Goal: Task Accomplishment & Management: Complete application form

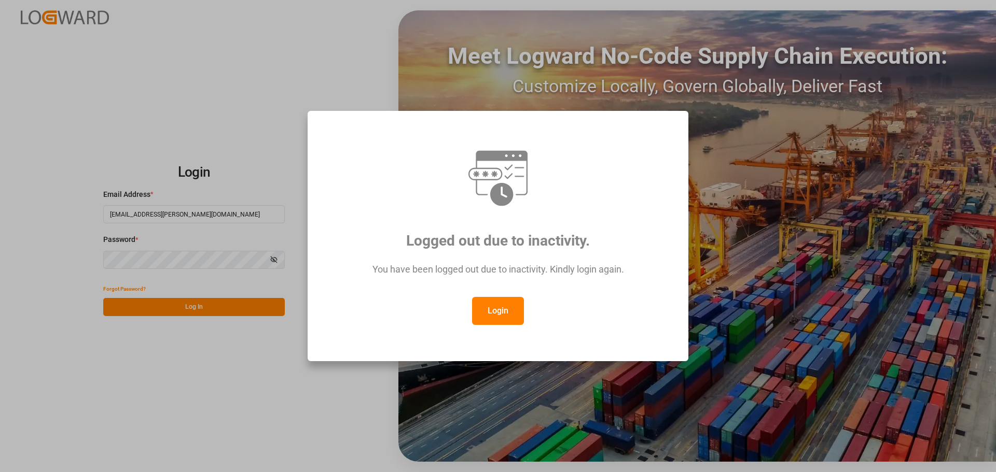
click at [501, 309] on button "Login" at bounding box center [498, 311] width 52 height 28
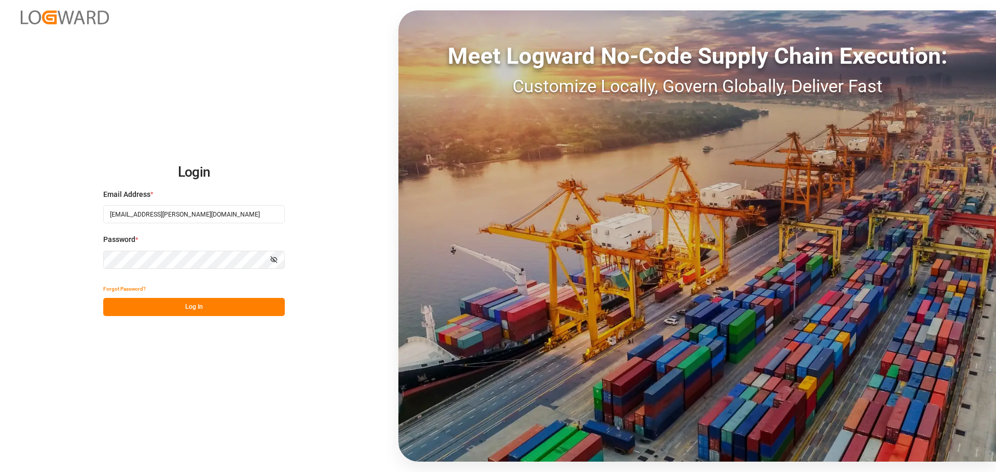
click at [185, 302] on button "Log In" at bounding box center [194, 307] width 182 height 18
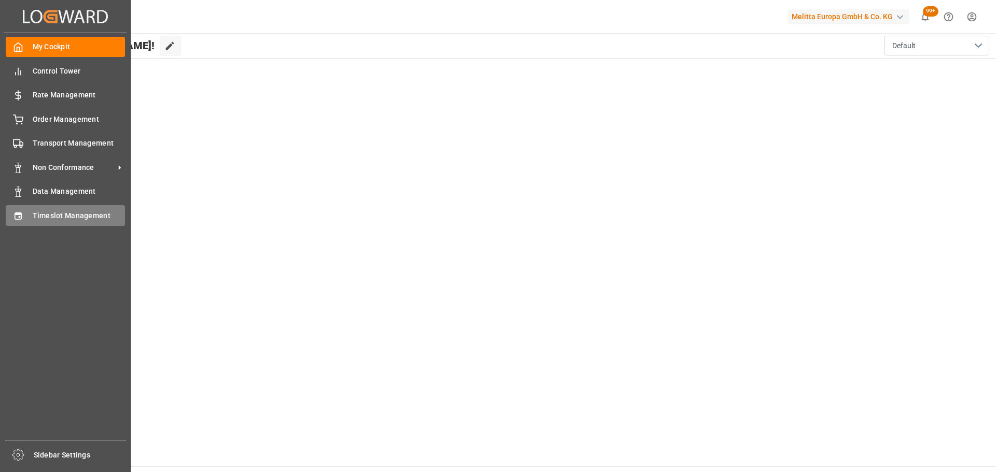
click at [50, 217] on span "Timeslot Management" at bounding box center [79, 216] width 93 height 11
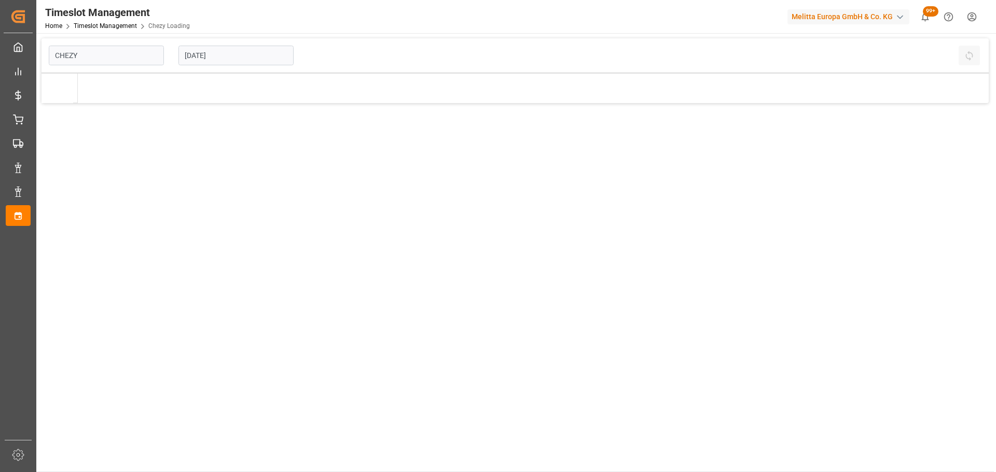
type input "Chezy Loading"
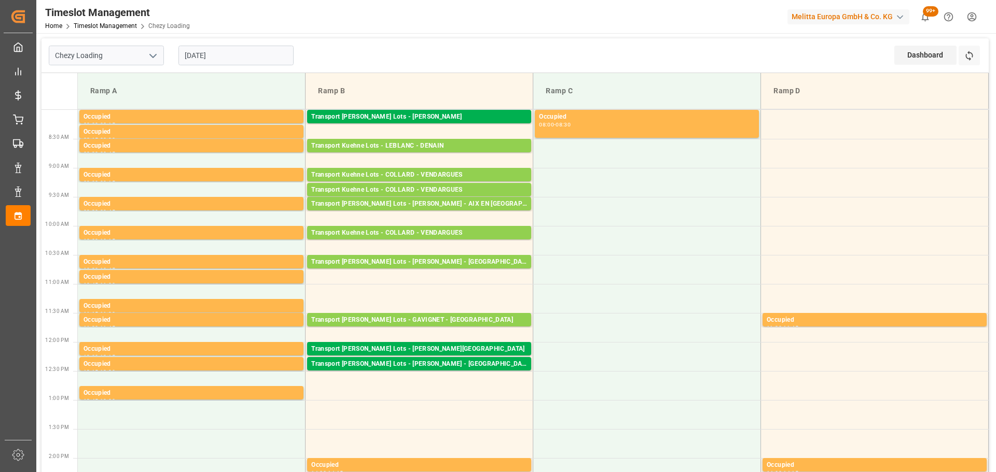
click at [407, 112] on div "Transport Kuehne Lots - ANTOINE - CARQUEFOU" at bounding box center [419, 117] width 216 height 10
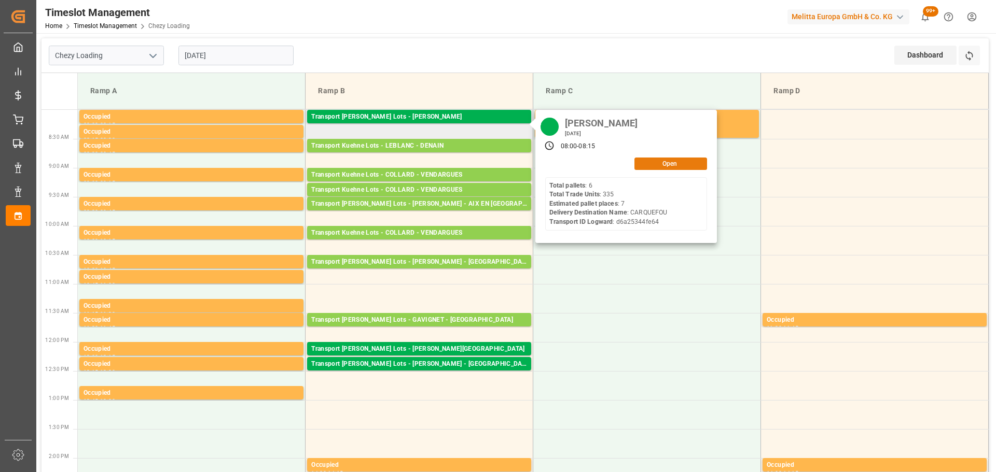
click at [653, 158] on button "Open" at bounding box center [670, 164] width 73 height 12
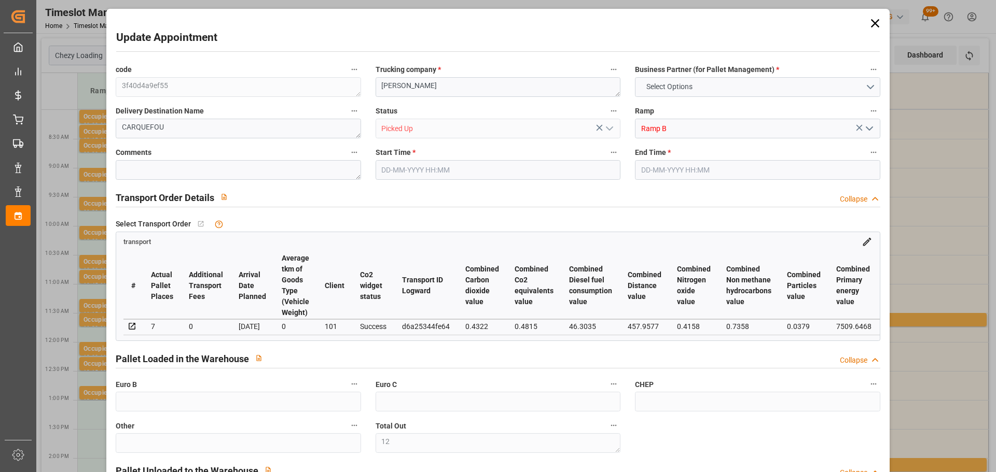
type input "12"
type input "29"
type input "7"
type input "333.68"
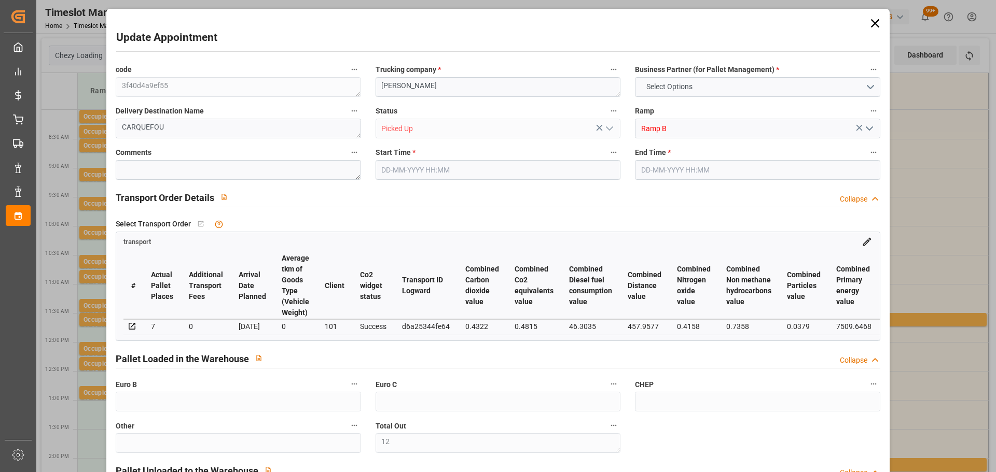
type input "0"
type input "333.68"
type input "0"
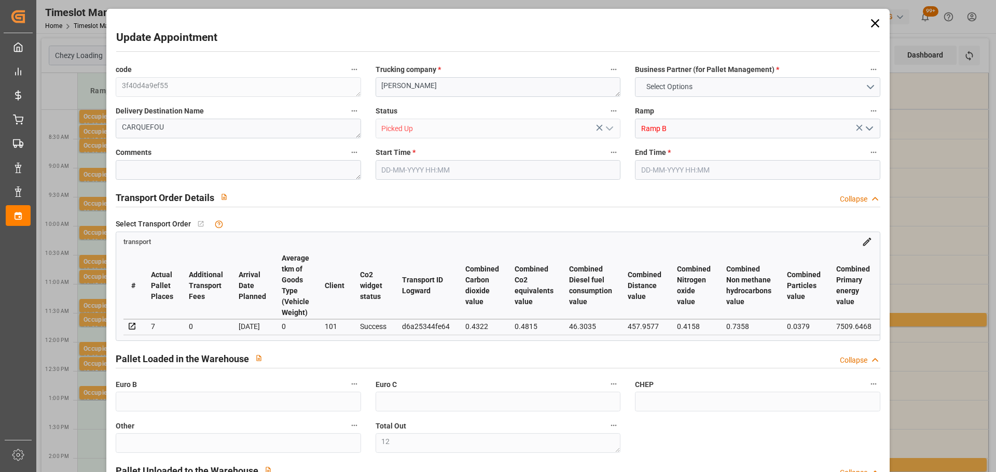
type input "12"
type input "1544.76"
type input "2138.6"
type input "7397.4"
type input "44"
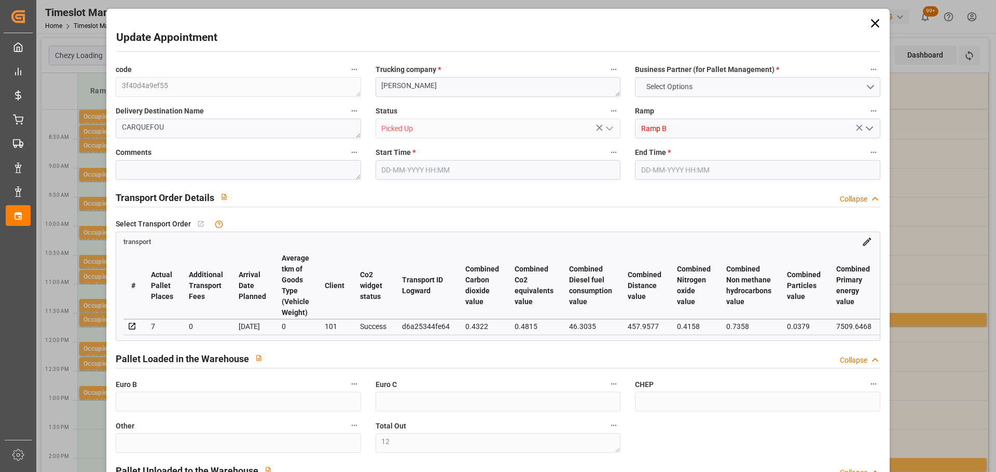
type input "6"
type input "335"
type input "12"
type input "101"
type input "1801.2"
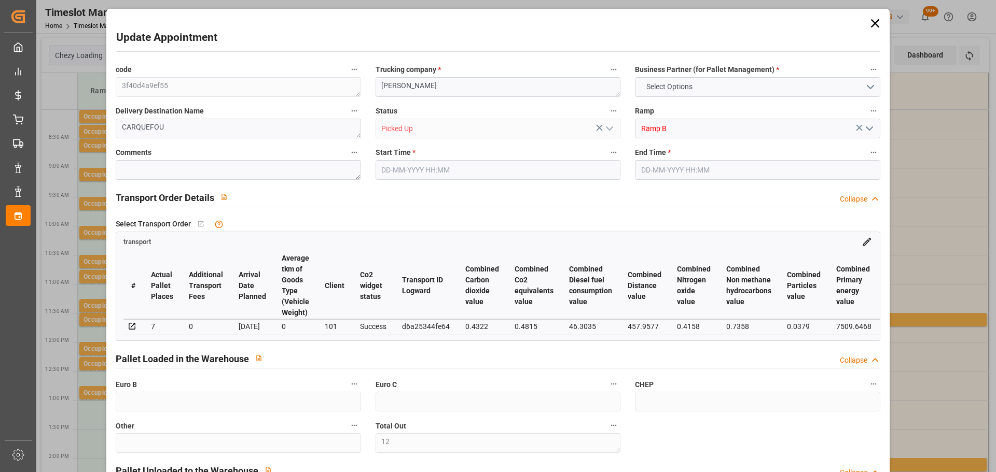
type input "0"
type input "10767.6795"
type input "0"
type input "21"
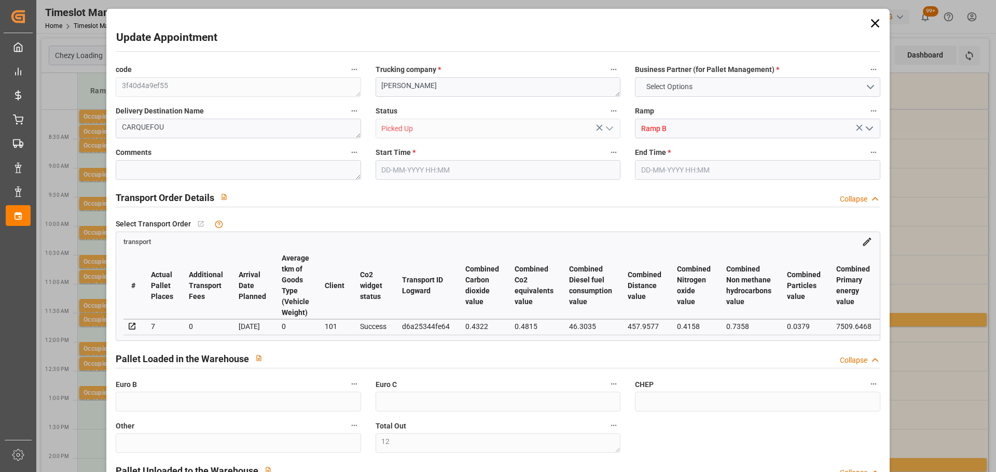
type input "80"
type input "15-09-2025 08:00"
type input "15-09-2025 08:15"
type input "09-09-2025 13:16"
type input "09-09-2025 11:36"
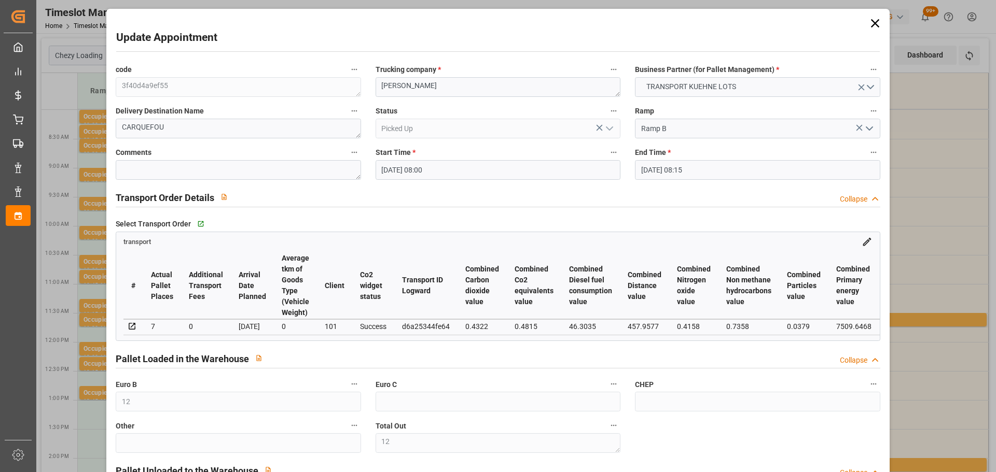
type input "16-09-2025"
type input "12-09-2025"
type input "[DATE]"
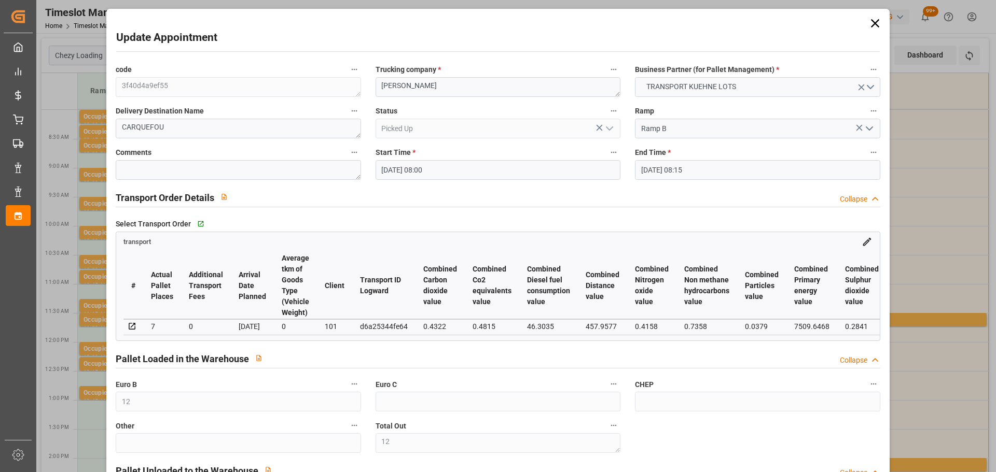
click at [869, 16] on icon at bounding box center [875, 23] width 15 height 15
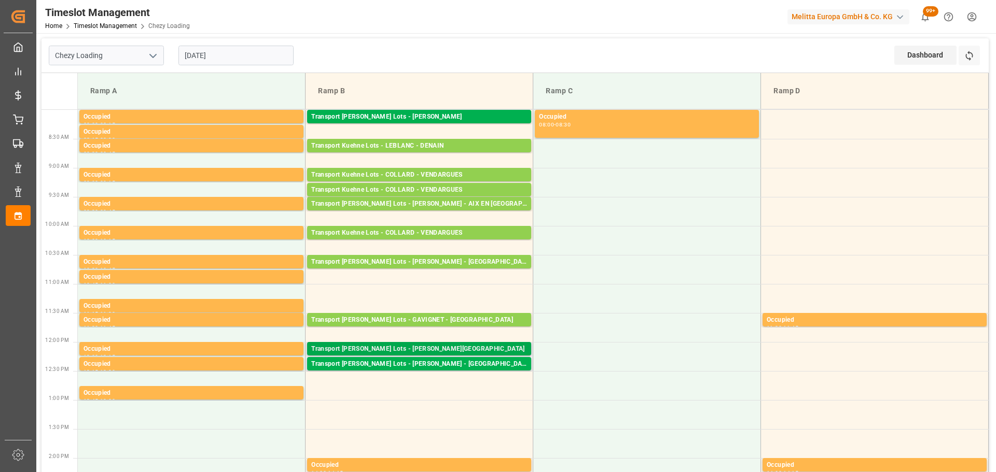
click at [402, 346] on div "Transport Kuehne Lots - BERNARDI - THIERVILLE" at bounding box center [419, 349] width 216 height 10
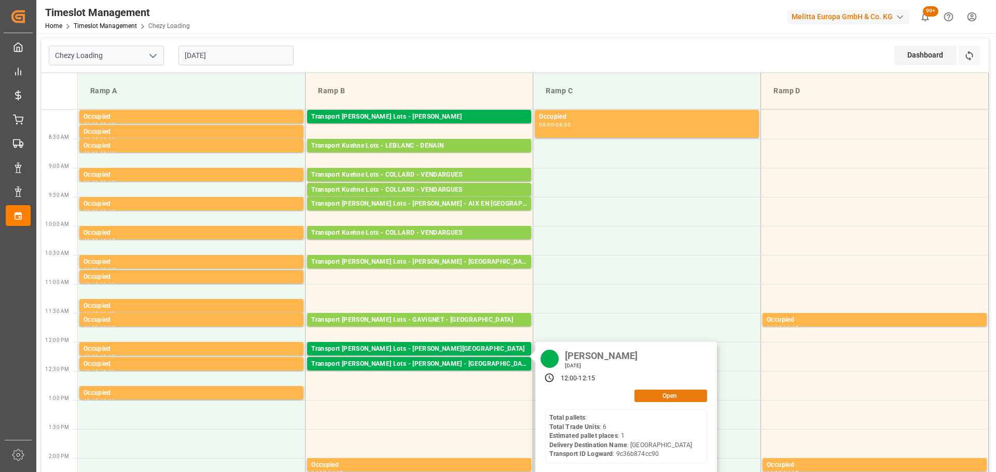
click at [665, 390] on button "Open" at bounding box center [670, 396] width 73 height 12
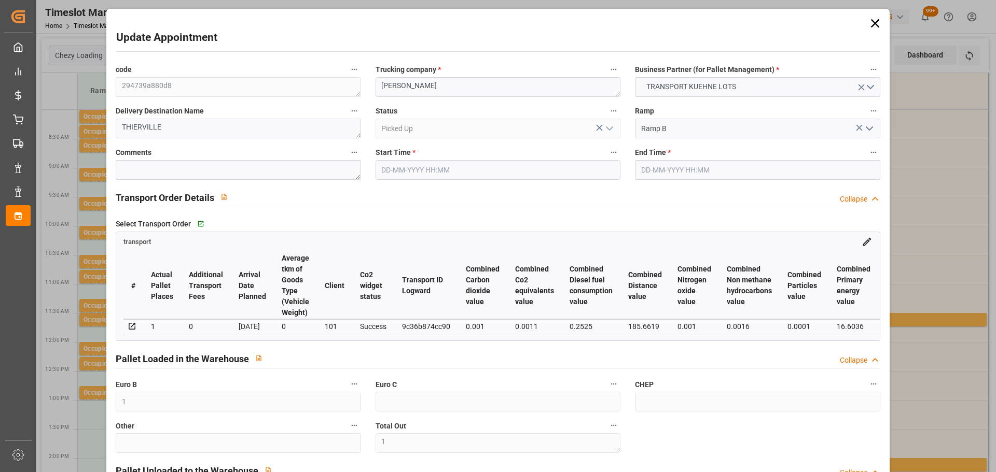
type input "15-09-2025 12:00"
type input "15-09-2025 12:15"
type input "12-09-2025 12:42"
type input "12-09-2025 11:34"
type input "18-09-2025"
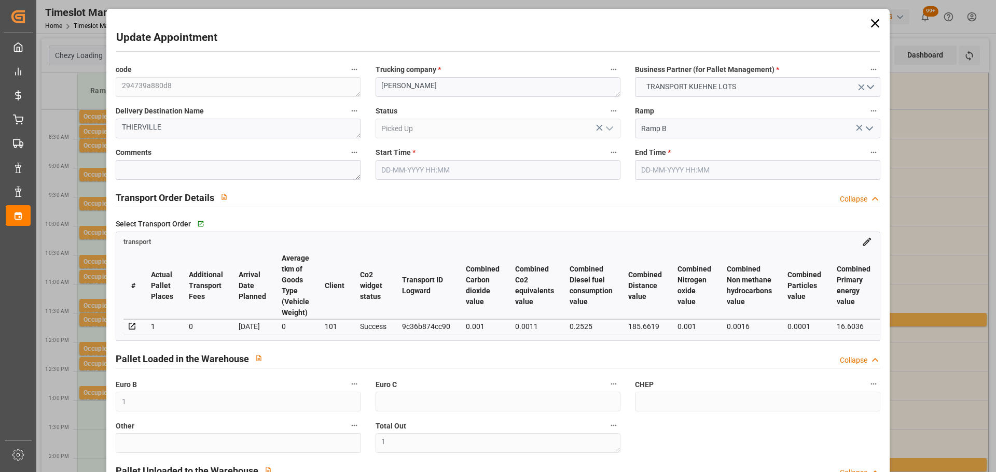
type input "[DATE]"
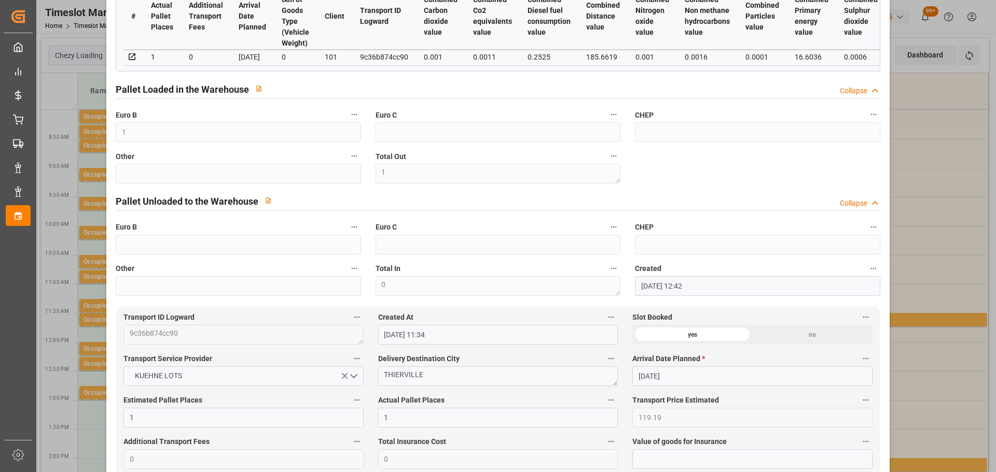
scroll to position [311, 0]
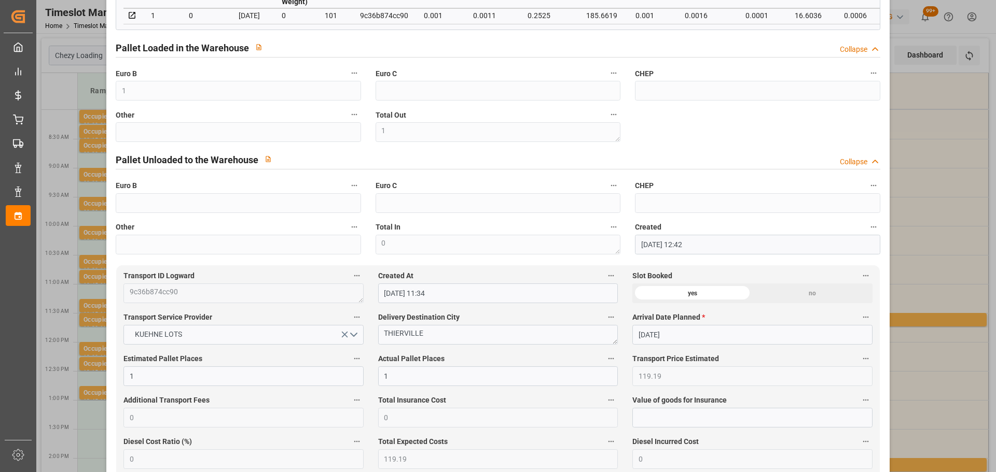
click at [826, 111] on div "code 294739a880d8 Trucking company * BERNARDI Business Partner (for Pallet Mana…" at bounding box center [497, 3] width 778 height 510
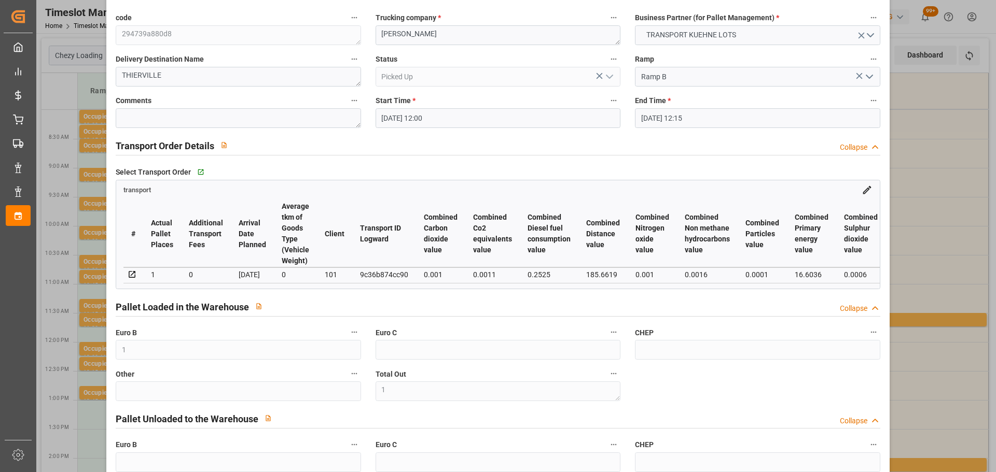
scroll to position [0, 0]
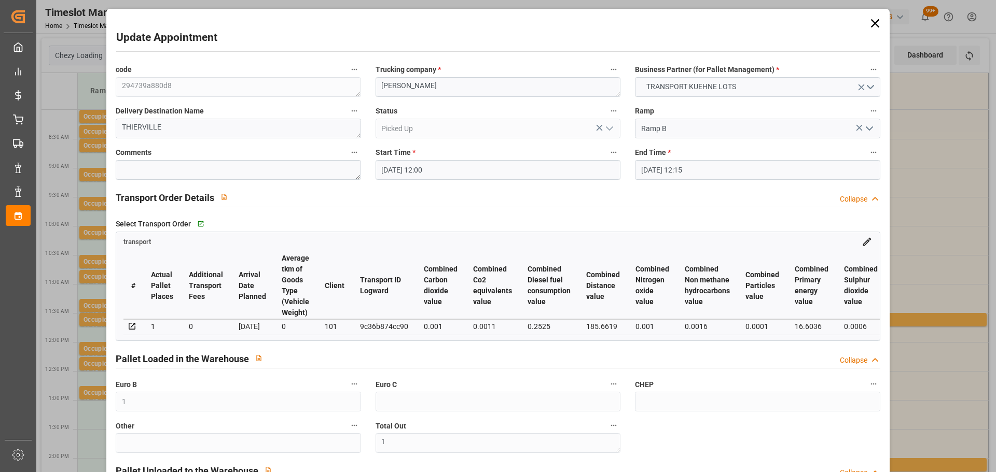
click at [868, 22] on icon at bounding box center [875, 23] width 15 height 15
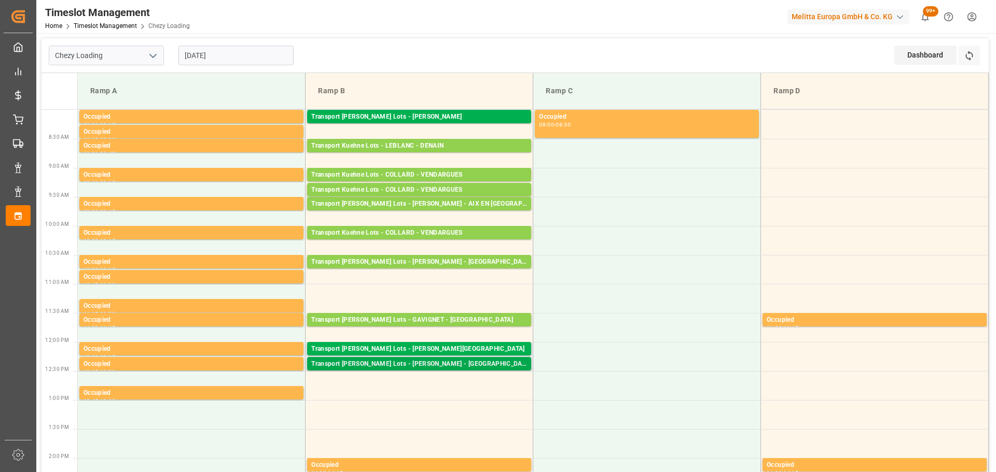
click at [428, 364] on div "Transport Kuehne Lots - BERNARDI - THIERVILLE SUR MEUSE" at bounding box center [419, 364] width 216 height 10
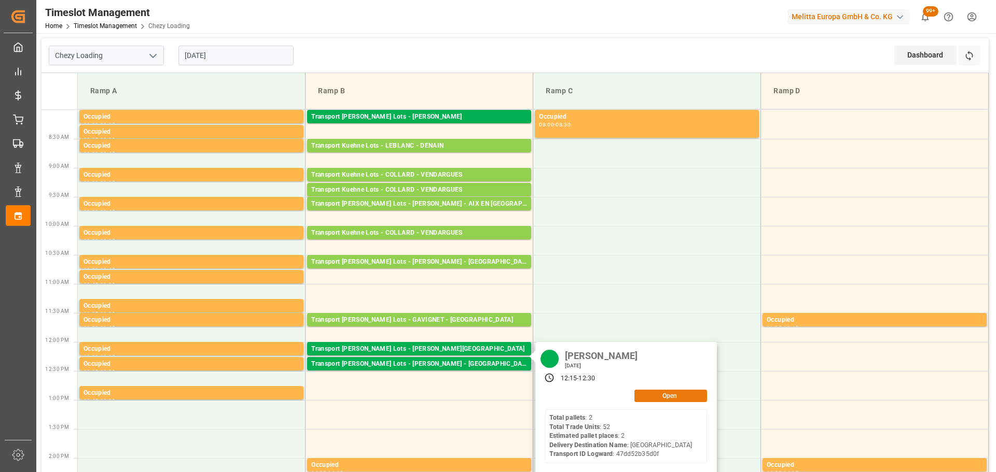
click at [653, 396] on button "Open" at bounding box center [670, 396] width 73 height 12
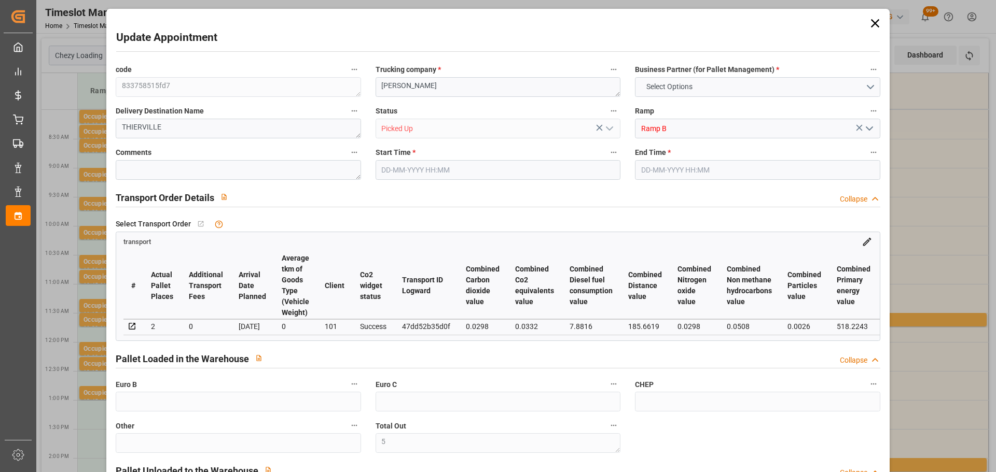
type input "5"
type input "2"
type input "120.35"
type input "0"
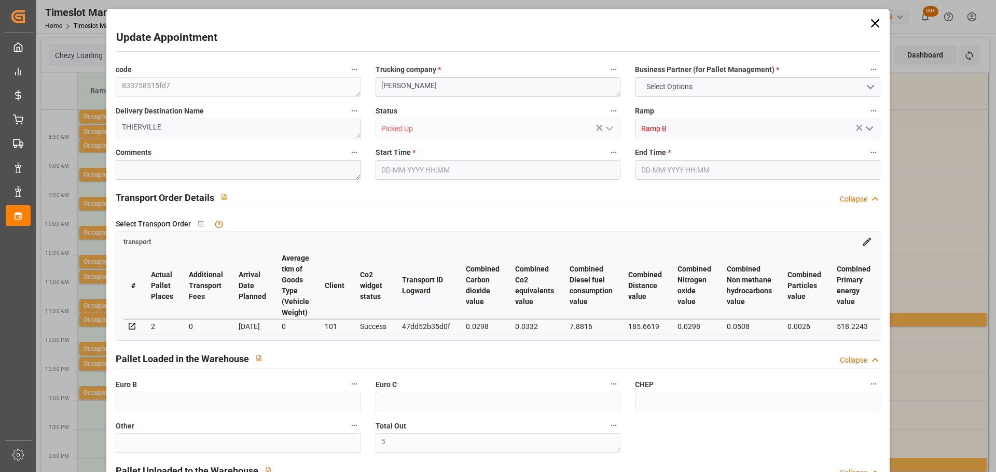
type input "0"
type input "120.35"
type input "0"
type input "5"
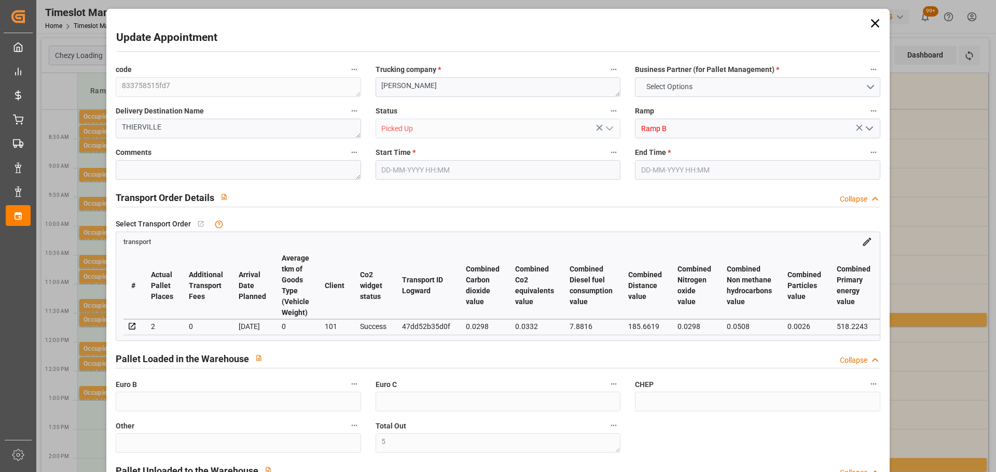
type input "253.548"
type input "438.504"
type input "1841.688"
type input "55"
type input "2"
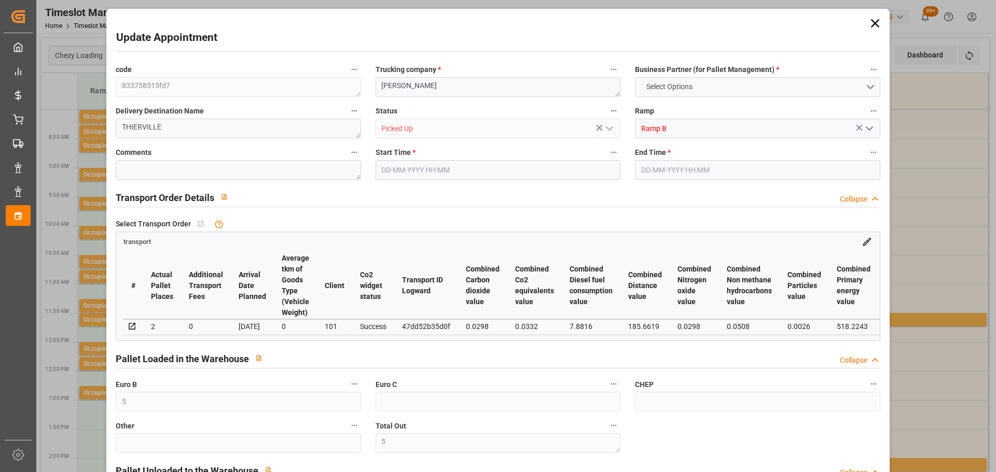
type input "52"
type input "5"
type input "101"
type input "311.616"
type input "0"
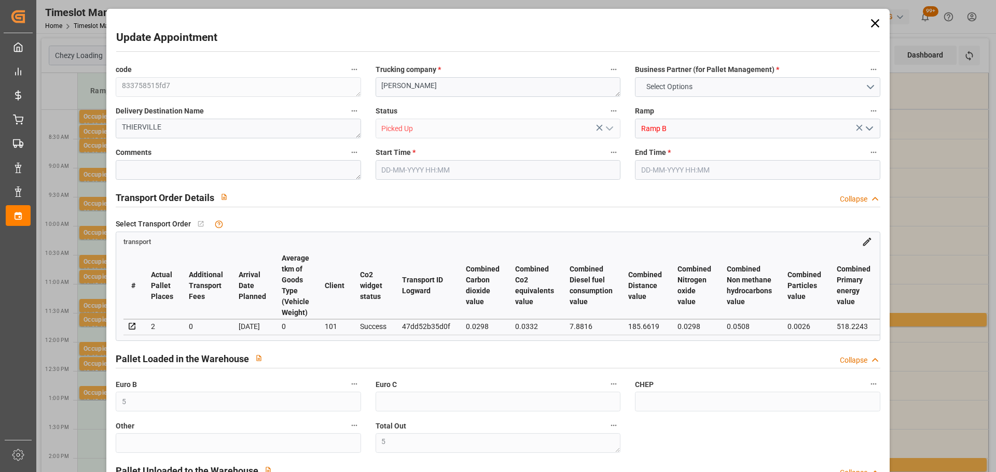
type input "4710.8598"
type input "0"
type input "21"
type input "35"
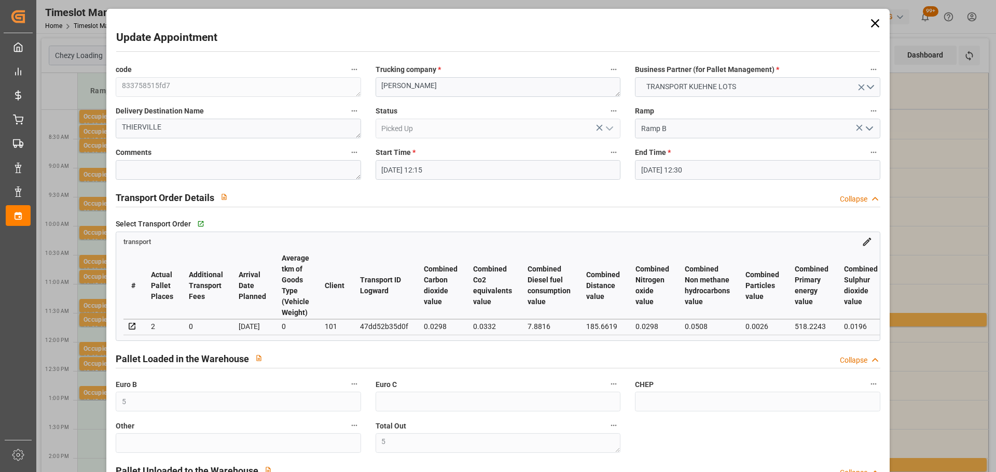
type input "15-09-2025 12:15"
type input "15-09-2025 12:30"
type input "11-09-2025 13:06"
type input "11-09-2025 11:33"
type input "[DATE]"
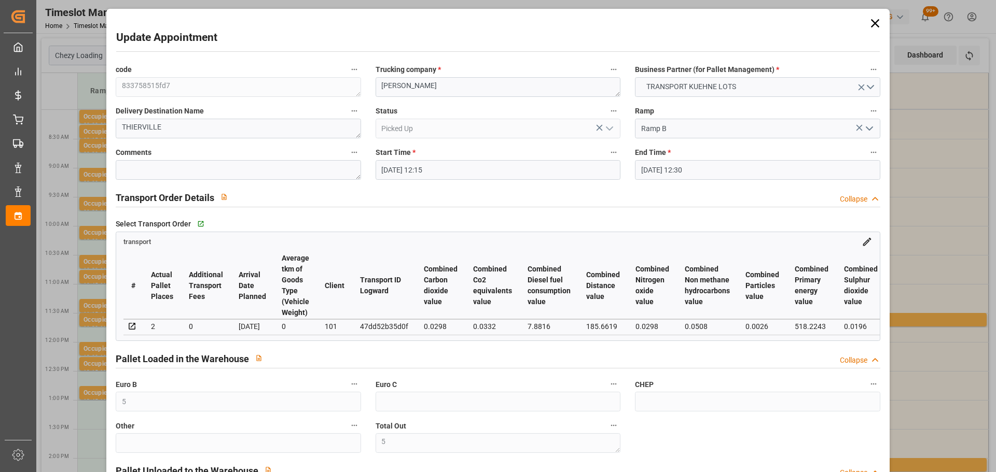
type input "17-09-2025"
type input "15-09-2025"
click at [875, 19] on icon at bounding box center [875, 23] width 15 height 15
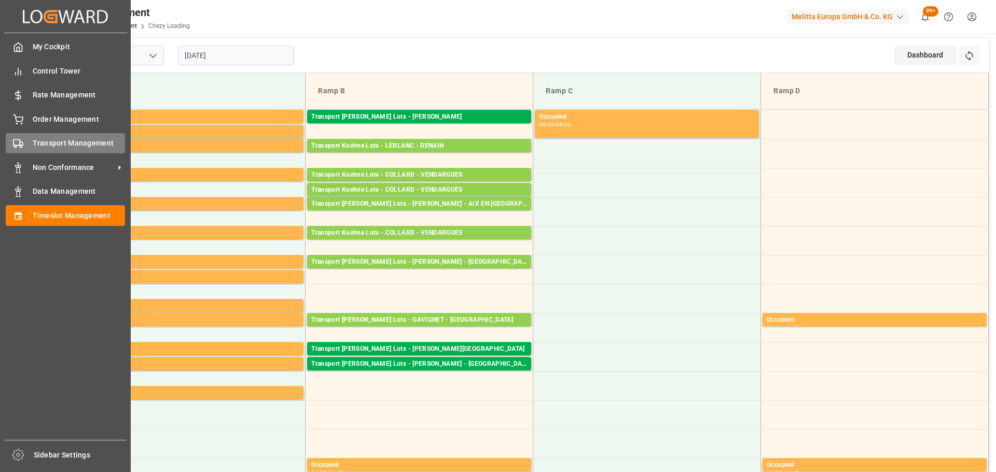
click at [33, 140] on span "Transport Management" at bounding box center [79, 143] width 93 height 11
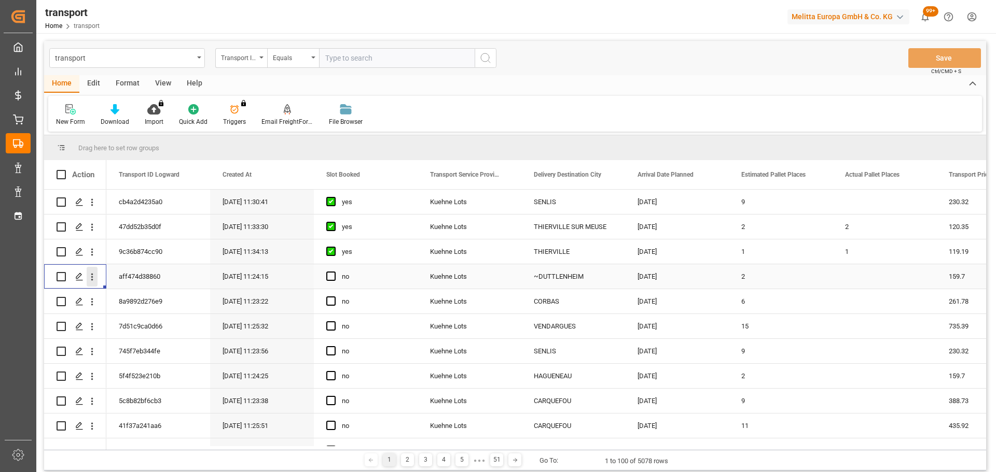
click at [95, 272] on icon "open menu" at bounding box center [92, 277] width 11 height 11
click at [164, 295] on span "Open in new tab" at bounding box center [160, 299] width 94 height 11
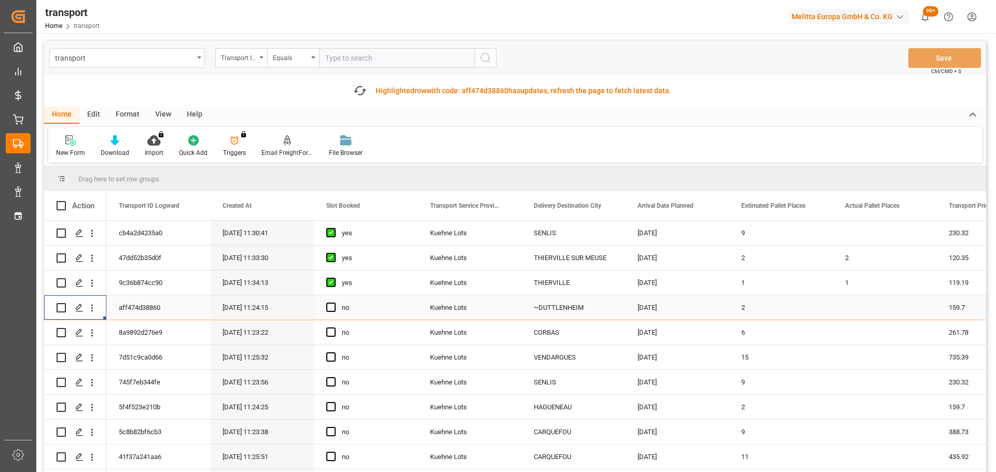
click at [335, 302] on div "Press SPACE to select this row." at bounding box center [334, 308] width 16 height 24
click at [90, 405] on icon "open menu" at bounding box center [92, 407] width 11 height 11
click at [130, 423] on div "Open in new tab" at bounding box center [151, 430] width 128 height 22
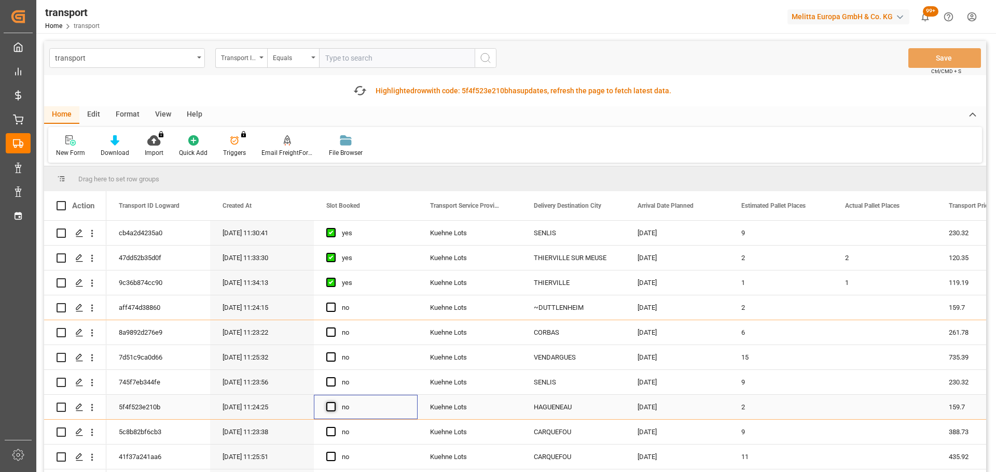
click at [331, 408] on span "Press SPACE to select this row." at bounding box center [330, 406] width 9 height 9
click at [334, 402] on input "Press SPACE to select this row." at bounding box center [334, 402] width 0 height 0
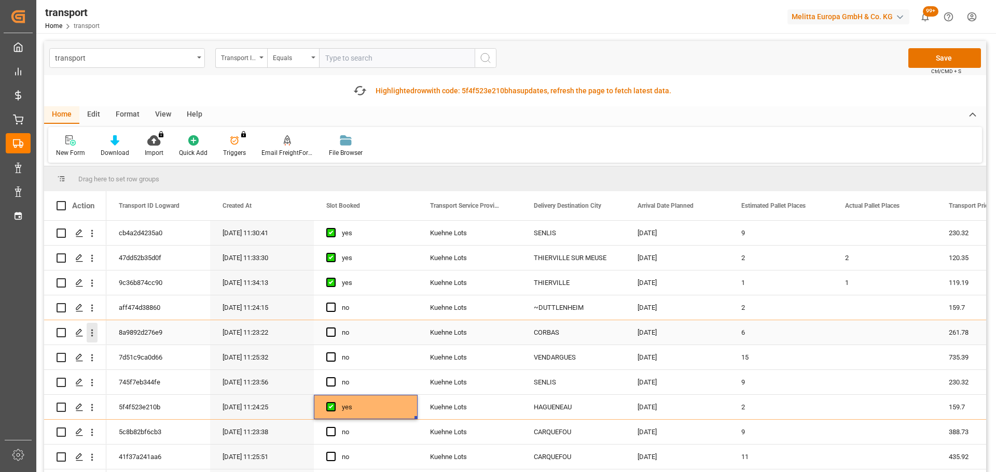
click at [92, 330] on icon "open menu" at bounding box center [92, 333] width 2 height 7
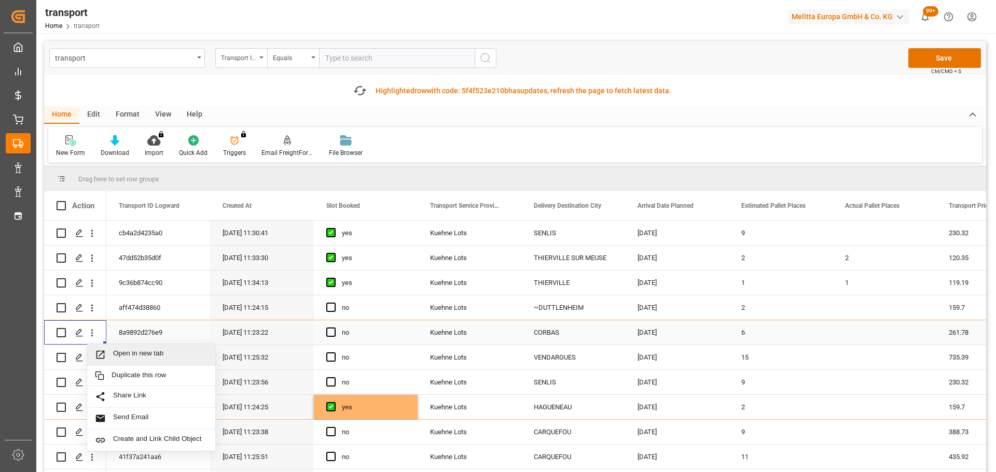
click at [126, 347] on div "Open in new tab" at bounding box center [151, 355] width 128 height 22
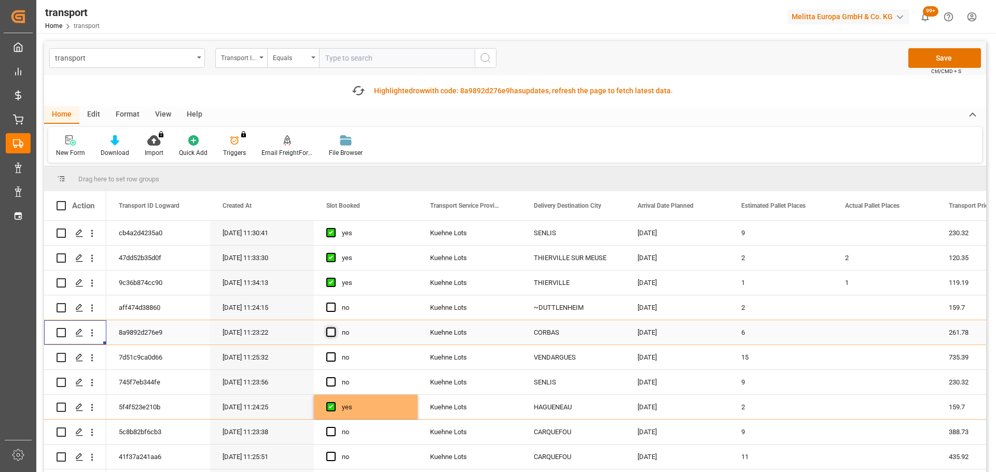
click at [334, 334] on span "Press SPACE to select this row." at bounding box center [330, 332] width 9 height 9
click at [334, 328] on input "Press SPACE to select this row." at bounding box center [334, 328] width 0 height 0
click at [94, 357] on icon "open menu" at bounding box center [92, 358] width 11 height 11
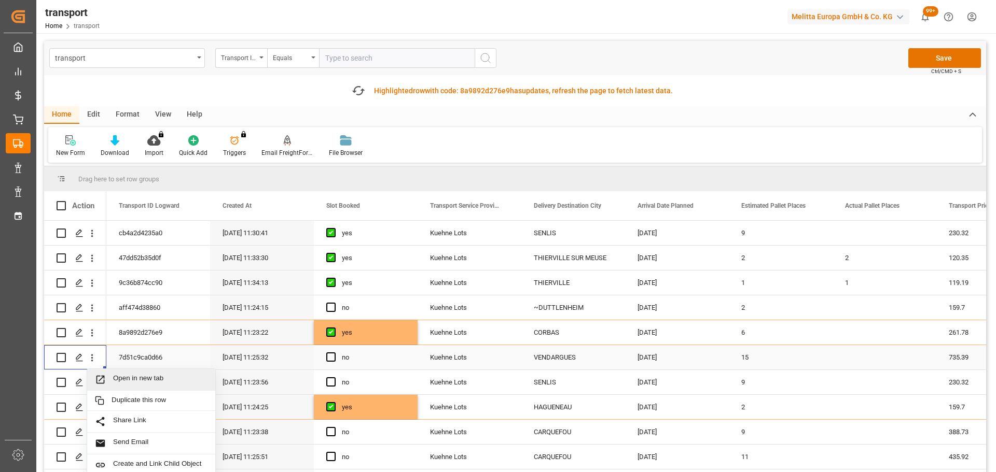
click at [160, 374] on span "Open in new tab" at bounding box center [160, 379] width 94 height 11
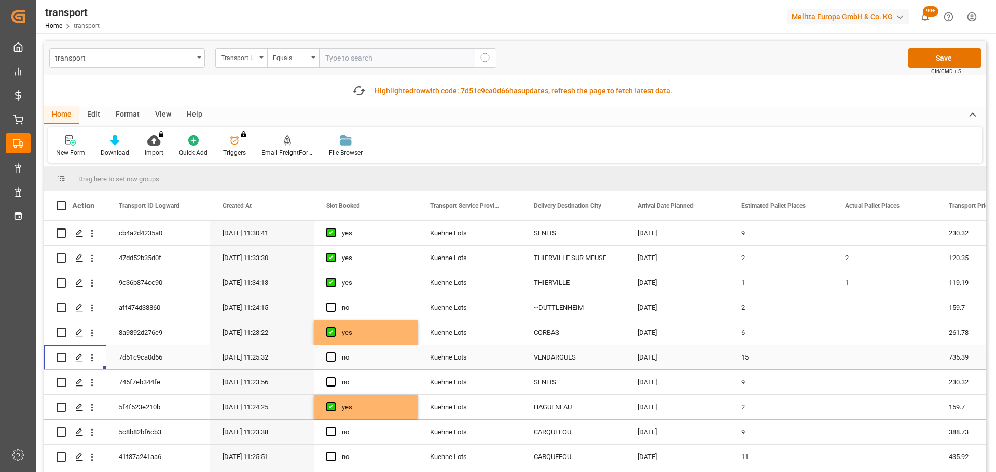
drag, startPoint x: 329, startPoint y: 356, endPoint x: 326, endPoint y: 364, distance: 8.4
click at [329, 356] on span "Press SPACE to select this row." at bounding box center [330, 357] width 9 height 9
click at [334, 353] on input "Press SPACE to select this row." at bounding box center [334, 353] width 0 height 0
click at [90, 380] on icon "open menu" at bounding box center [92, 383] width 11 height 11
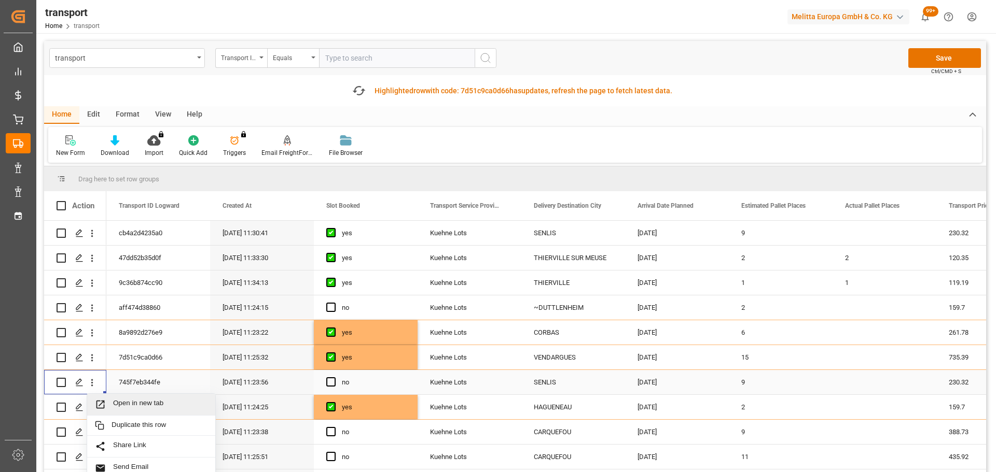
click at [155, 398] on div "Open in new tab" at bounding box center [151, 405] width 128 height 22
click at [338, 381] on div "Press SPACE to select this row." at bounding box center [334, 383] width 16 height 24
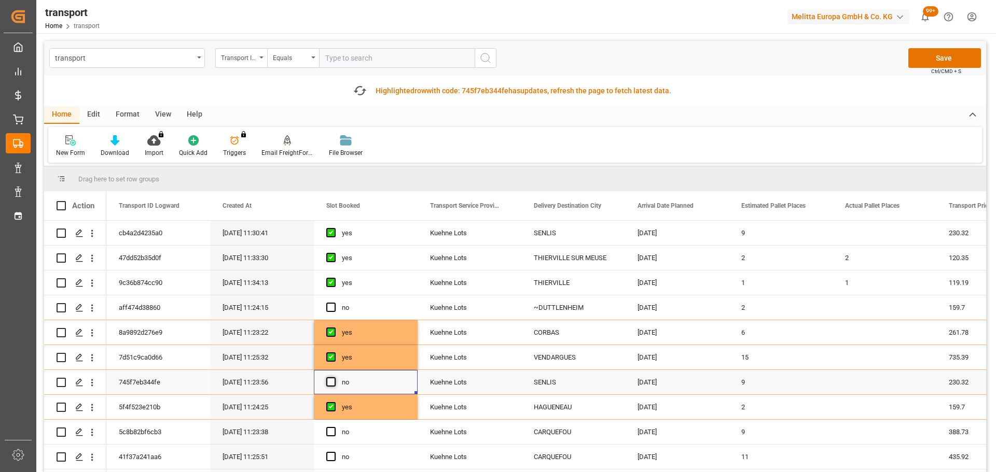
click at [329, 383] on span "Press SPACE to select this row." at bounding box center [330, 382] width 9 height 9
click at [334, 378] on input "Press SPACE to select this row." at bounding box center [334, 378] width 0 height 0
click at [332, 305] on span "Press SPACE to select this row." at bounding box center [330, 307] width 9 height 9
click at [334, 303] on input "Press SPACE to select this row." at bounding box center [334, 303] width 0 height 0
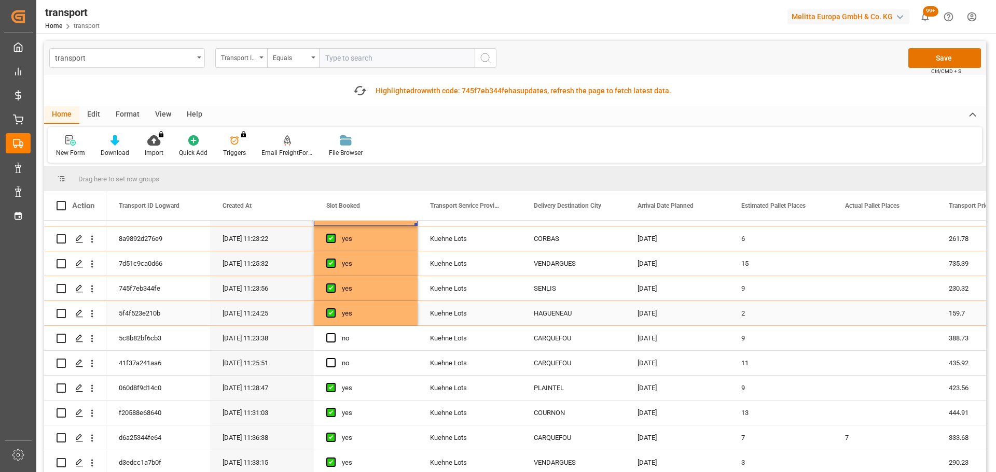
scroll to position [104, 0]
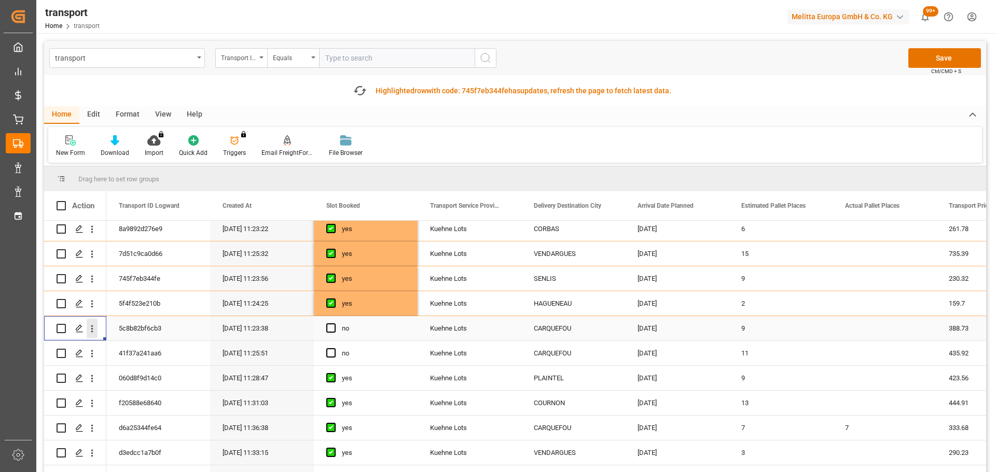
click at [94, 322] on button "open menu" at bounding box center [92, 329] width 11 height 20
click at [151, 348] on span "Open in new tab" at bounding box center [160, 350] width 94 height 11
click at [332, 325] on span "Press SPACE to select this row." at bounding box center [330, 328] width 9 height 9
click at [334, 324] on input "Press SPACE to select this row." at bounding box center [334, 324] width 0 height 0
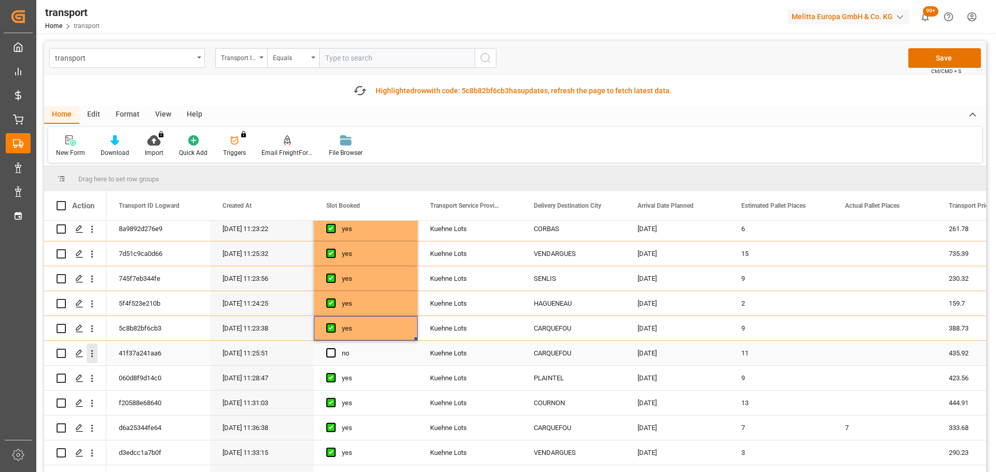
click at [90, 354] on icon "open menu" at bounding box center [92, 353] width 11 height 11
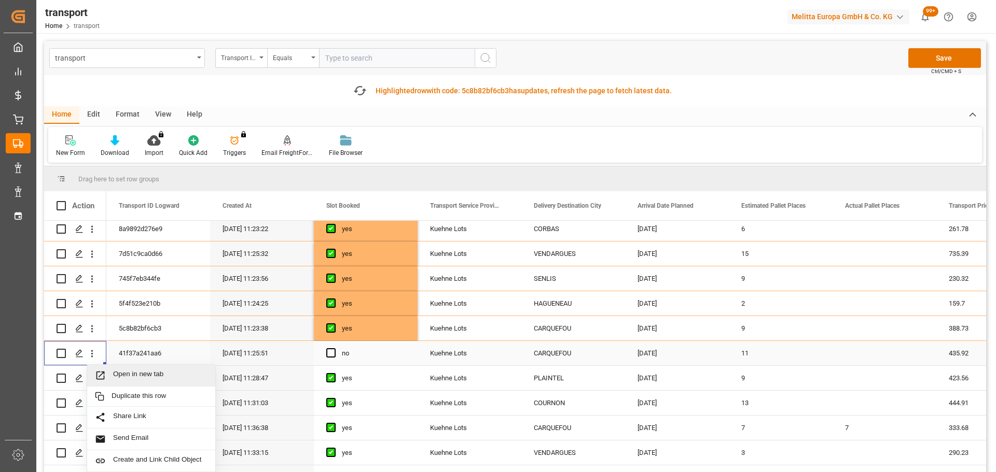
click at [135, 371] on span "Open in new tab" at bounding box center [160, 375] width 94 height 11
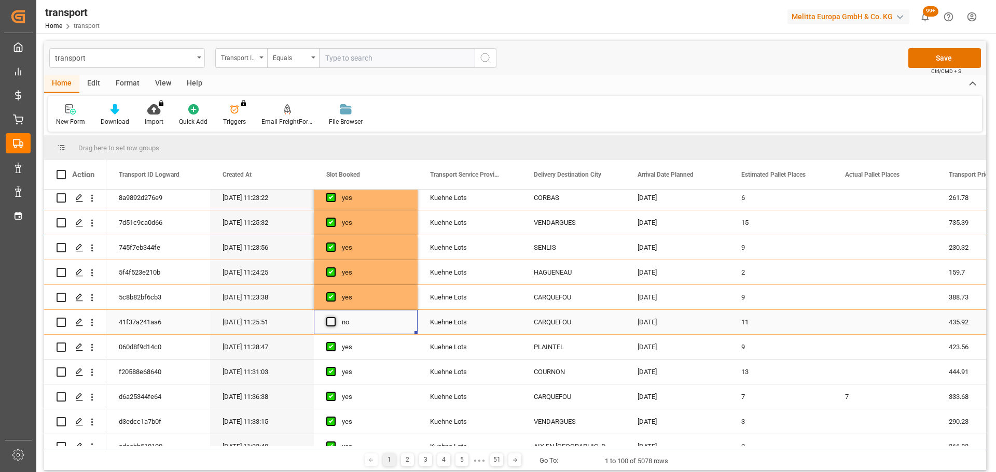
click at [334, 320] on span "Press SPACE to select this row." at bounding box center [330, 321] width 9 height 9
click at [334, 317] on input "Press SPACE to select this row." at bounding box center [334, 317] width 0 height 0
click at [957, 50] on button "Save" at bounding box center [944, 58] width 73 height 20
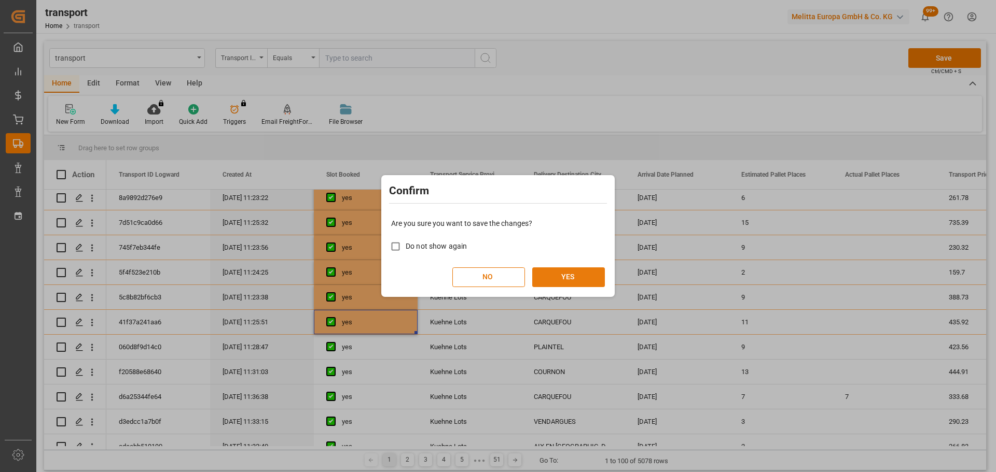
click at [570, 270] on button "YES" at bounding box center [568, 278] width 73 height 20
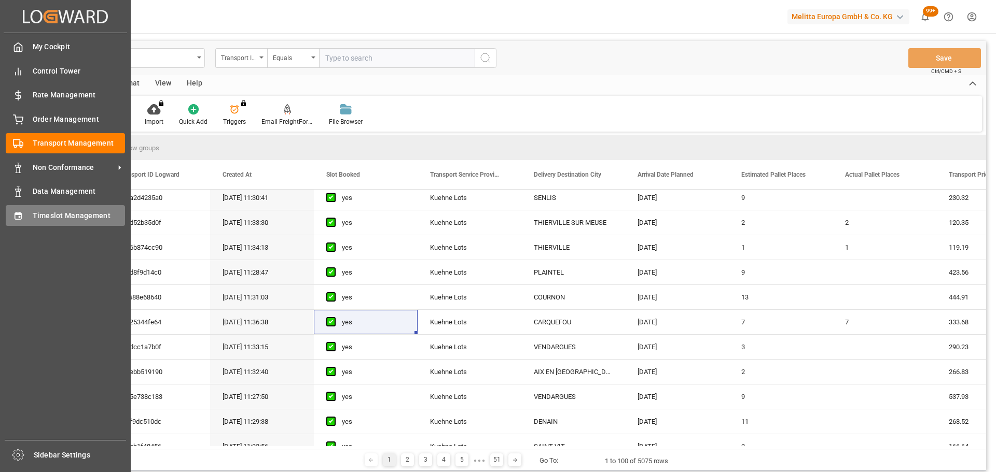
click at [62, 212] on span "Timeslot Management" at bounding box center [79, 216] width 93 height 11
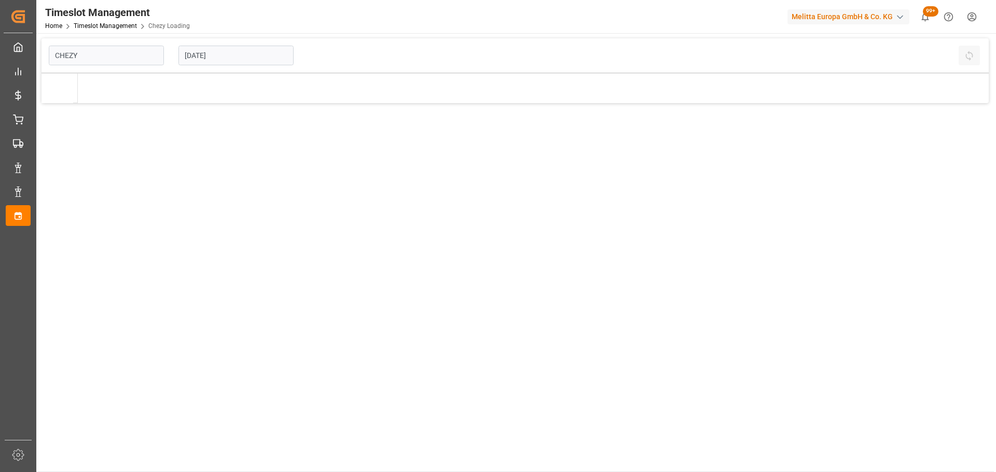
type input "Chezy Loading"
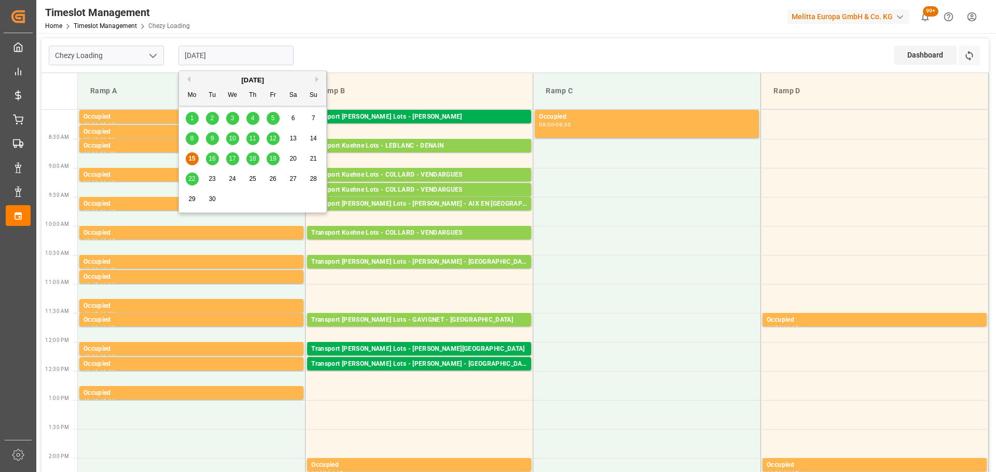
click at [220, 51] on input "15-09-2025" at bounding box center [235, 56] width 115 height 20
click at [213, 158] on span "16" at bounding box center [211, 158] width 7 height 7
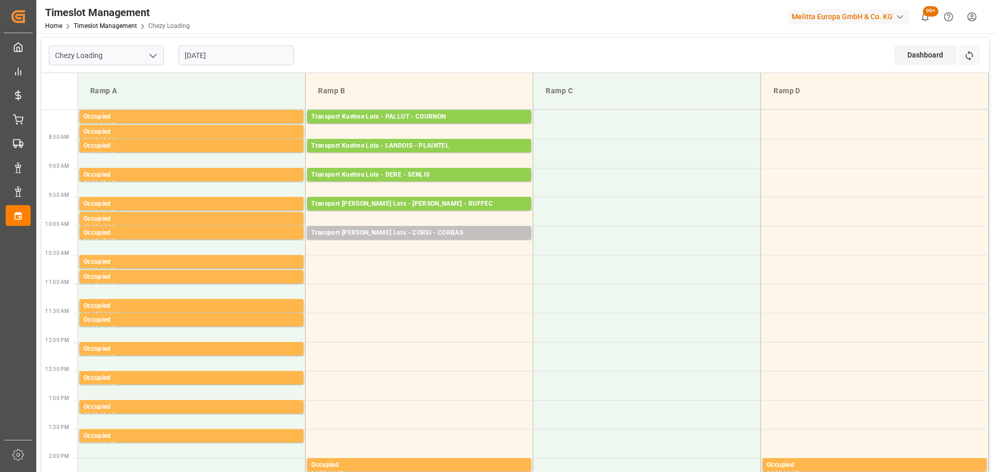
click at [222, 51] on input "16-09-2025" at bounding box center [235, 56] width 115 height 20
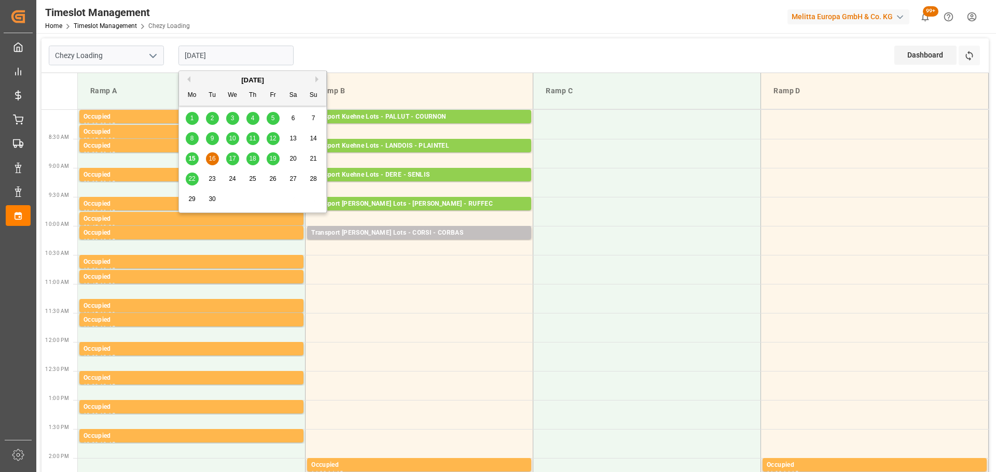
click at [195, 156] on span "15" at bounding box center [191, 158] width 7 height 7
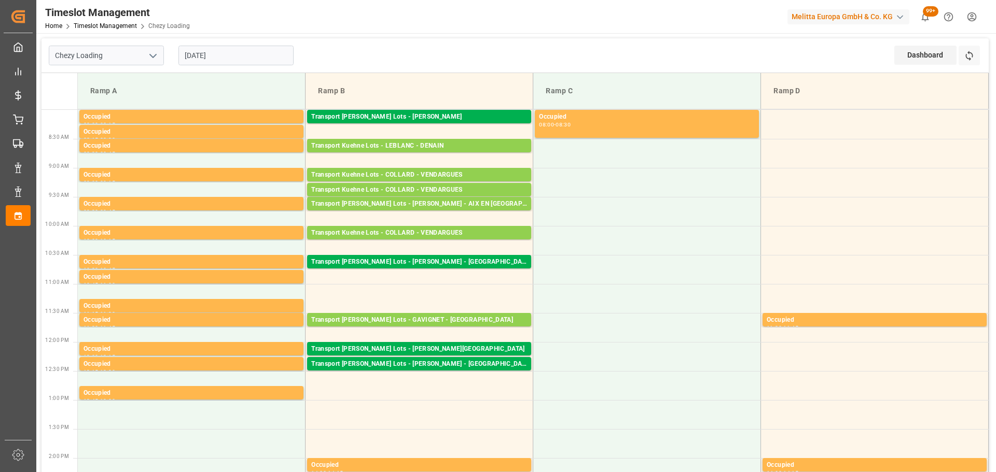
click at [898, 85] on div "Ramp D" at bounding box center [874, 90] width 211 height 19
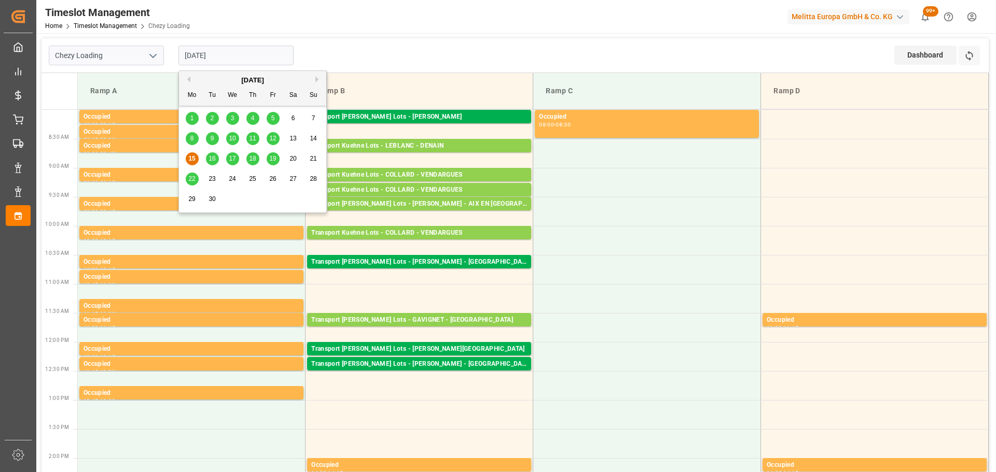
click at [214, 51] on input "15-09-2025" at bounding box center [235, 56] width 115 height 20
click at [210, 158] on span "16" at bounding box center [211, 158] width 7 height 7
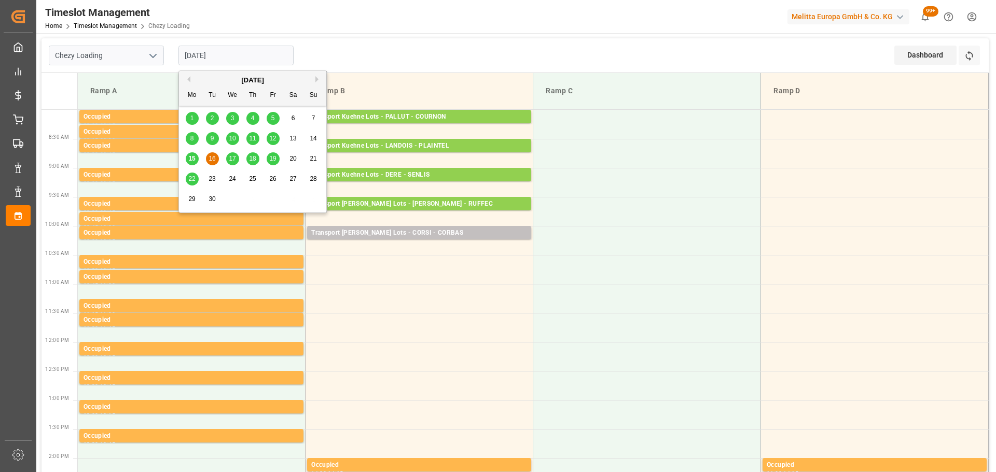
click at [216, 61] on input "16-09-2025" at bounding box center [235, 56] width 115 height 20
click at [234, 156] on span "17" at bounding box center [232, 158] width 7 height 7
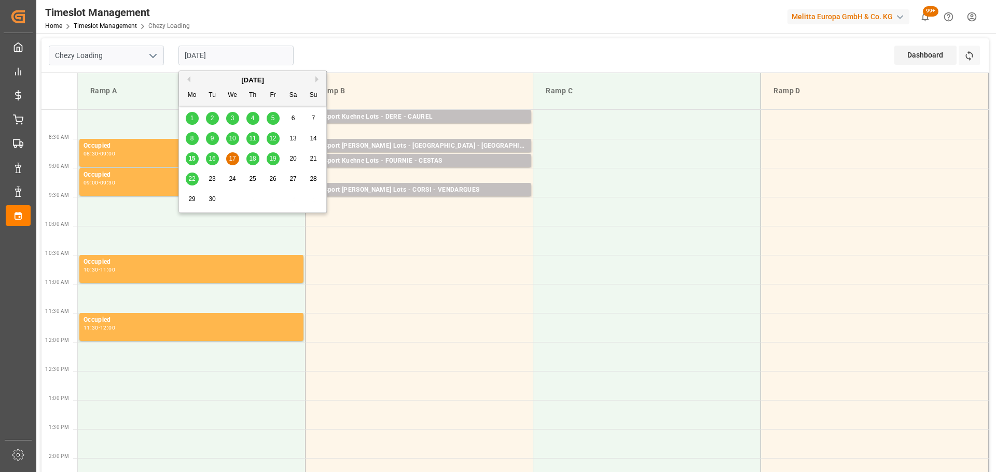
click at [195, 50] on input "17-09-2025" at bounding box center [235, 56] width 115 height 20
click at [254, 156] on span "18" at bounding box center [252, 158] width 7 height 7
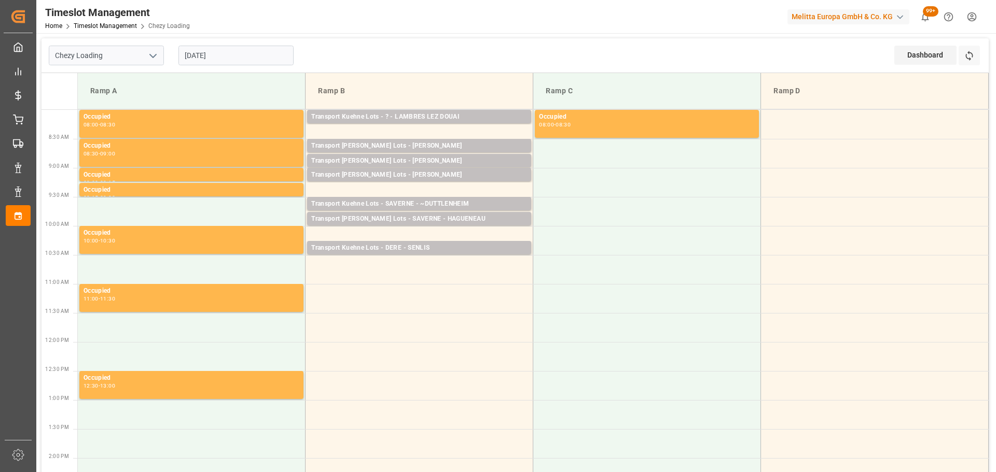
click at [212, 51] on input "[DATE]" at bounding box center [235, 56] width 115 height 20
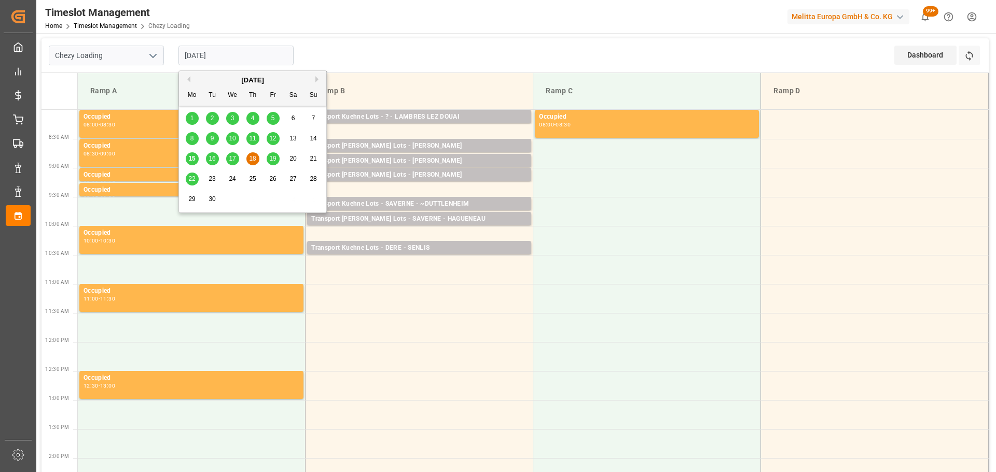
click at [212, 160] on span "16" at bounding box center [211, 158] width 7 height 7
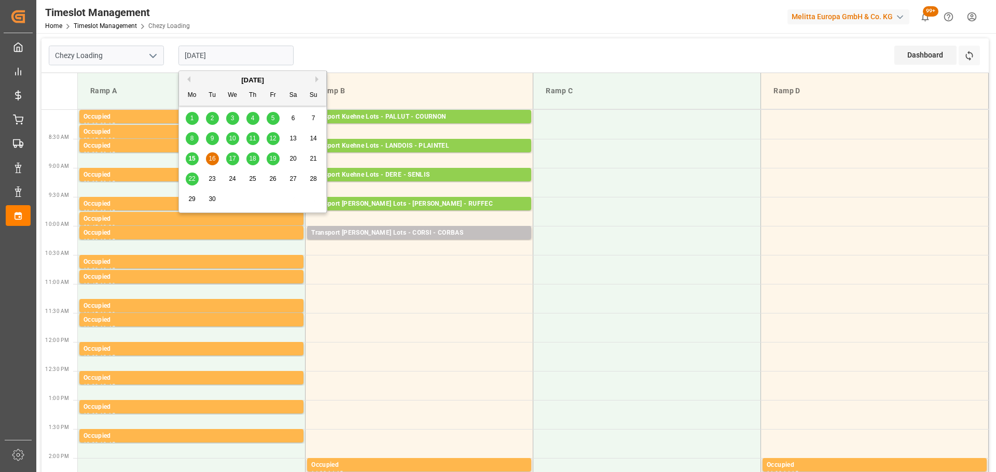
click at [235, 62] on input "16-09-2025" at bounding box center [235, 56] width 115 height 20
click at [194, 157] on div "15" at bounding box center [192, 159] width 13 height 12
type input "15-09-2025"
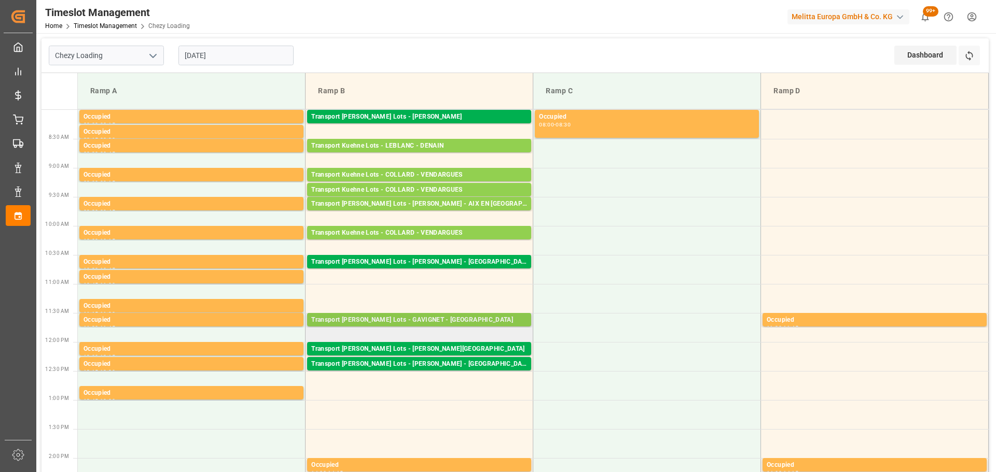
click at [436, 324] on div "Transport Kuehne Lots - GAVIGNET - SAINT VIT" at bounding box center [419, 320] width 216 height 10
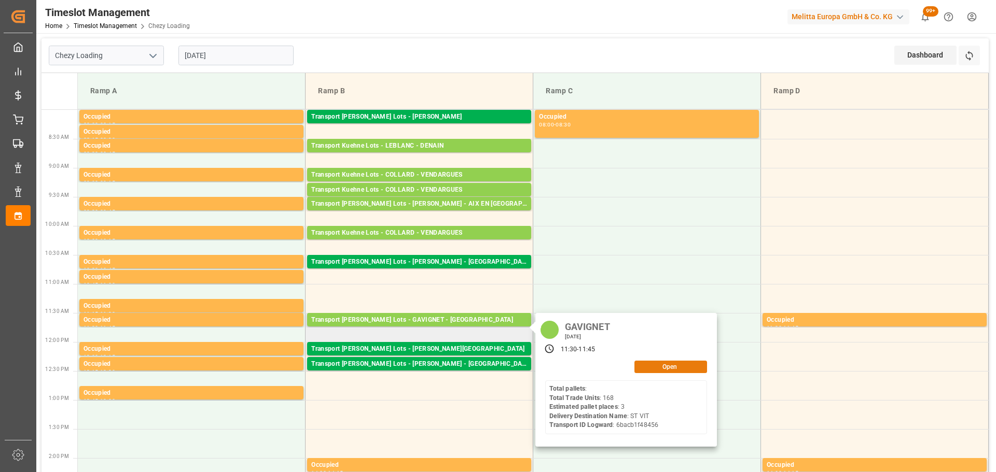
click at [659, 369] on button "Open" at bounding box center [670, 367] width 73 height 12
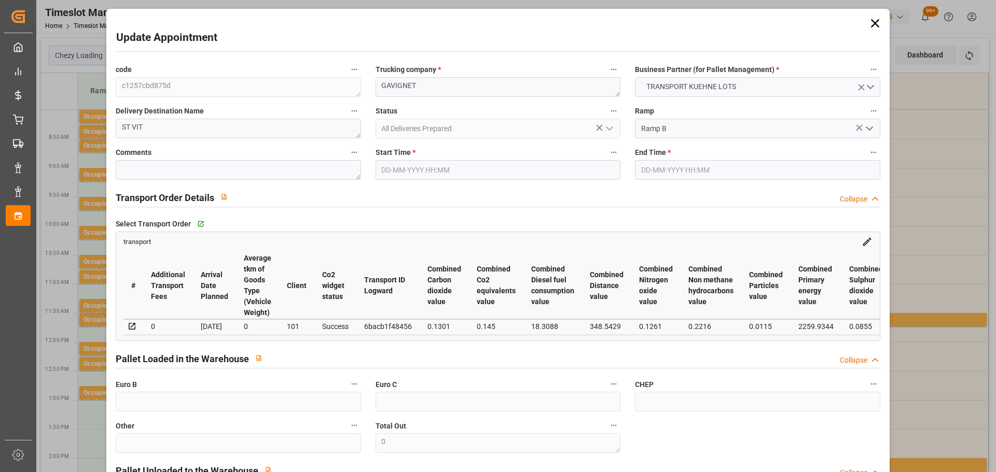
type input "3"
type input "166.64"
type input "0"
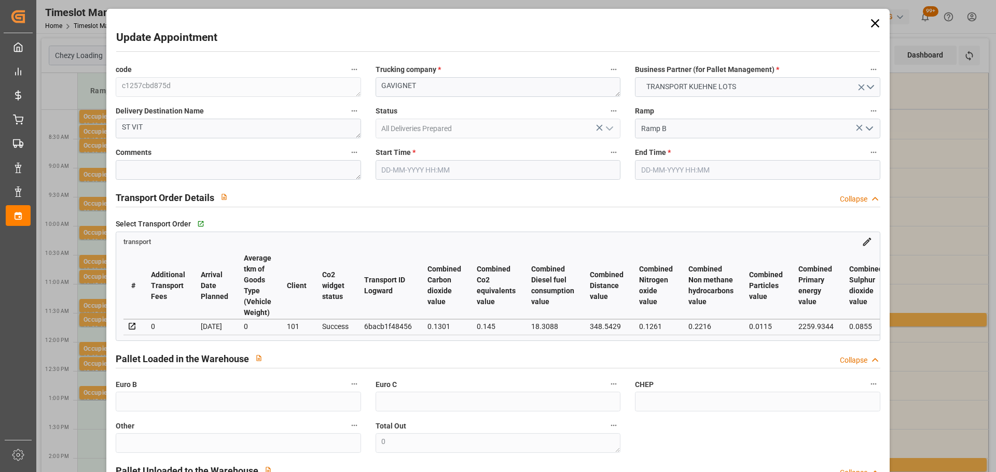
type input "166.64"
type input "0"
type input "3"
type input "435.456"
type input "858"
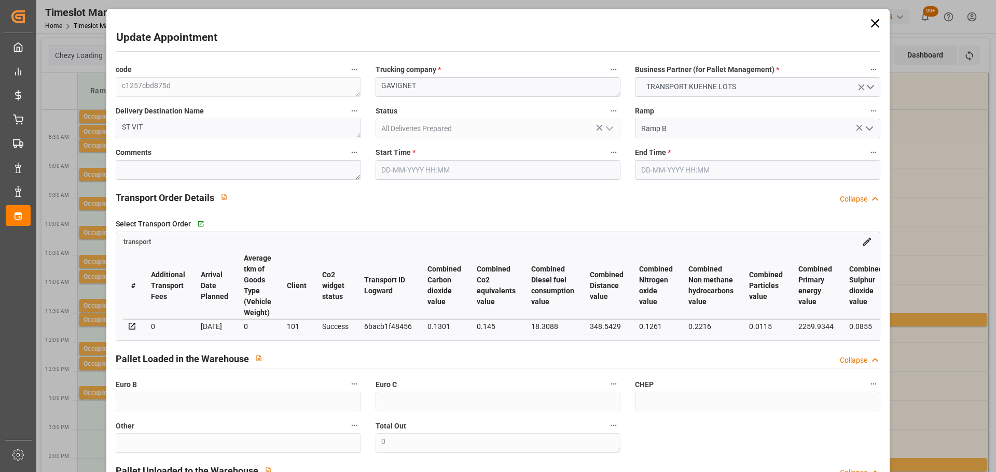
type input "3225.6"
type input "25"
type input "0"
type input "168"
type input "3"
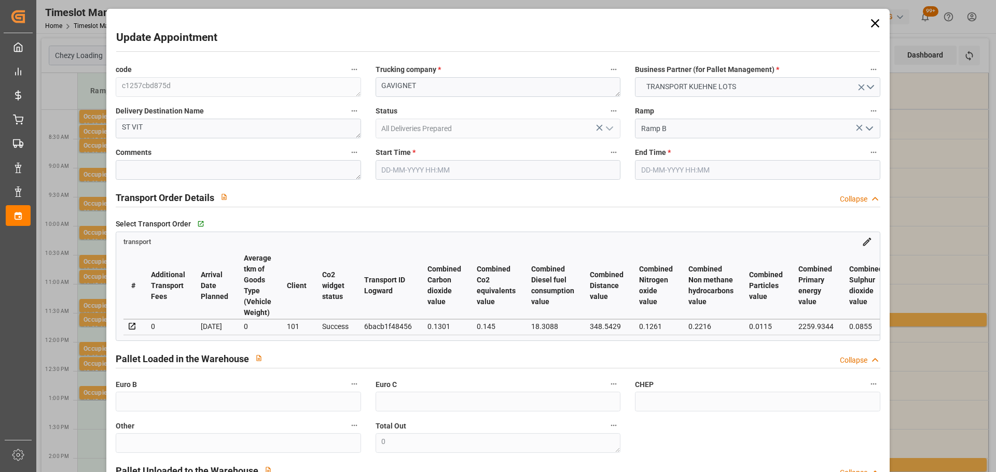
type input "101"
type input "741.888"
type input "0"
type input "4710.8598"
type input "0"
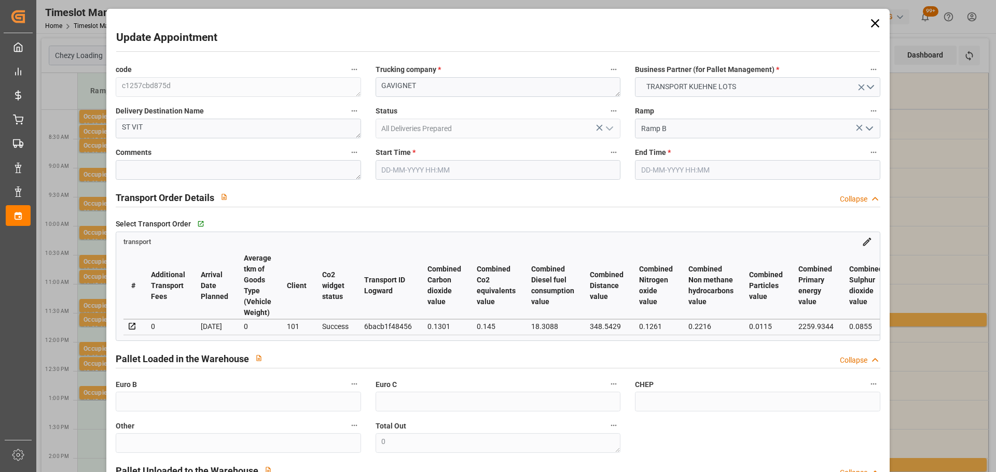
type input "0"
type input "21"
type input "35"
type input "15-09-2025 11:30"
type input "15-09-2025 11:45"
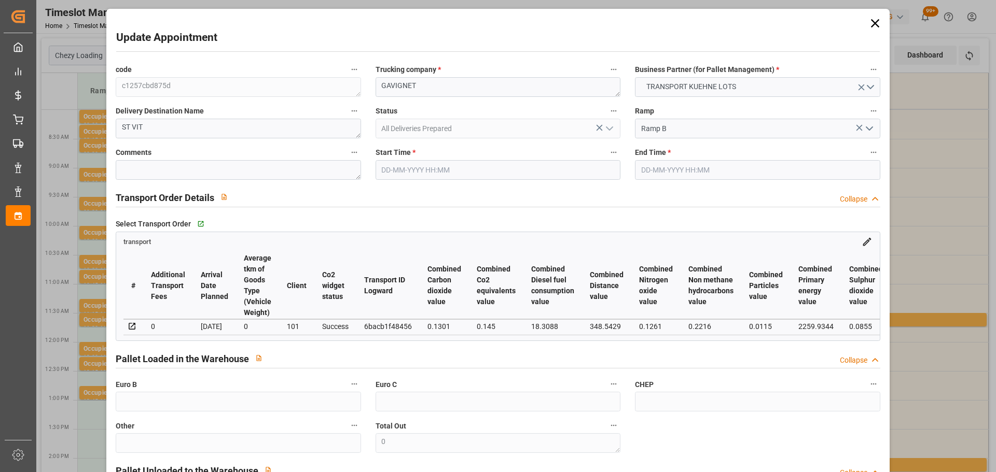
type input "11-09-2025 13:11"
type input "11-09-2025 11:32"
type input "17-09-2025"
type input "16-09-2025"
type input "15-09-2025"
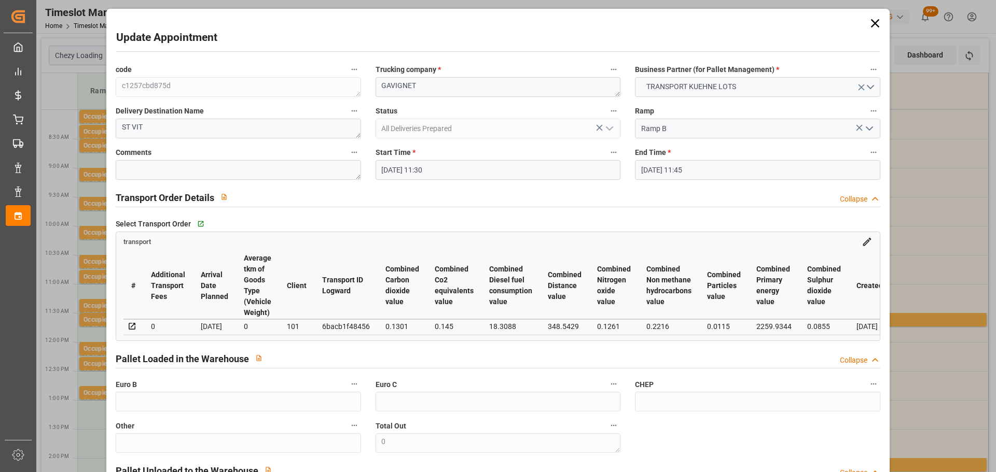
click at [870, 20] on icon at bounding box center [875, 23] width 15 height 15
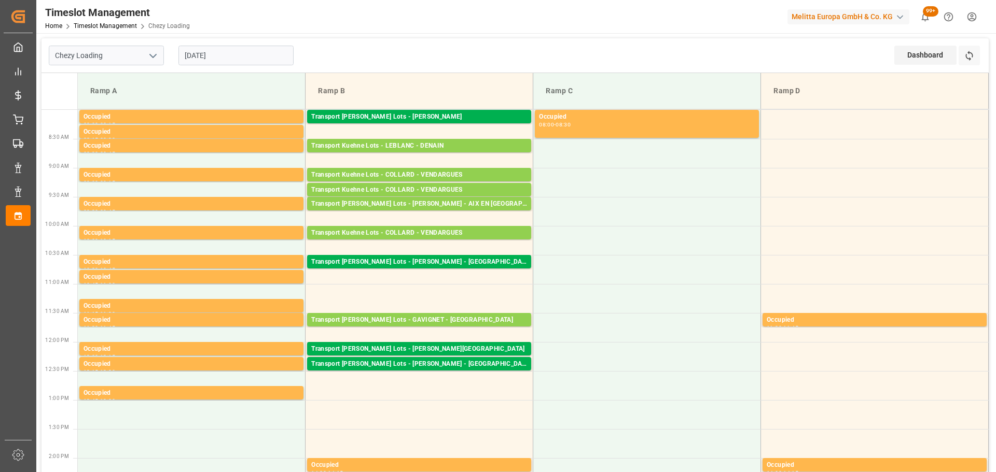
click at [216, 62] on input "15-09-2025" at bounding box center [235, 56] width 115 height 20
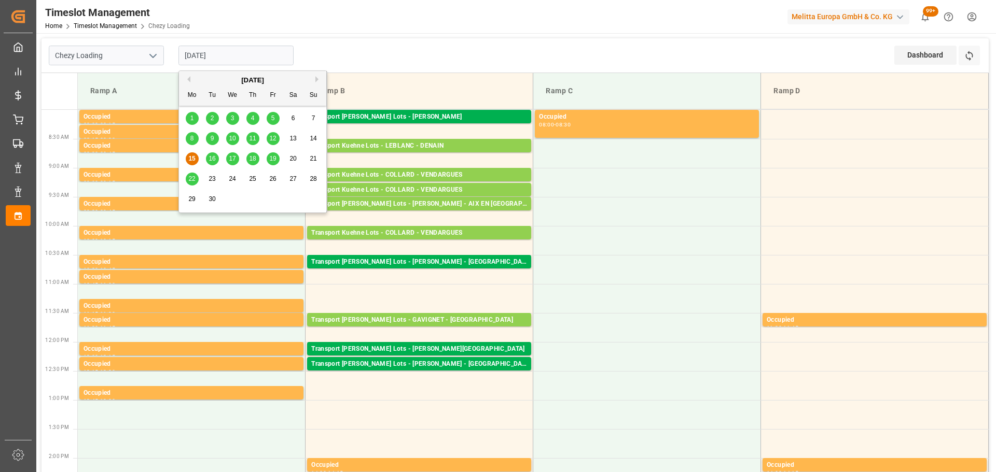
click at [215, 158] on span "16" at bounding box center [211, 158] width 7 height 7
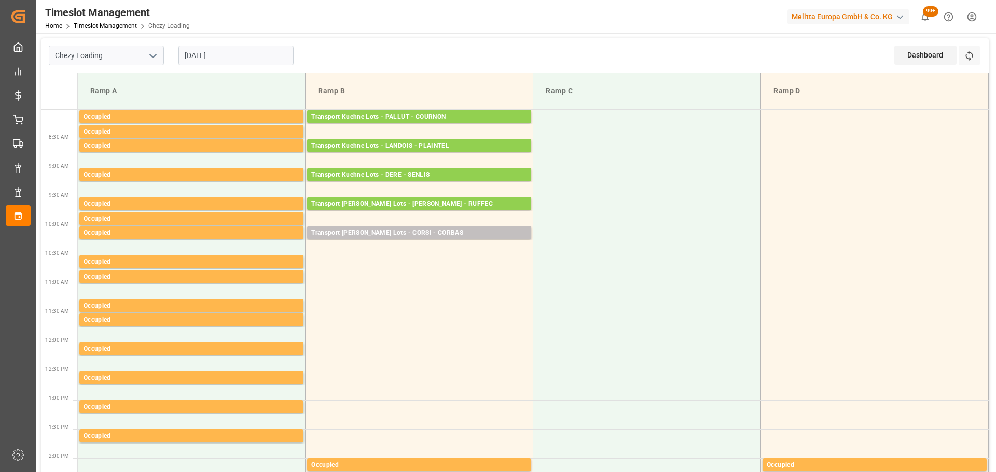
click at [226, 53] on input "16-09-2025" at bounding box center [235, 56] width 115 height 20
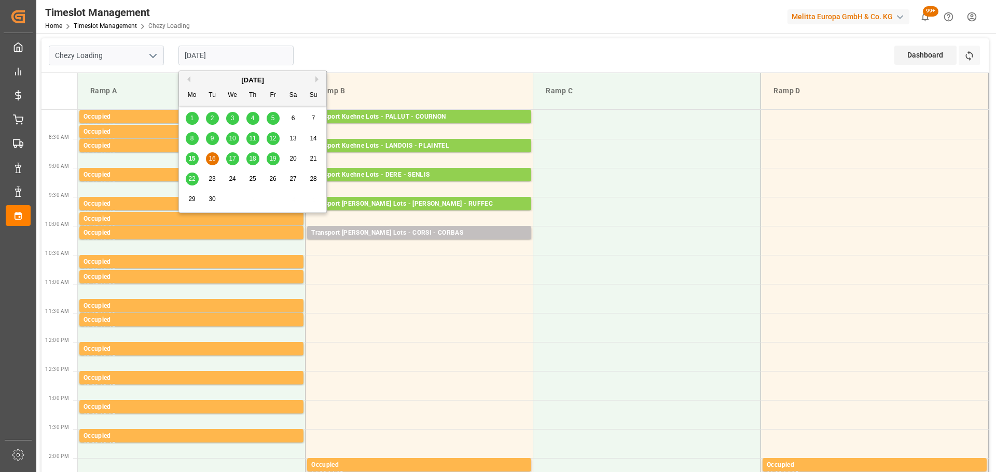
click at [192, 159] on span "15" at bounding box center [191, 158] width 7 height 7
type input "15-09-2025"
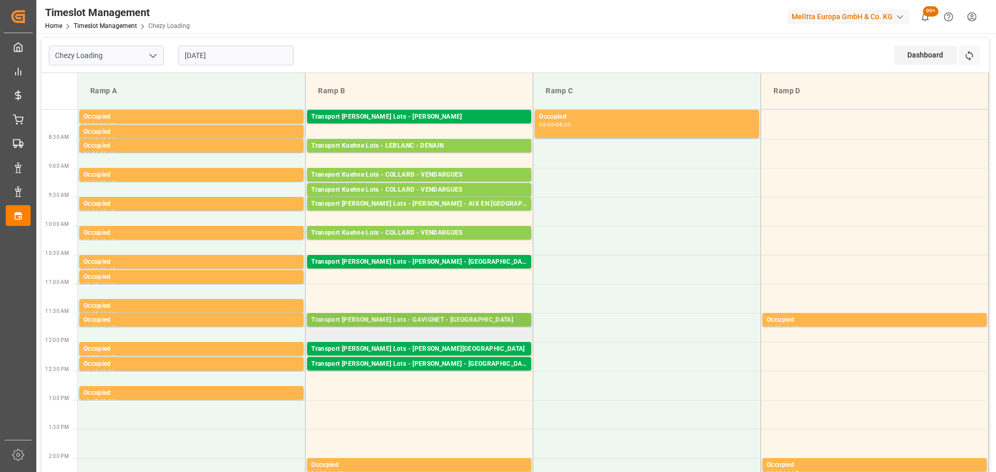
click at [413, 315] on div "Transport Kuehne Lots - GAVIGNET - SAINT VIT Pallets: ,TU: 168,City: SAINT VIT,…" at bounding box center [419, 319] width 224 height 13
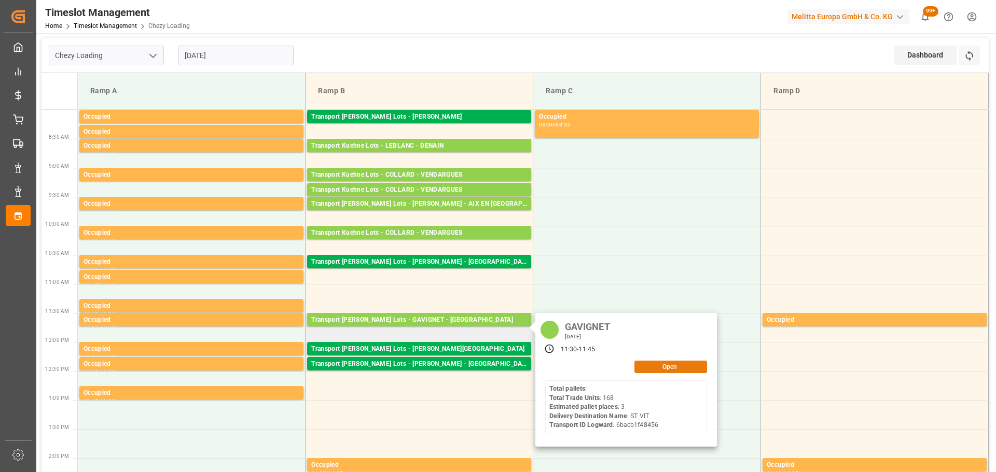
click at [668, 365] on button "Open" at bounding box center [670, 367] width 73 height 12
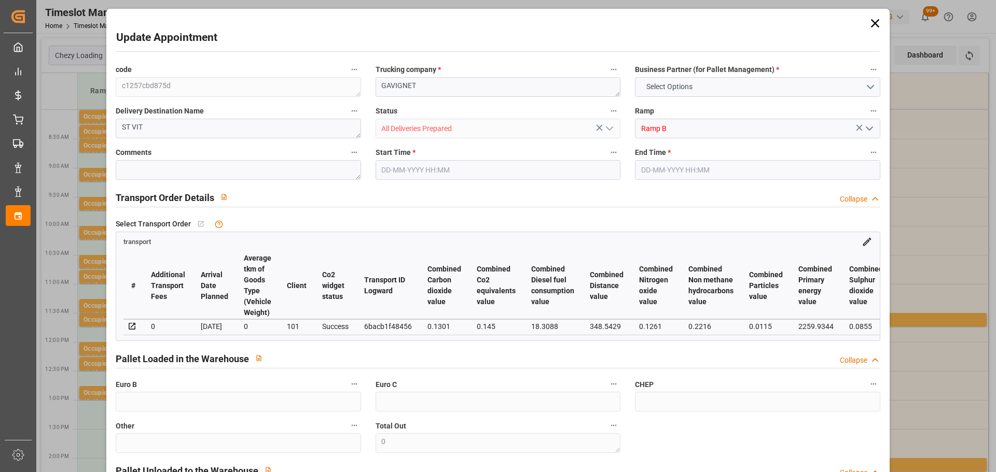
type input "3"
type input "166.64"
type input "0"
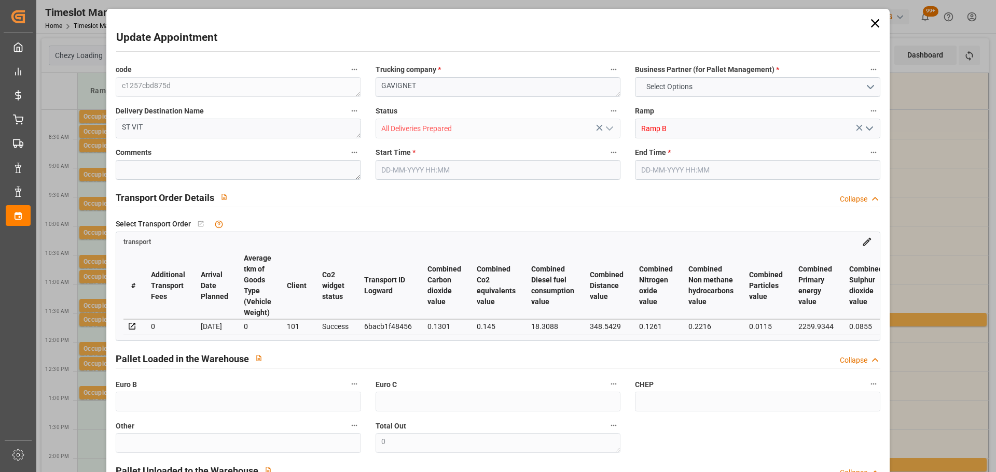
type input "166.64"
type input "0"
type input "3"
type input "435.456"
type input "858"
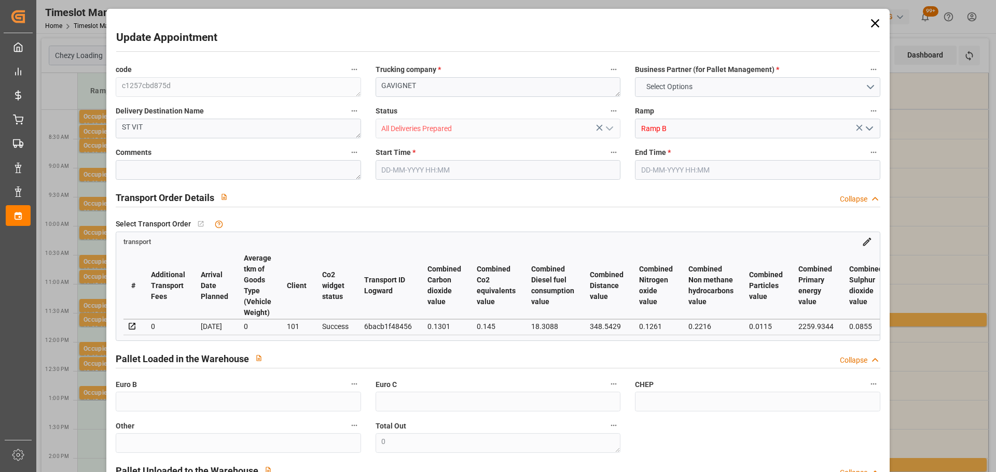
type input "3225.6"
type input "25"
type input "0"
type input "168"
type input "3"
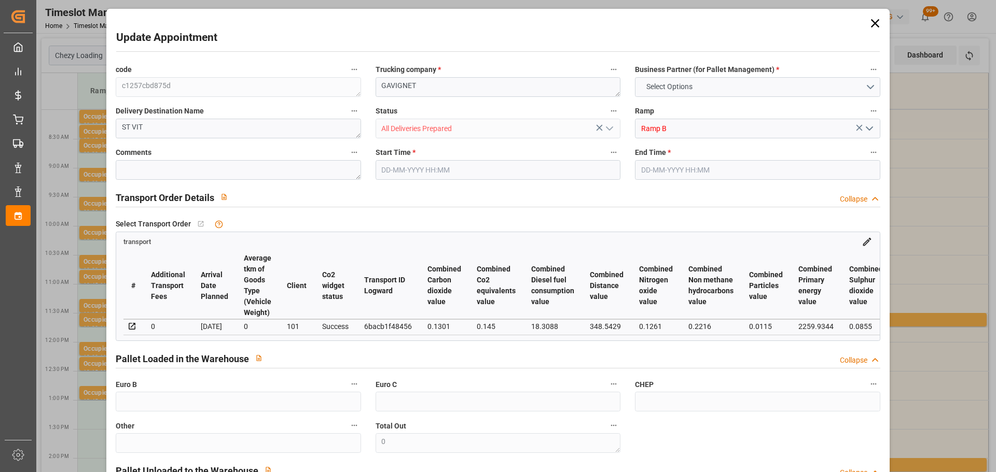
type input "101"
type input "741.888"
type input "0"
type input "4710.8598"
type input "0"
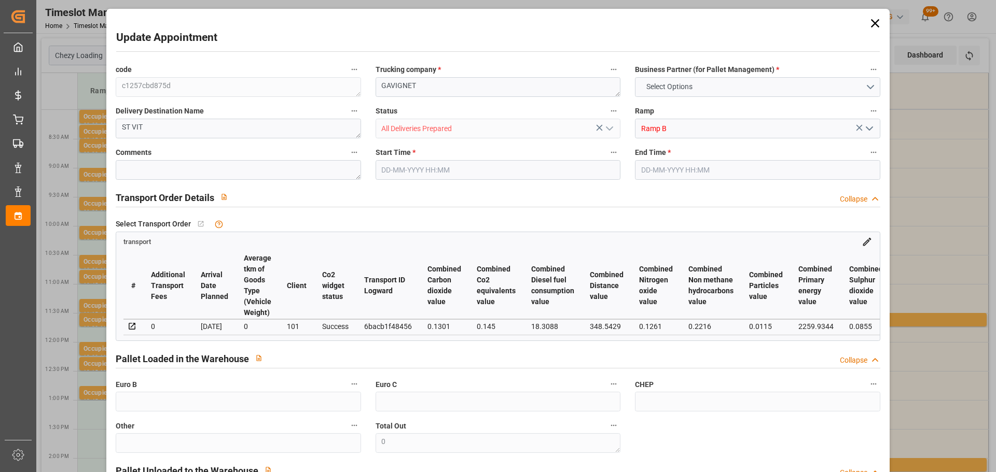
type input "0"
type input "21"
type input "35"
type input "15-09-2025 11:30"
type input "15-09-2025 11:45"
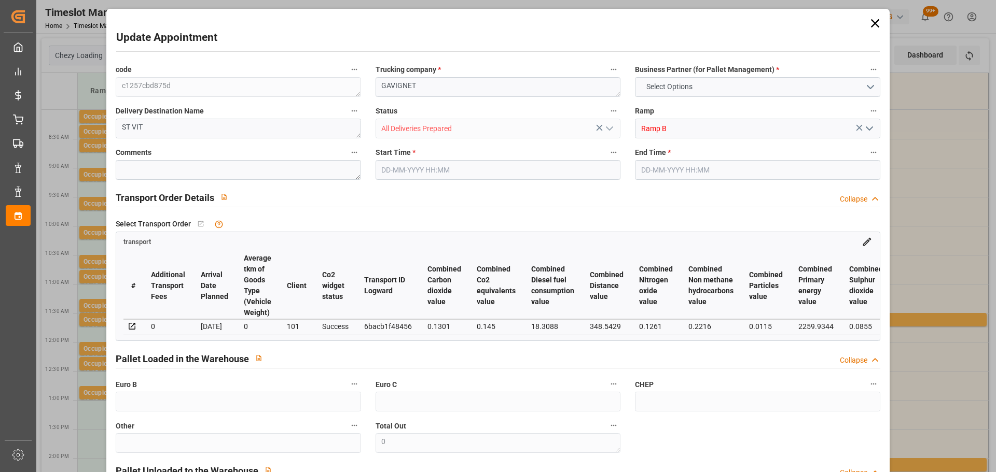
type input "11-09-2025 13:11"
type input "11-09-2025 11:32"
type input "17-09-2025"
type input "16-09-2025"
type input "15-09-2025"
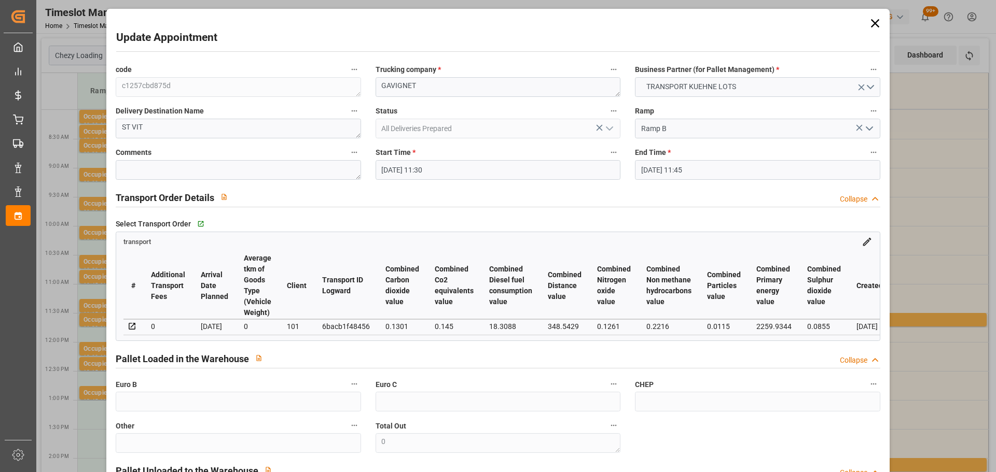
click at [393, 168] on input "15-09-2025 11:30" at bounding box center [497, 170] width 245 height 20
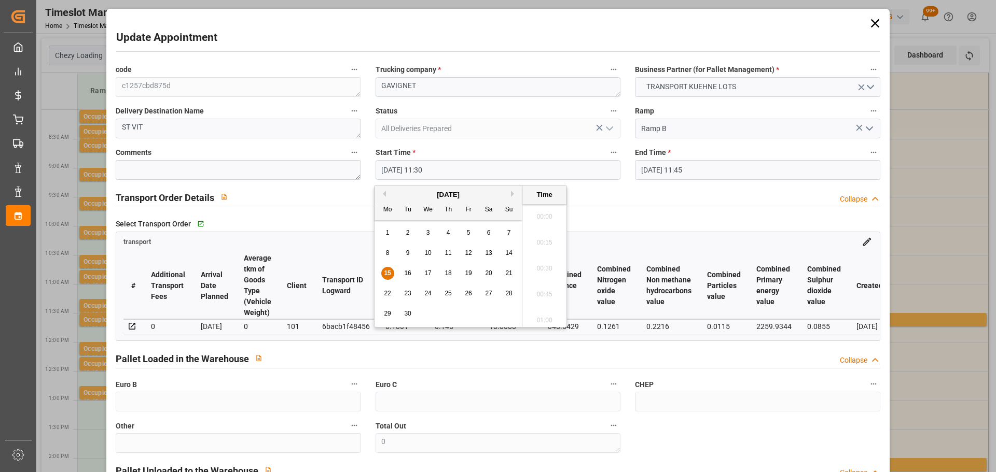
scroll to position [1145, 0]
drag, startPoint x: 405, startPoint y: 268, endPoint x: 443, endPoint y: 278, distance: 39.8
click at [406, 268] on div "16" at bounding box center [407, 274] width 13 height 12
click at [544, 263] on li "10:30" at bounding box center [544, 266] width 44 height 26
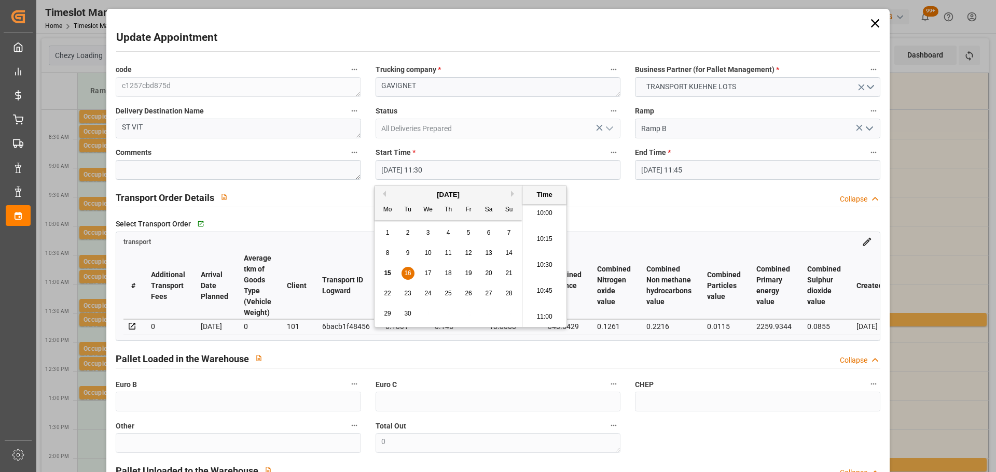
type input "16-09-2025 10:30"
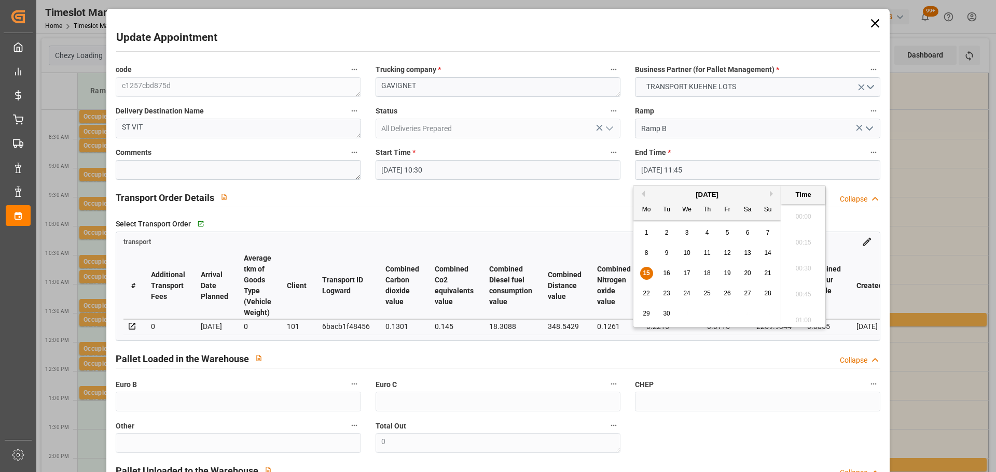
click at [664, 170] on input "15-09-2025 11:45" at bounding box center [757, 170] width 245 height 20
click at [671, 267] on div "15 16 17 18 19 20 21" at bounding box center [707, 273] width 142 height 20
click at [664, 269] on div "16" at bounding box center [666, 274] width 13 height 12
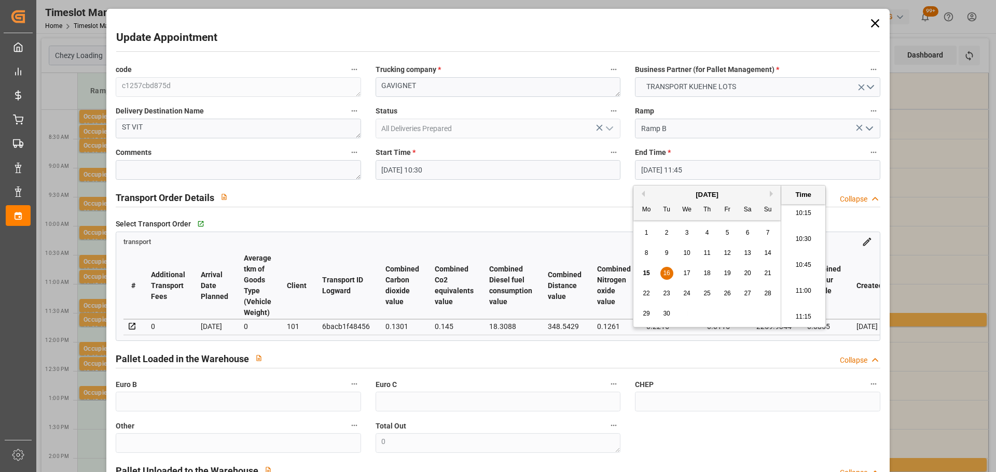
click at [797, 264] on li "10:45" at bounding box center [803, 266] width 44 height 26
type input "16-09-2025 10:45"
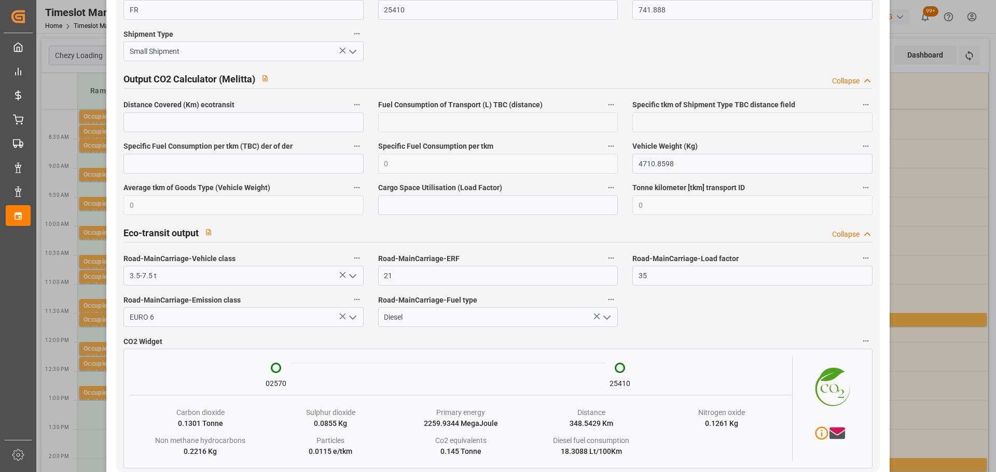
scroll to position [1714, 0]
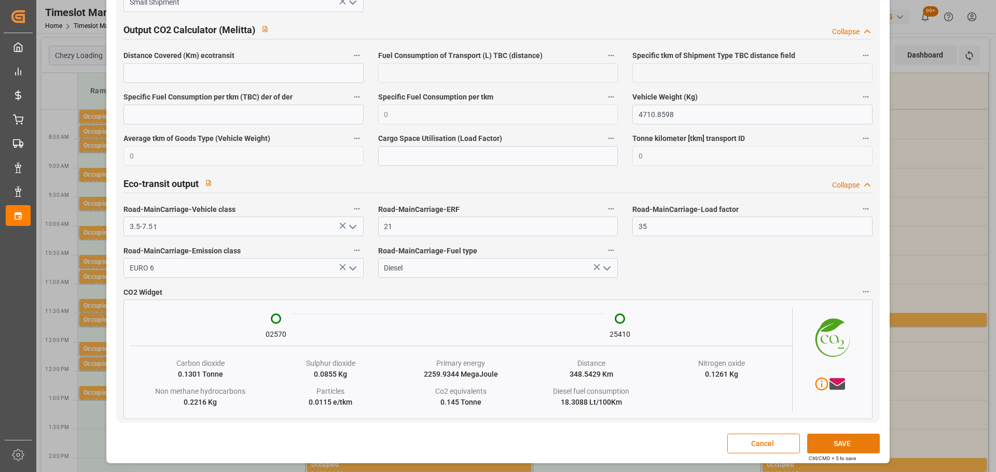
click at [857, 440] on button "SAVE" at bounding box center [843, 444] width 73 height 20
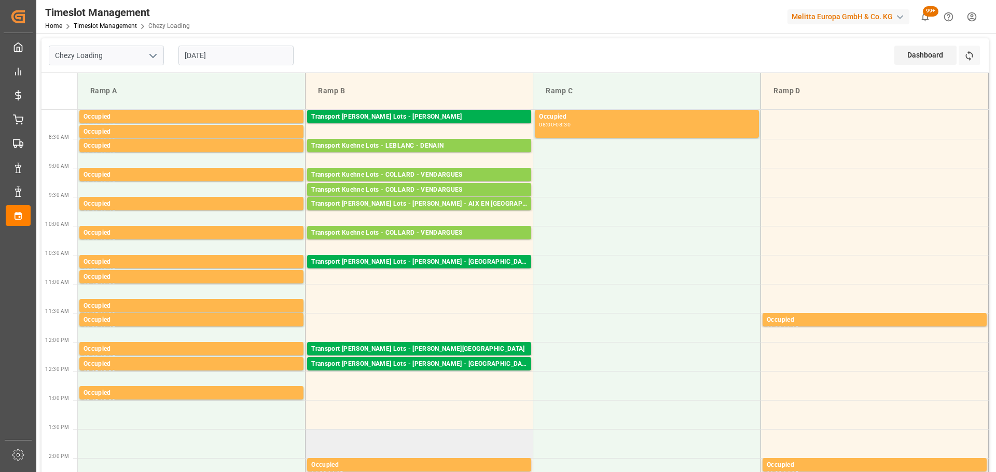
click at [498, 444] on td at bounding box center [419, 443] width 228 height 29
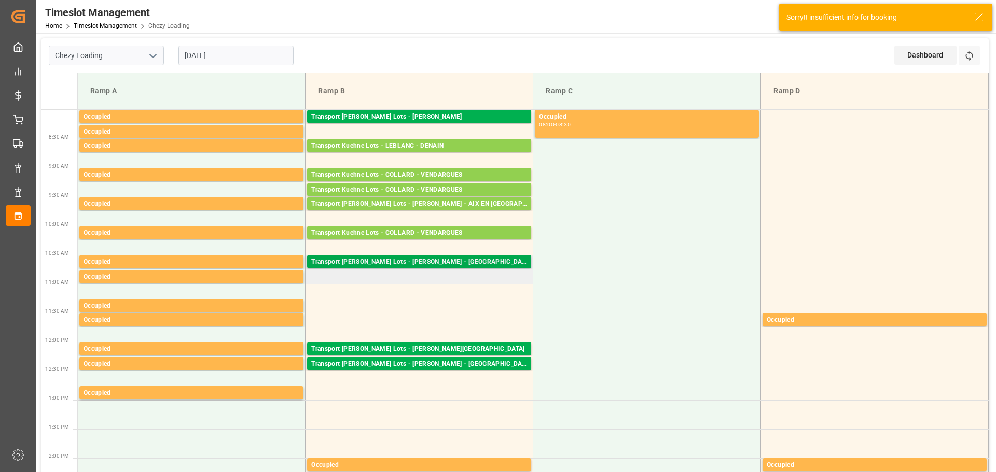
click at [441, 262] on div "Transport Kuehne Lots - BREGER - SARREBOURG" at bounding box center [419, 262] width 216 height 10
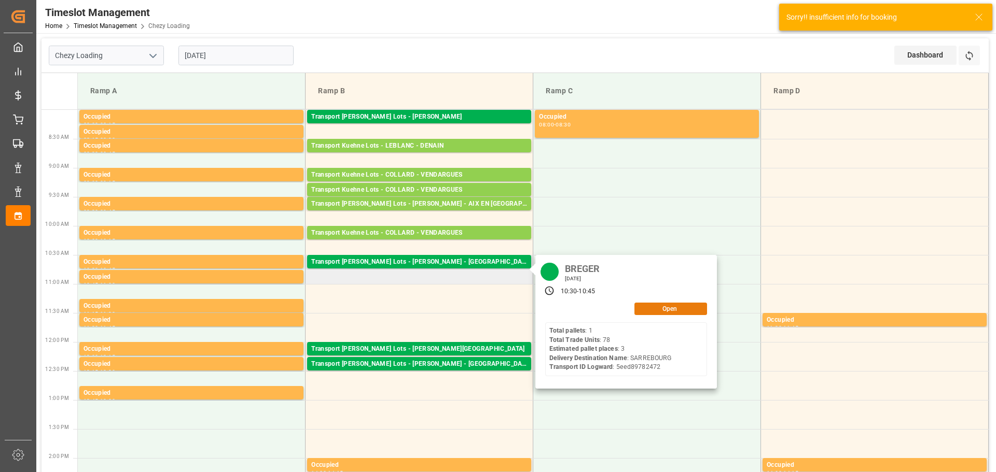
click at [654, 311] on button "Open" at bounding box center [670, 309] width 73 height 12
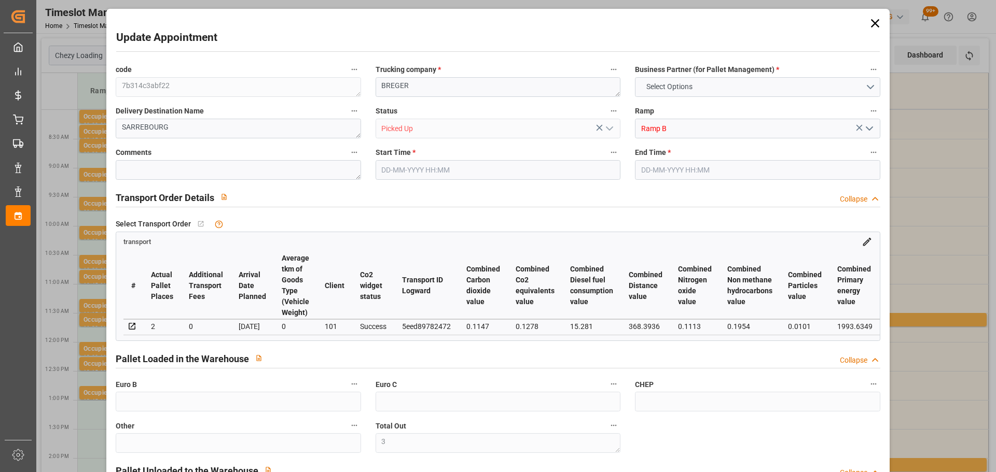
type input "3"
type input "2"
type input "152.75"
type input "0"
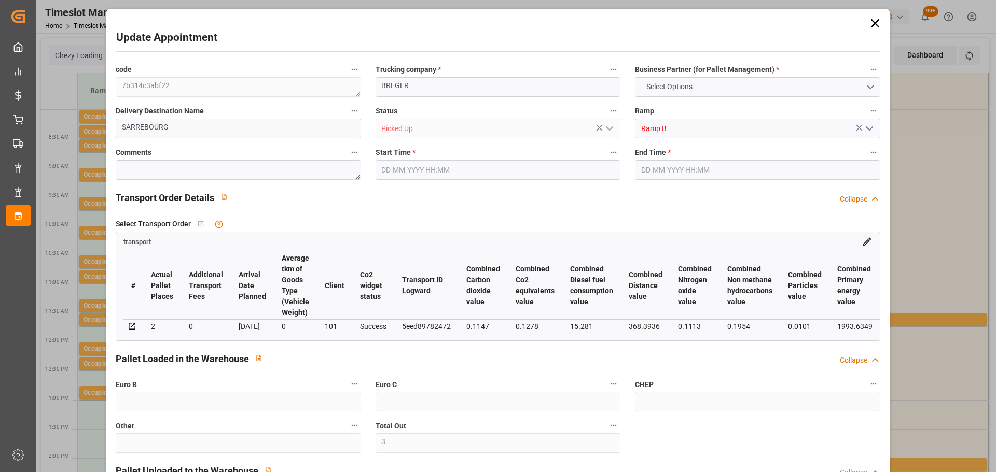
type input "0"
type input "152.75"
type input "0"
type input "3"
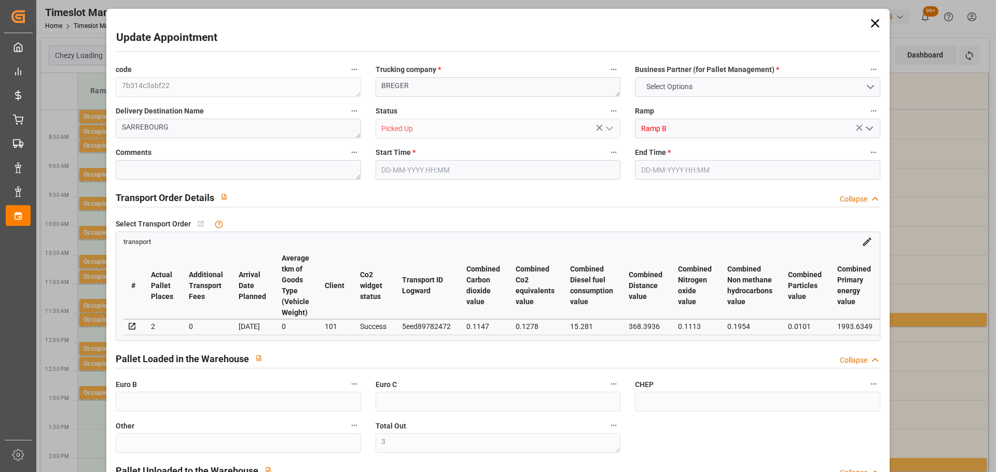
type input "444.36"
type input "676.34"
type input "2208"
type input "57"
type input "1"
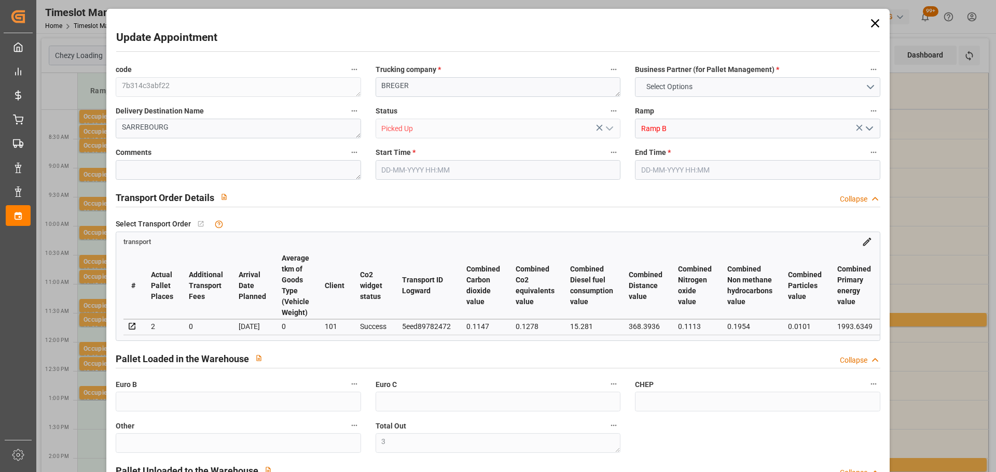
type input "78"
type input "3"
type input "101"
type input "597.54"
type input "0"
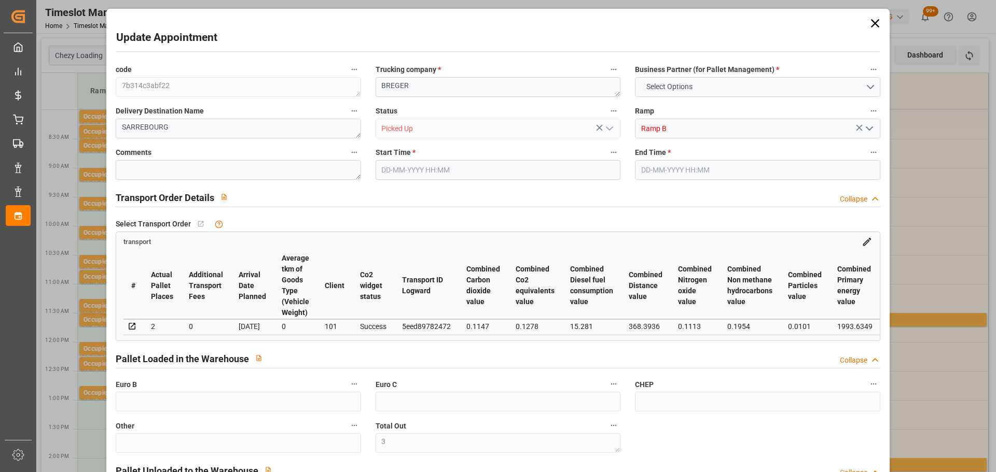
type input "4710.8598"
type input "0"
type input "21"
type input "35"
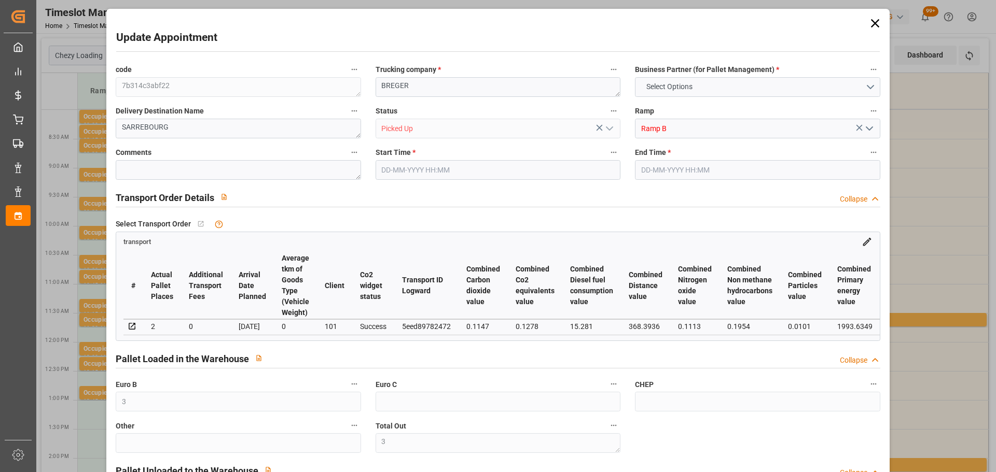
type input "15-09-2025 10:30"
type input "15-09-2025 10:45"
type input "10-09-2025 13:05"
type input "10-09-2025 11:29"
type input "17-09-2025"
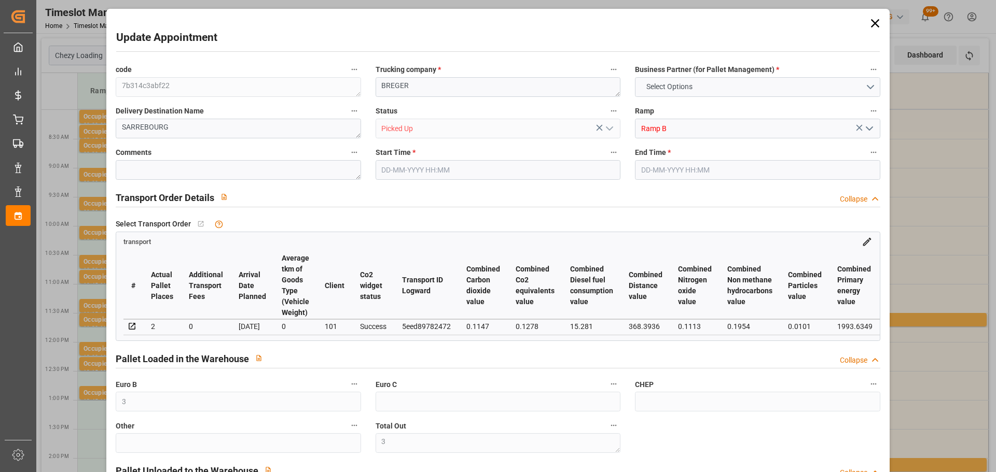
type input "16-09-2025"
type input "15-09-2025"
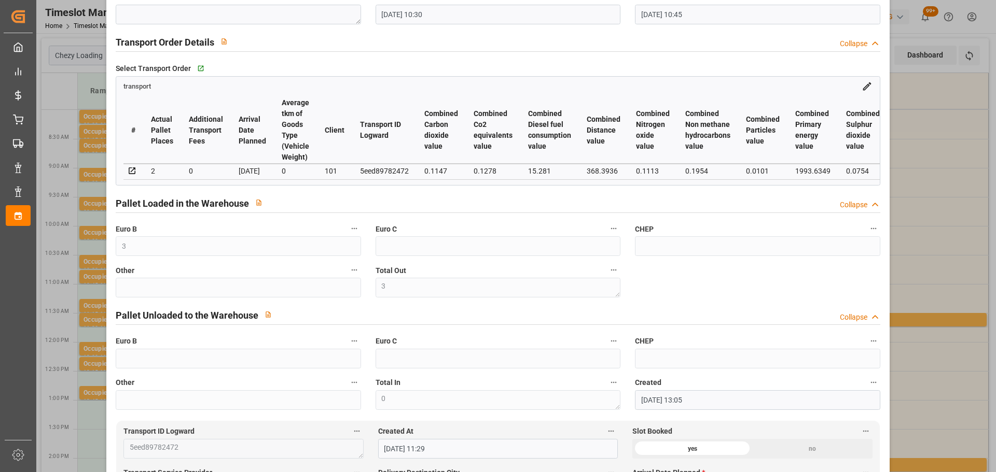
scroll to position [0, 0]
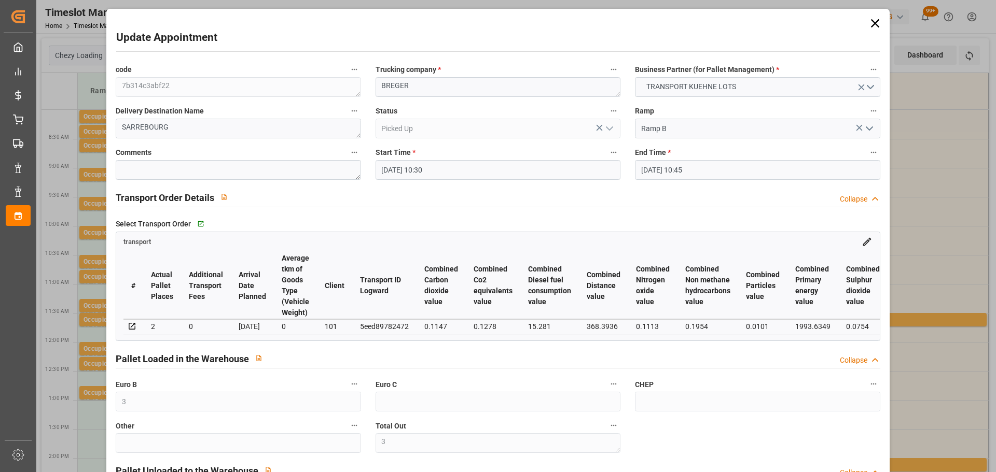
click at [871, 22] on icon at bounding box center [875, 23] width 15 height 15
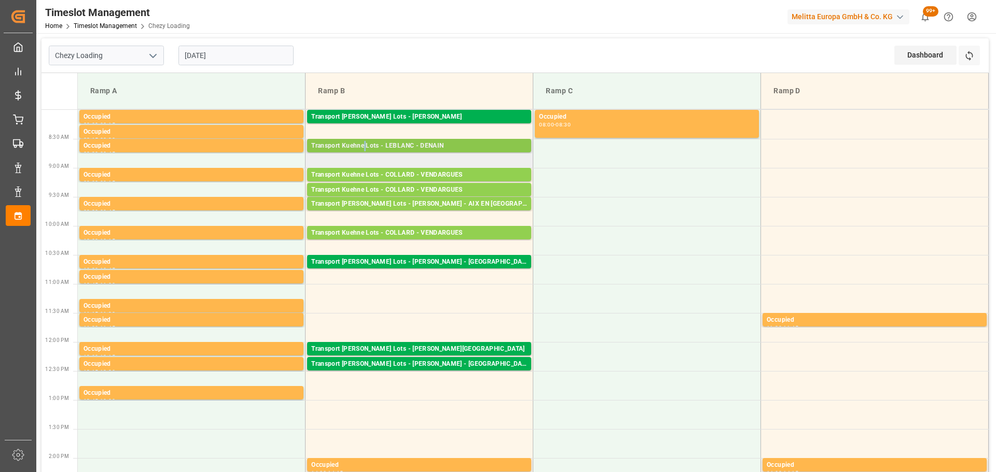
click at [365, 142] on div "Transport Kuehne Lots - LEBLANC - DENAIN" at bounding box center [419, 146] width 216 height 10
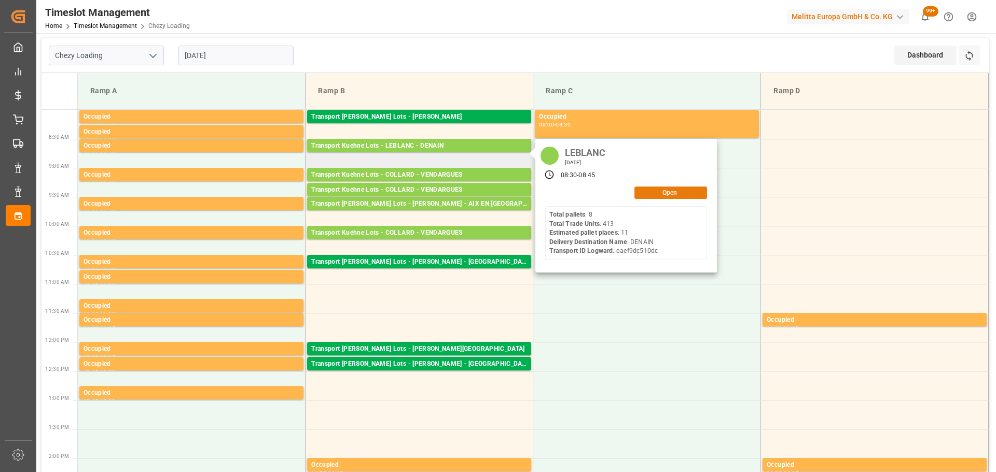
click at [688, 197] on button "Open" at bounding box center [670, 193] width 73 height 12
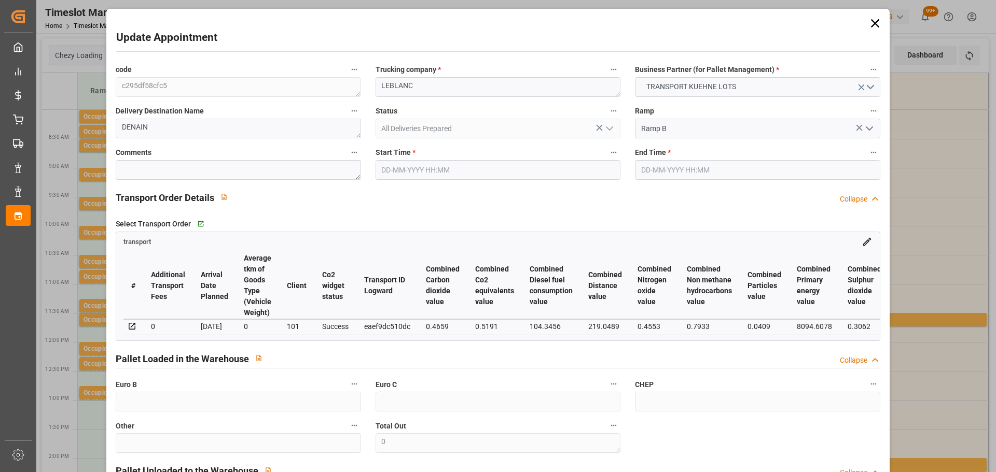
type input "11"
type input "268.52"
type input "0"
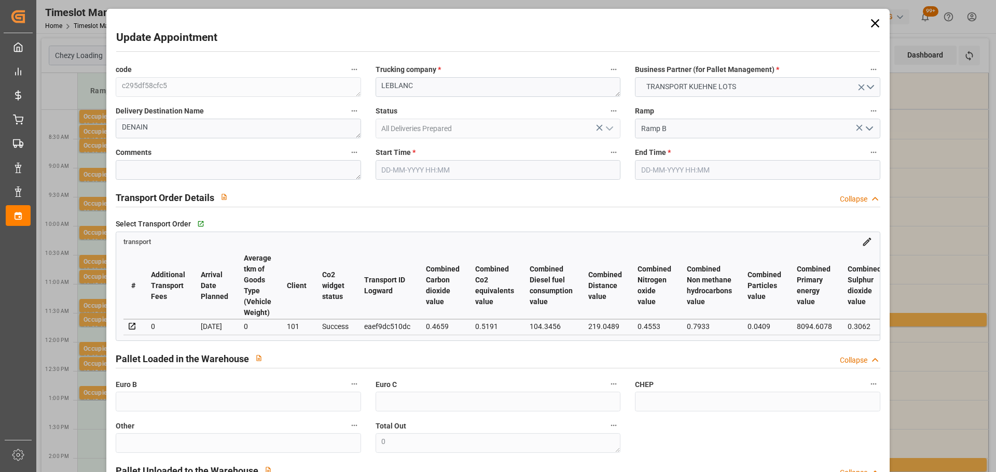
type input "268.52"
type input "0"
type input "12"
type input "3941.637"
type input "4550.431"
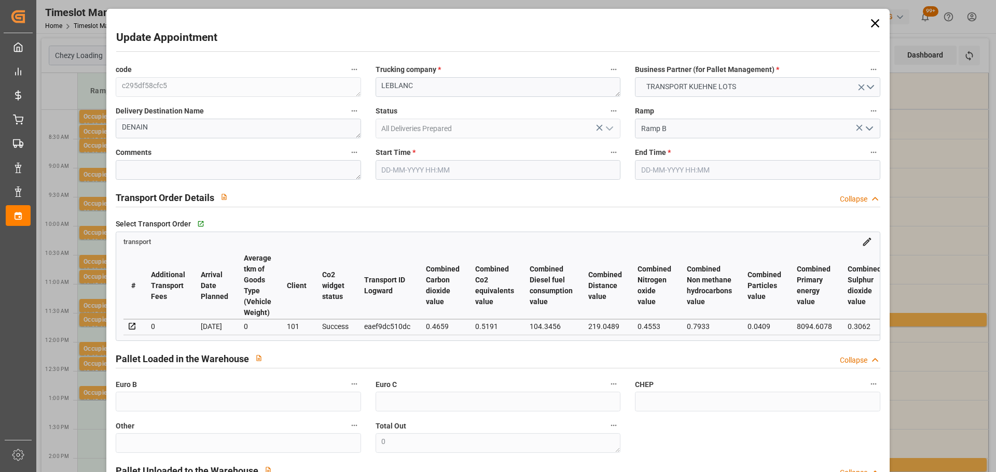
type input "11795.805"
type input "59"
type input "8"
type input "413"
type input "11"
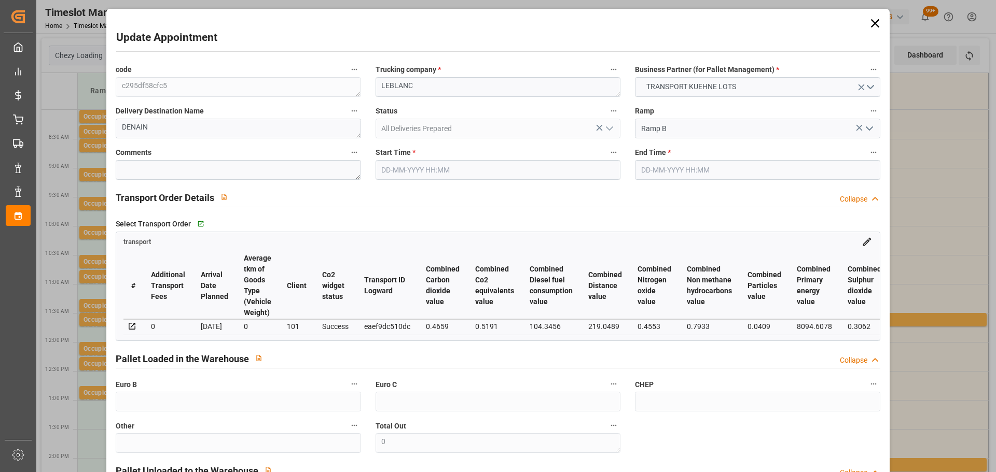
type input "101"
type input "4075.991"
type input "0"
type input "4710.8598"
type input "0"
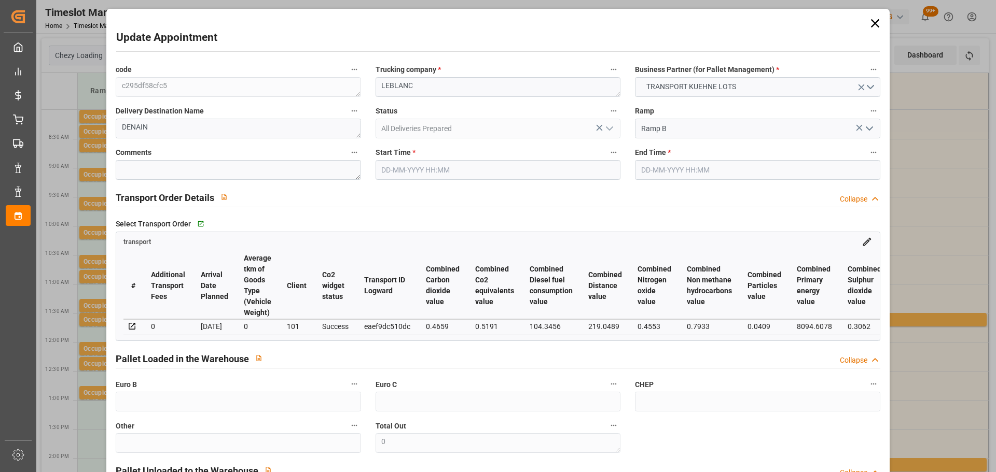
type input "0"
type input "21"
type input "35"
type input "15-09-2025 08:30"
type input "15-09-2025 08:45"
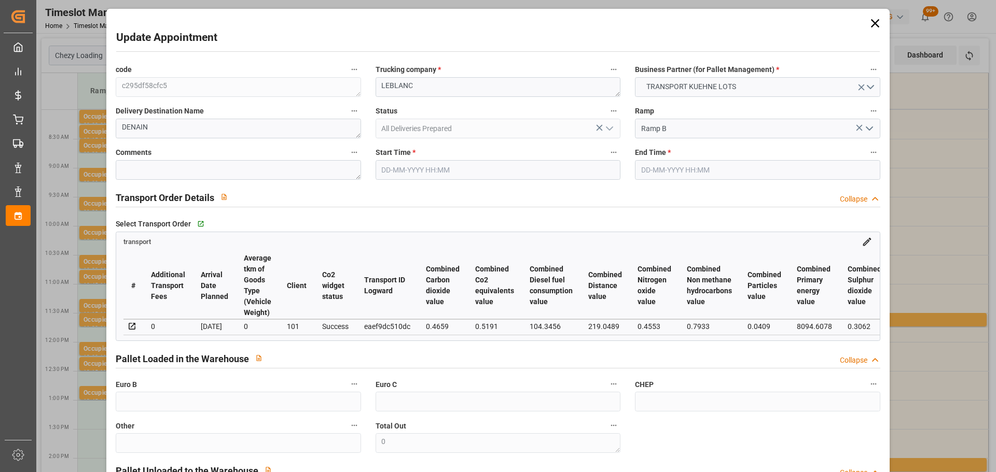
type input "10-09-2025 12:48"
type input "10-09-2025 11:29"
type input "17-09-2025"
type input "16-09-2025"
type input "15-09-2025"
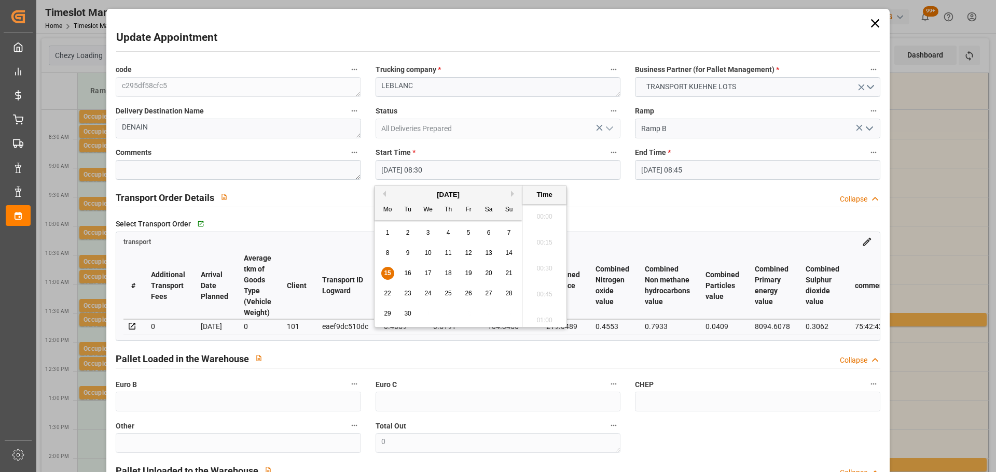
click at [399, 165] on input "15-09-2025 08:30" at bounding box center [497, 170] width 245 height 20
click at [406, 274] on span "16" at bounding box center [407, 273] width 7 height 7
click at [537, 259] on li "11:00" at bounding box center [544, 266] width 44 height 26
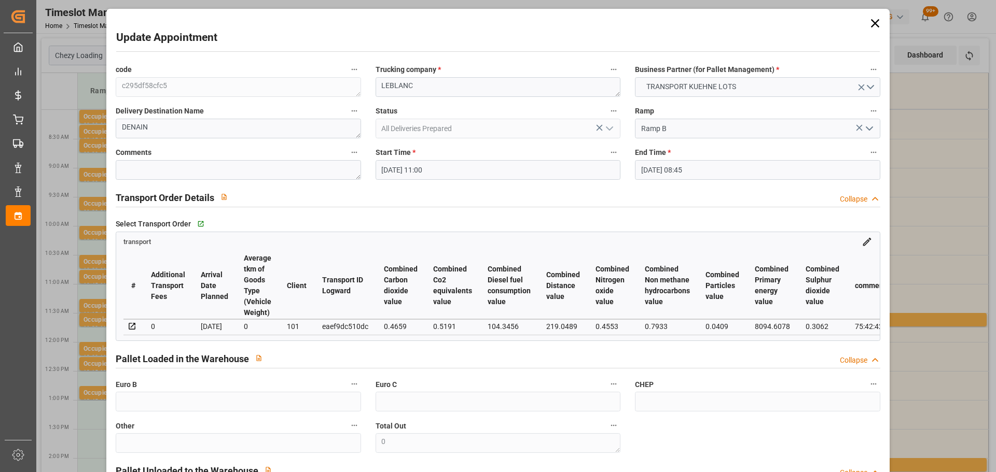
click at [658, 169] on input "15-09-2025 08:45" at bounding box center [757, 170] width 245 height 20
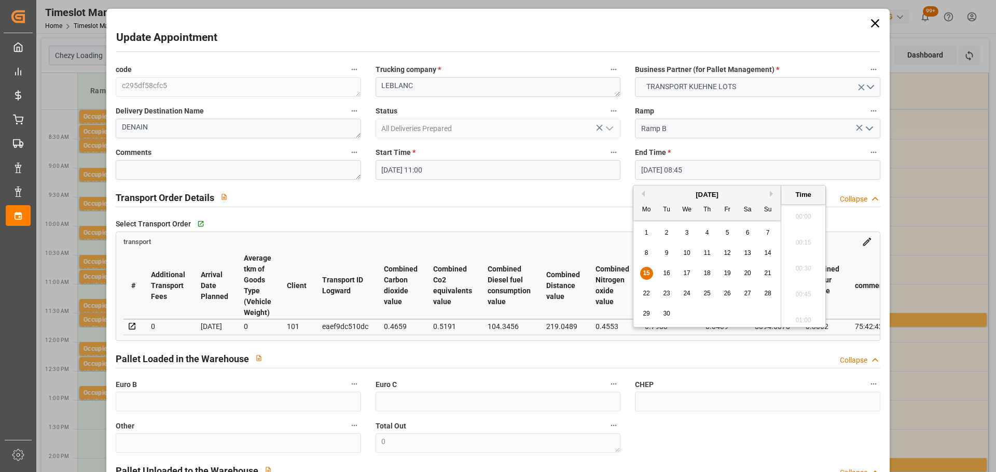
scroll to position [859, 0]
drag, startPoint x: 666, startPoint y: 272, endPoint x: 807, endPoint y: 288, distance: 141.5
click at [666, 271] on span "16" at bounding box center [666, 273] width 7 height 7
click at [804, 259] on li "11:15" at bounding box center [803, 266] width 44 height 26
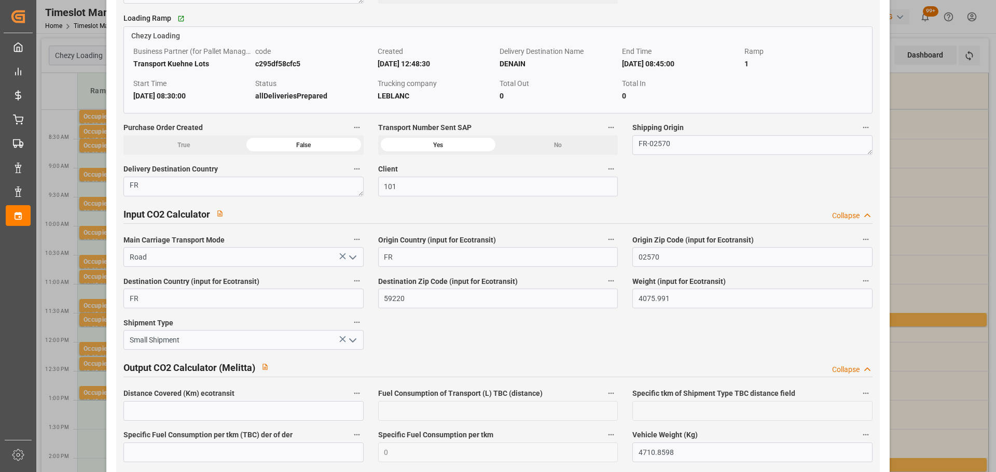
scroll to position [1746, 0]
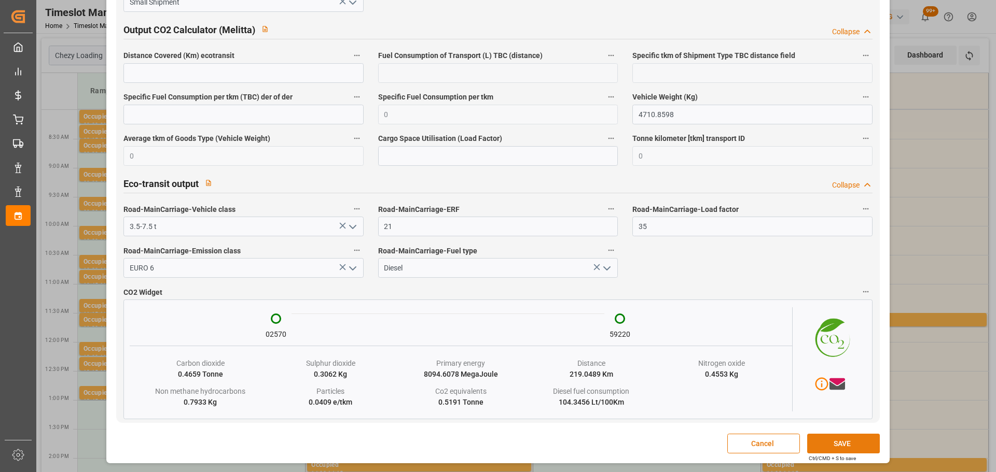
click at [845, 443] on button "SAVE" at bounding box center [843, 444] width 73 height 20
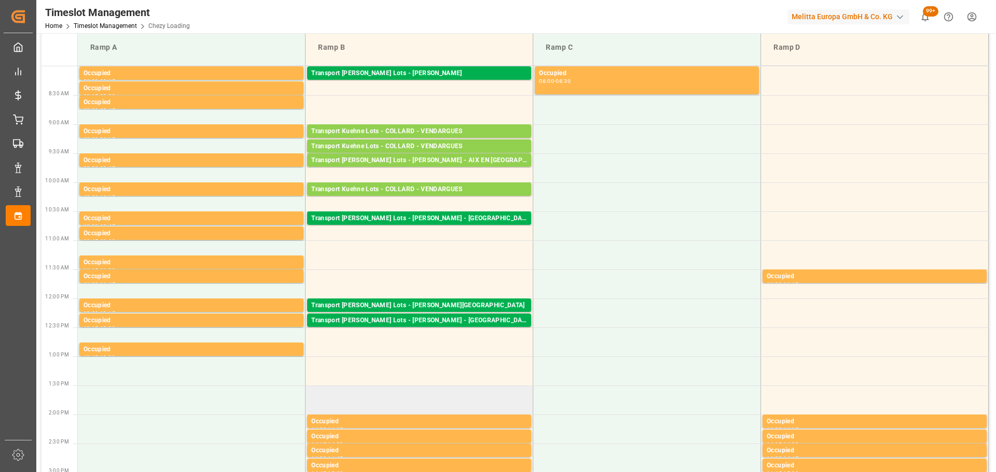
scroll to position [0, 0]
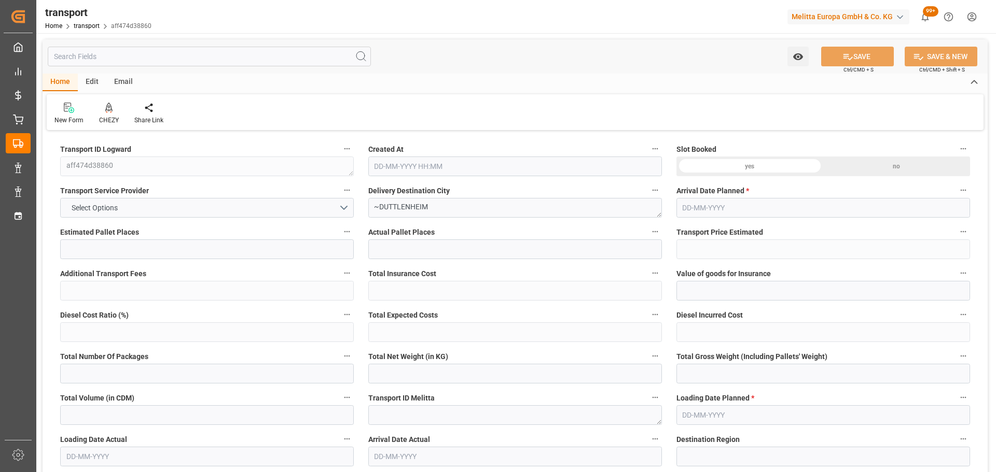
type input "2"
type input "159.7"
type input "0"
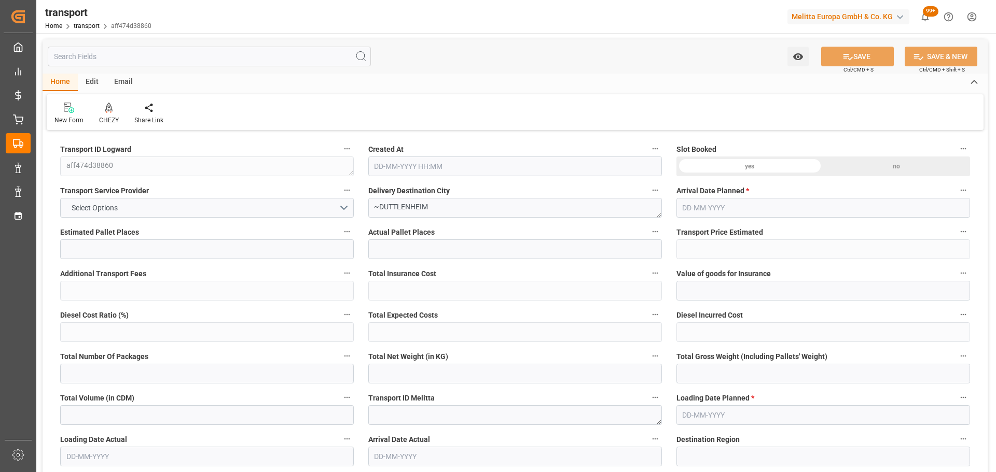
type input "159.7"
type input "0"
type input "56.259"
type input "118.88"
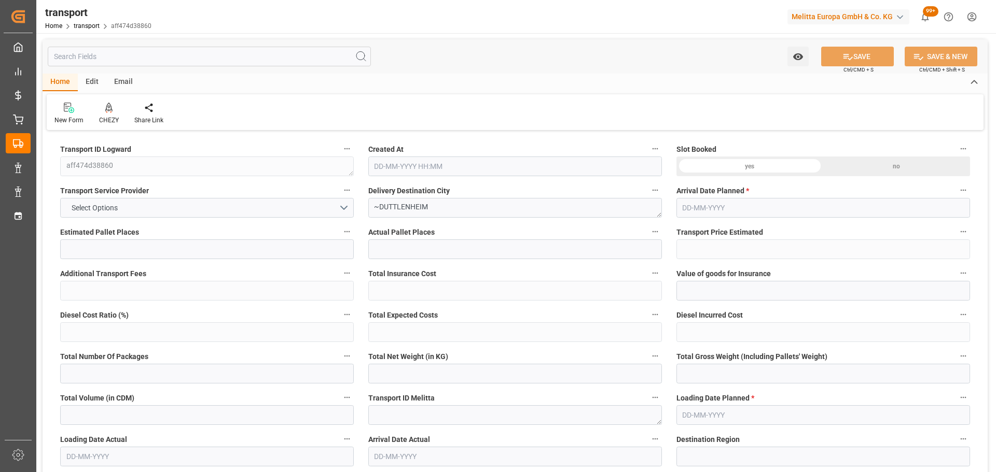
type input "487.86"
type input "67"
type input "0"
type input "44"
type input "2"
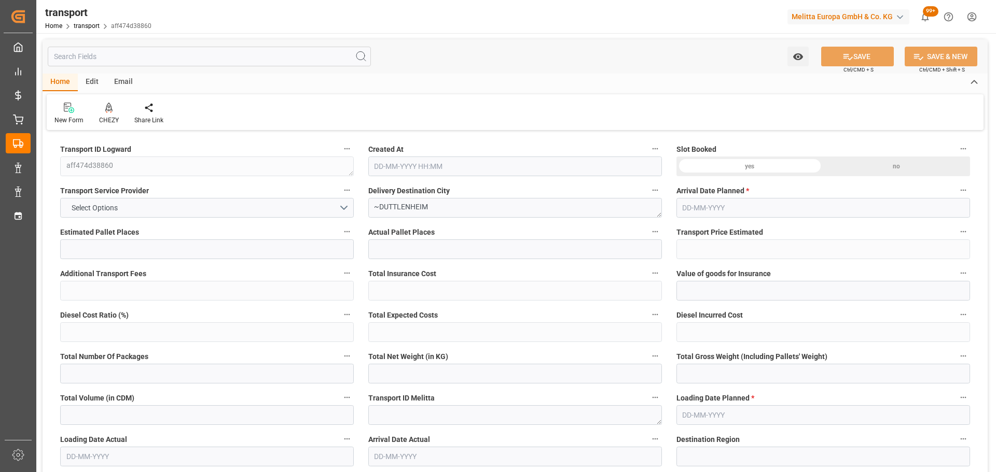
type input "101"
type input "72.88"
type input "0"
type input "4710.8598"
type input "0"
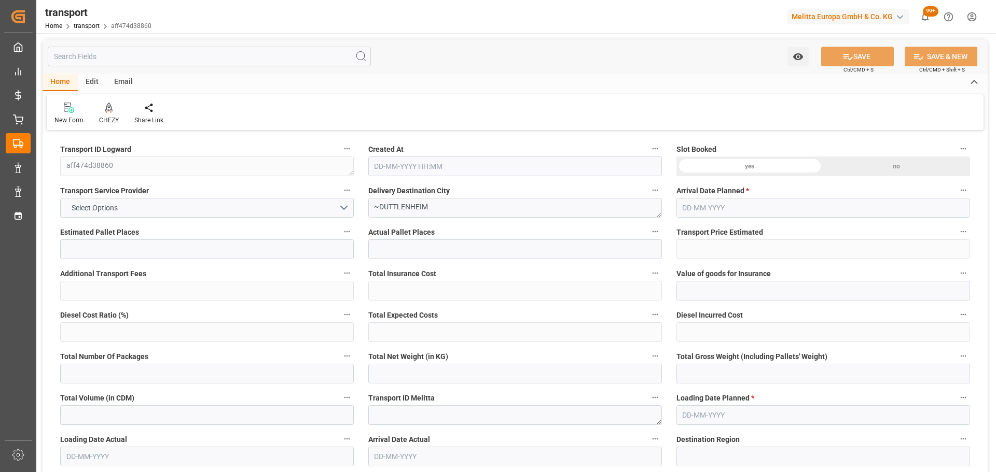
type input "0"
type input "21"
type input "35"
type input "15-09-2025 11:24"
type input "22-09-2025"
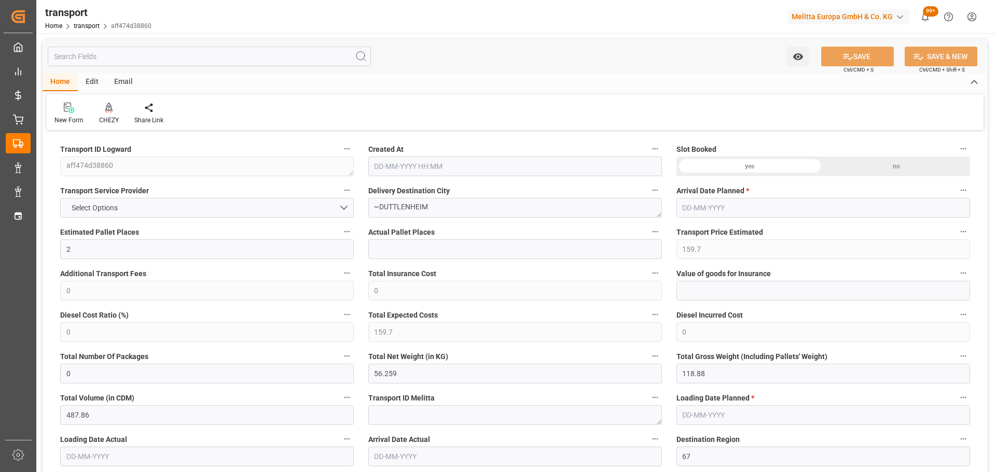
type input "[DATE]"
click at [117, 115] on div "CHEZY" at bounding box center [108, 113] width 35 height 23
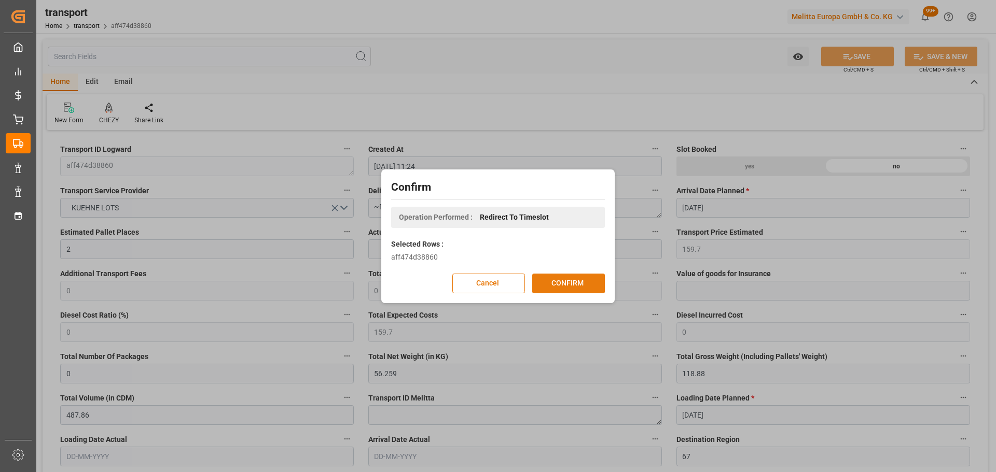
click at [555, 278] on button "CONFIRM" at bounding box center [568, 284] width 73 height 20
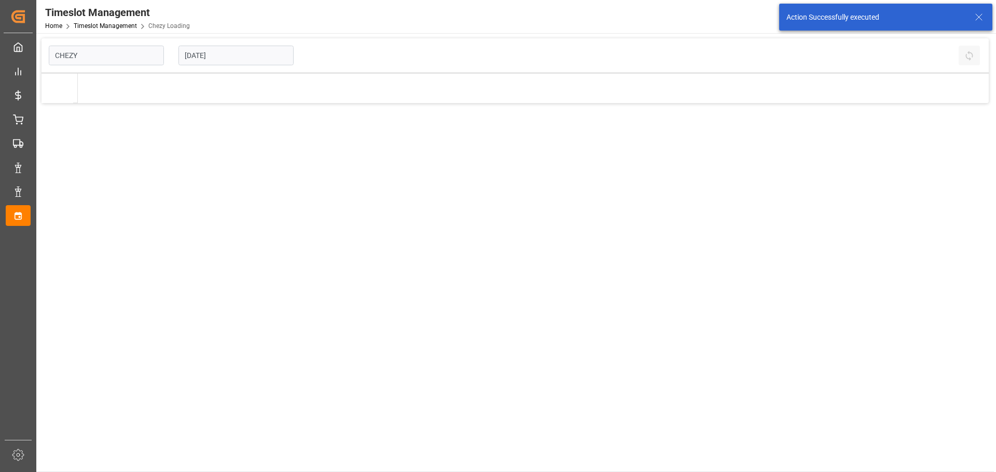
type input "Chezy Loading"
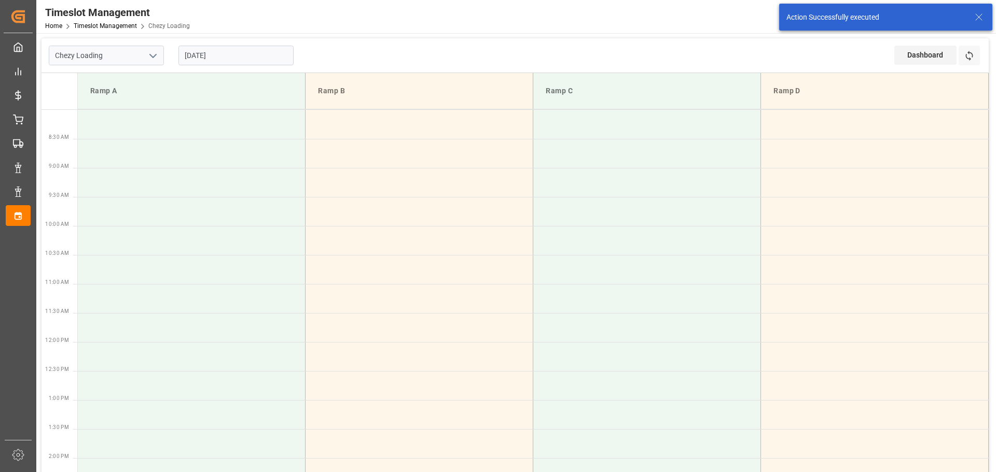
click at [208, 53] on input "[DATE]" at bounding box center [235, 56] width 115 height 20
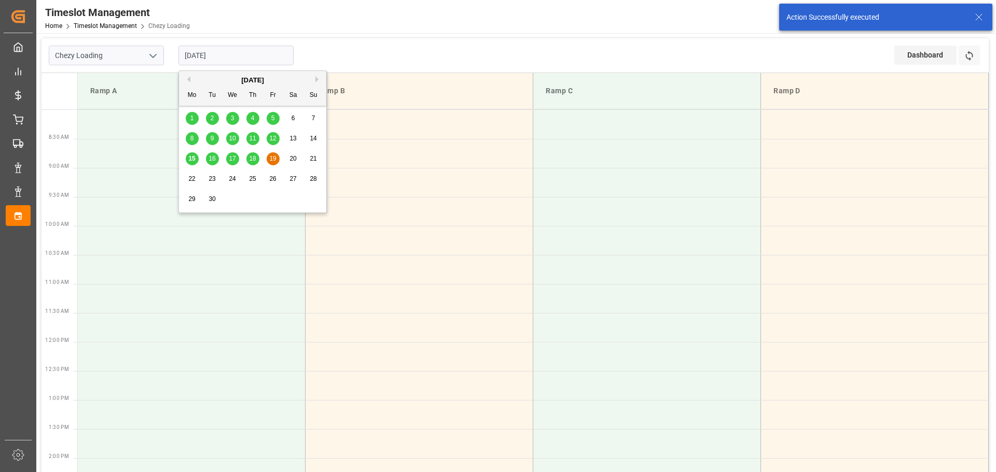
click at [253, 153] on div "18" at bounding box center [252, 159] width 13 height 12
type input "18-09-2025"
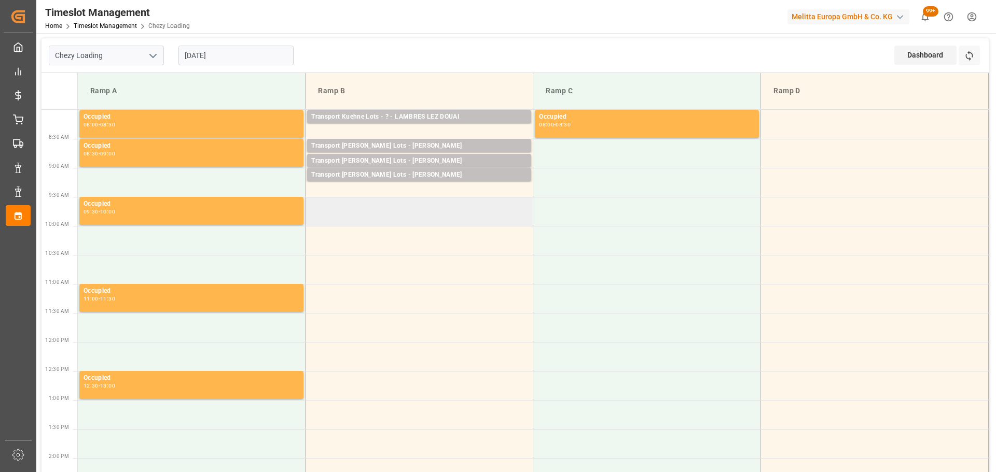
click at [310, 203] on td at bounding box center [419, 211] width 228 height 29
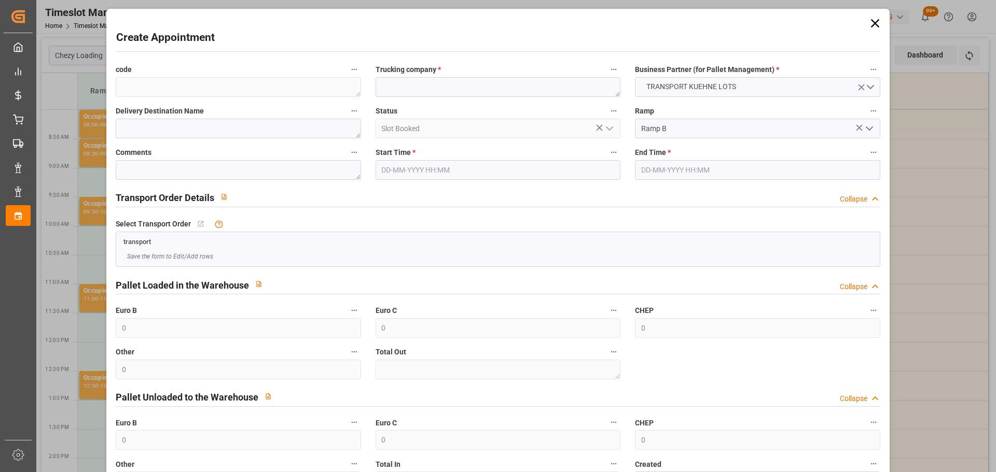
type input "18-09-2025 09:30"
type input "[DATE] 09:45"
click at [442, 80] on textarea at bounding box center [497, 87] width 245 height 20
type textarea "SAVERNE"
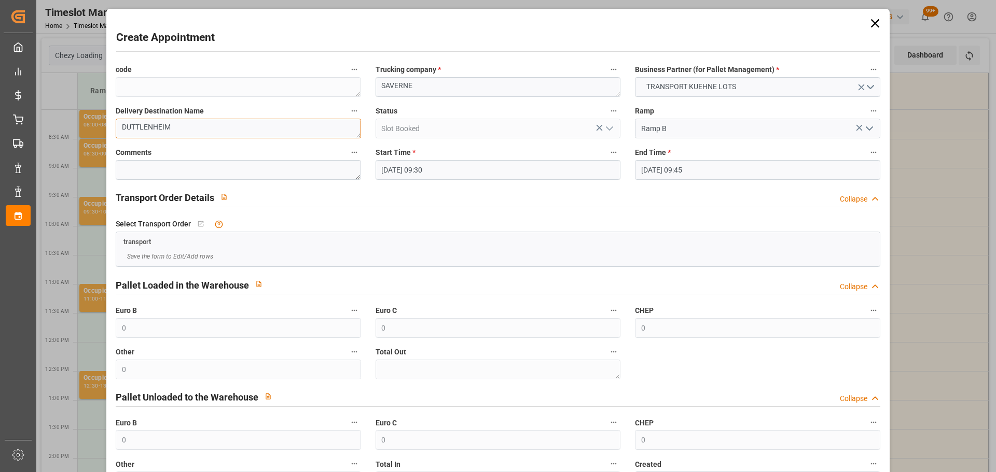
scroll to position [79, 0]
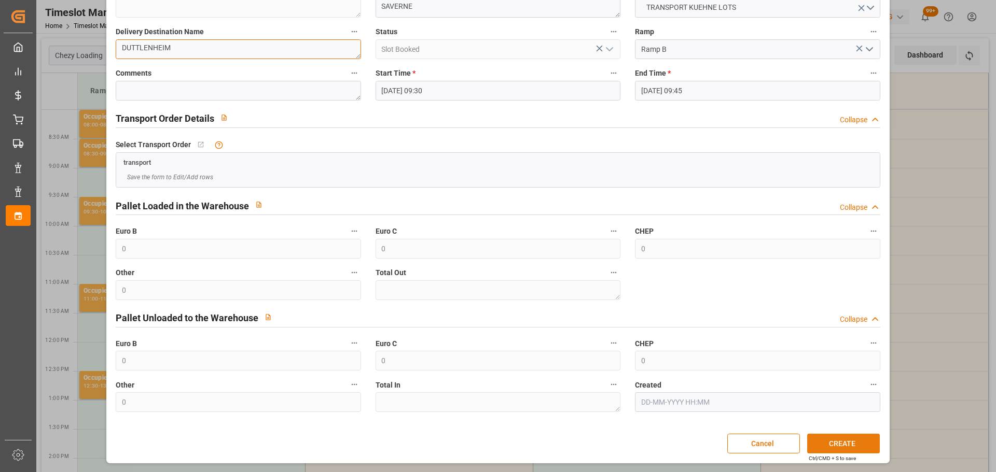
type textarea "DUTTLENHEIM"
click at [813, 447] on button "CREATE" at bounding box center [843, 444] width 73 height 20
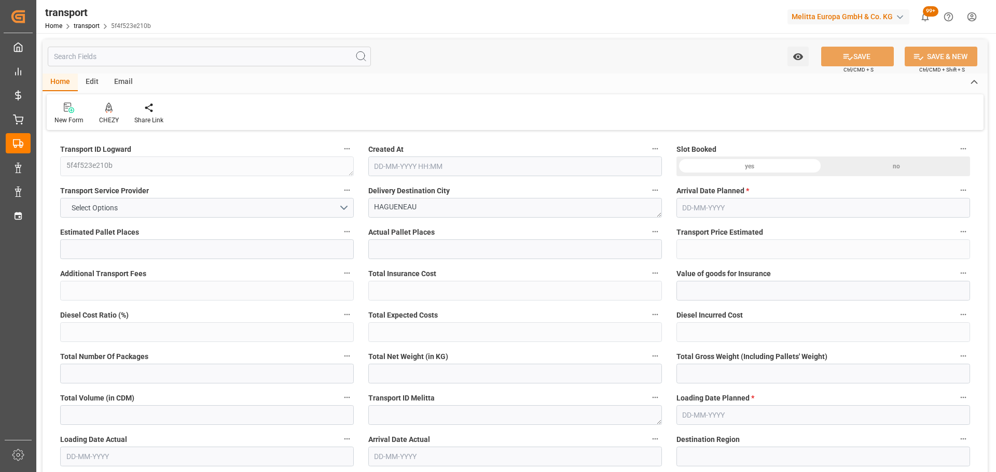
type input "2"
type input "159.7"
type input "0"
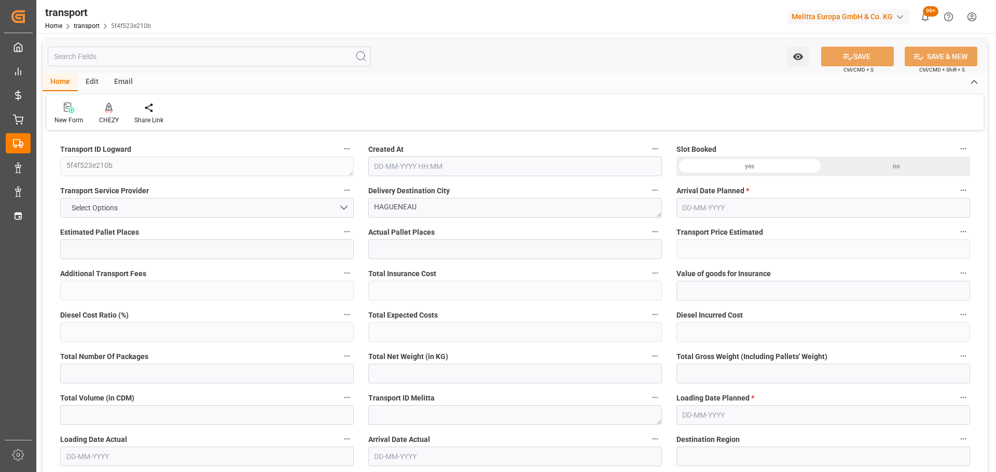
type input "159.7"
type input "0"
type input "571.24"
type input "730.04"
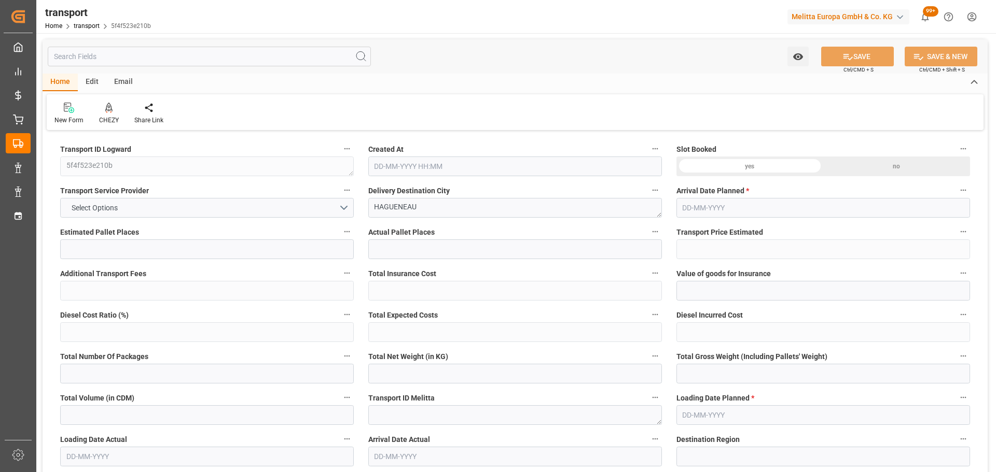
type input "2113.6"
type input "67"
type input "0"
type input "121"
type input "3"
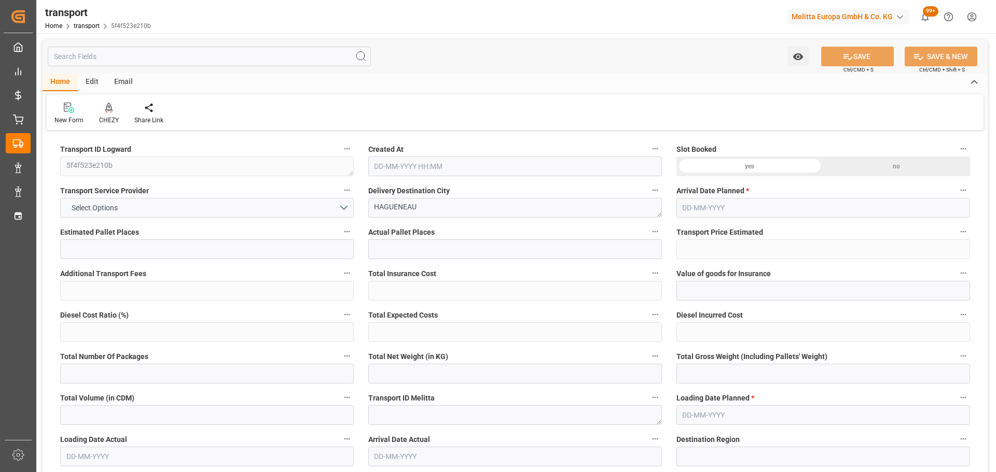
type input "101"
type input "661.04"
type input "0"
type input "4710.8598"
type input "0"
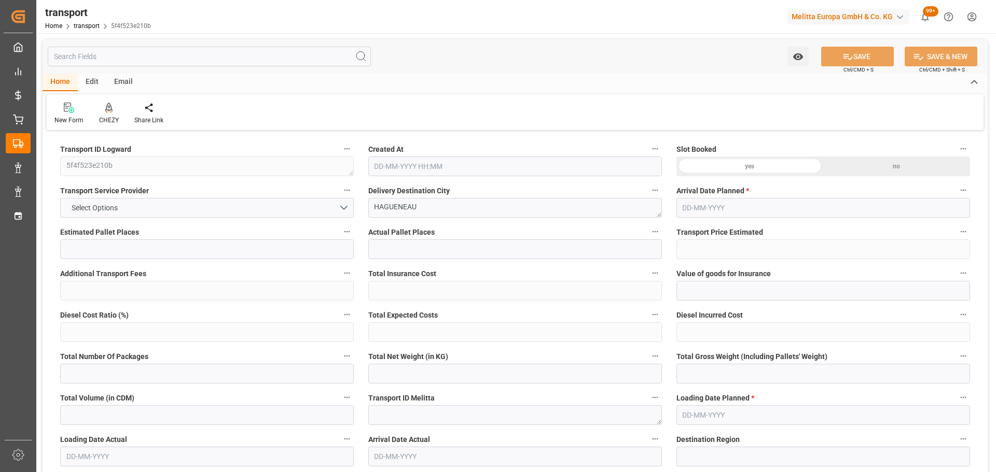
type input "0"
type input "21"
type input "35"
type input "[DATE] 11:24"
type input "[DATE]"
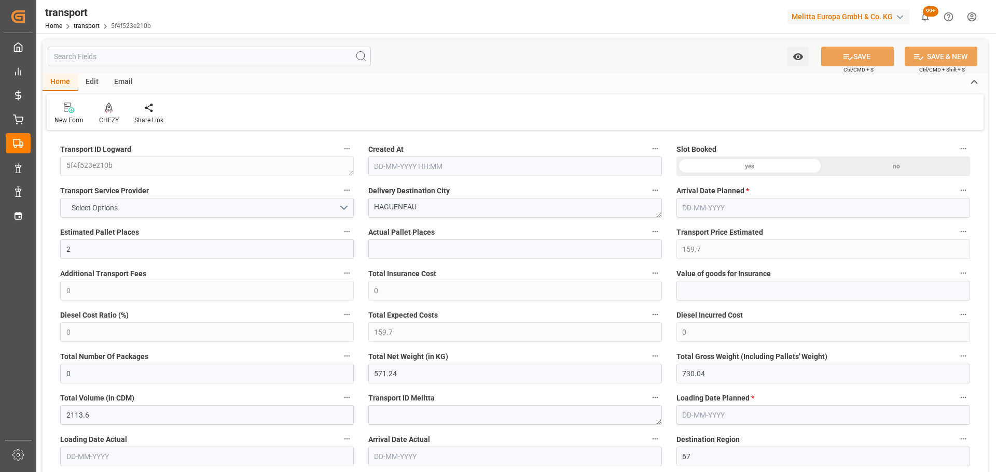
type input "[DATE]"
click at [111, 108] on div at bounding box center [109, 107] width 20 height 11
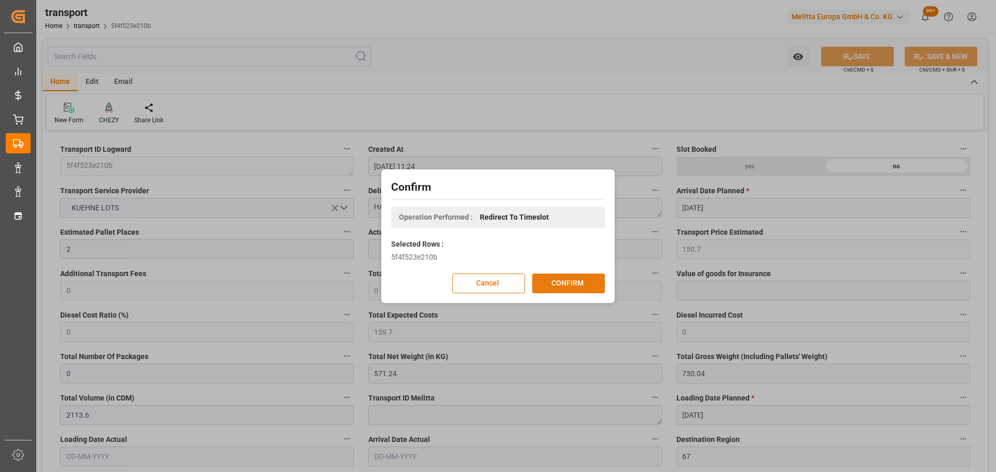
click at [562, 283] on button "CONFIRM" at bounding box center [568, 284] width 73 height 20
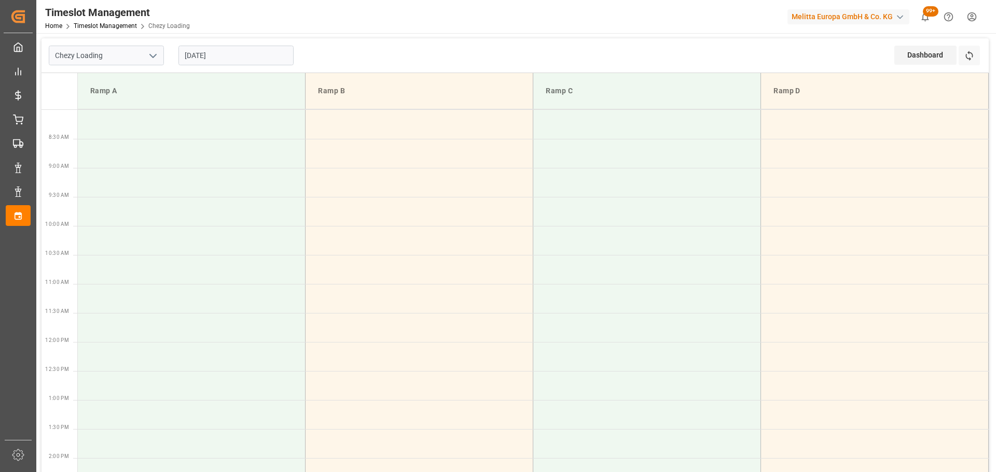
click at [215, 49] on input "[DATE]" at bounding box center [235, 56] width 115 height 20
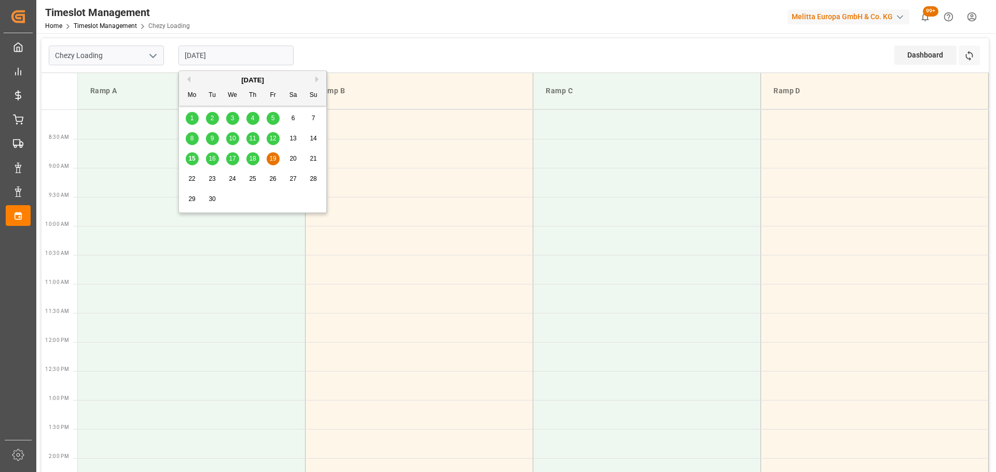
click at [253, 159] on span "18" at bounding box center [252, 158] width 7 height 7
type input "[DATE]"
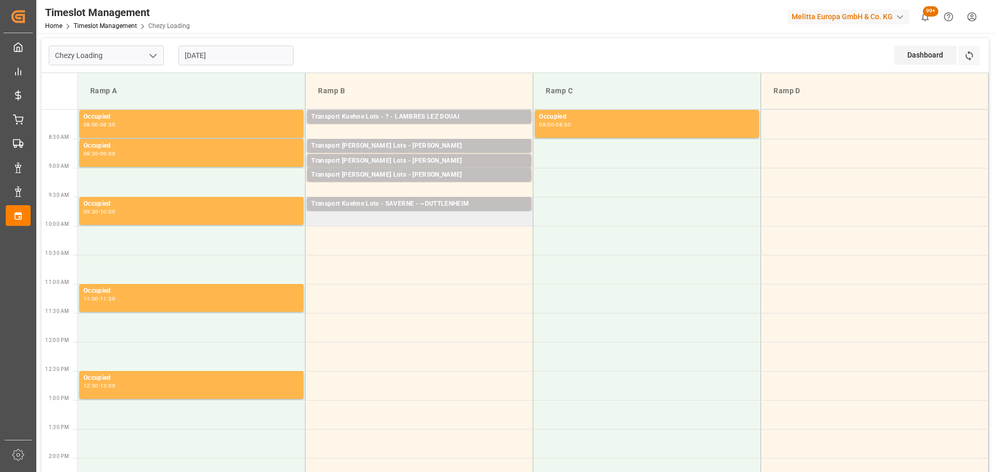
click at [313, 222] on td "Transport [PERSON_NAME] Lots - SAVERNE - ~DUTTLENHEIM Pallets: ,TU: 44,City: ~[…" at bounding box center [419, 211] width 228 height 29
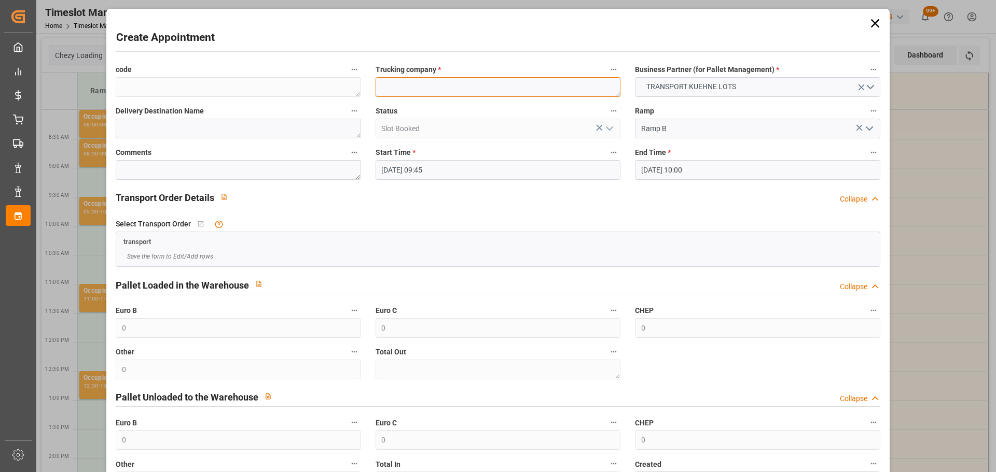
click at [474, 78] on textarea at bounding box center [497, 87] width 245 height 20
type textarea "SAVERNE"
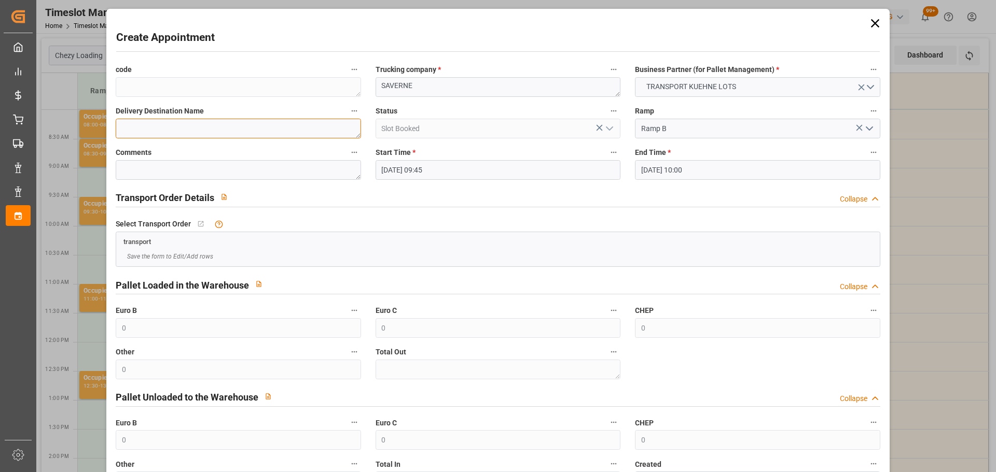
click at [270, 131] on textarea at bounding box center [238, 129] width 245 height 20
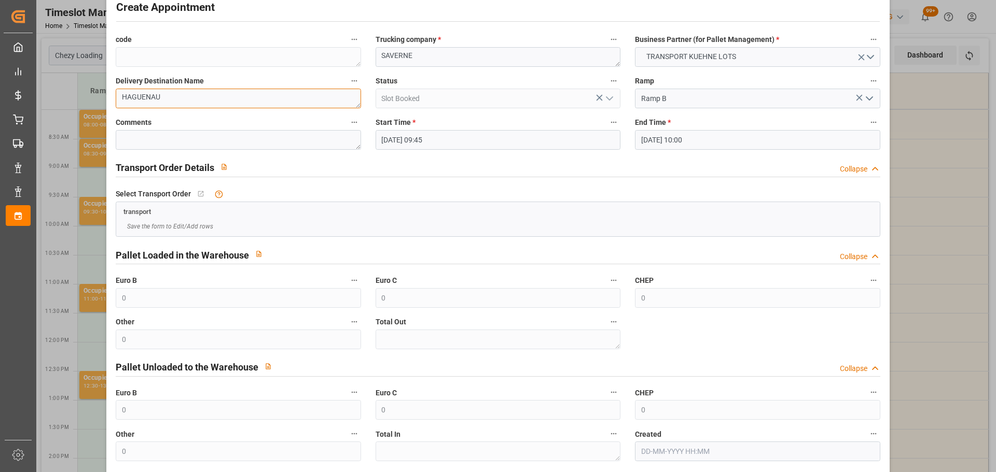
scroll to position [79, 0]
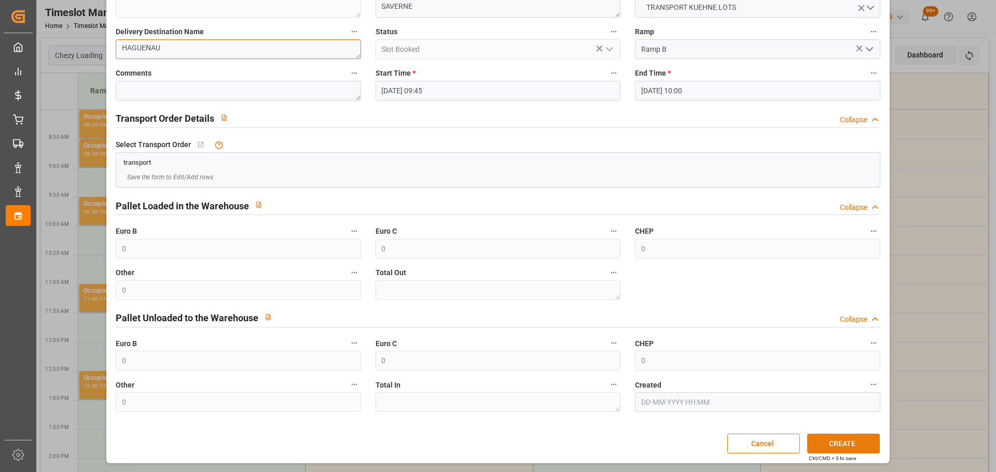
type textarea "HAGUENAU"
click at [832, 443] on button "CREATE" at bounding box center [843, 444] width 73 height 20
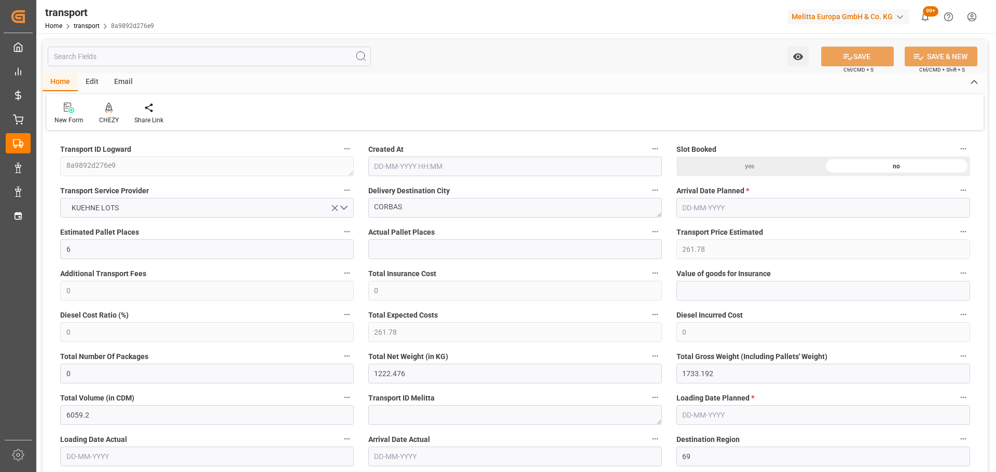
type input "[DATE] 11:23"
type input "[DATE]"
click at [105, 113] on icon at bounding box center [108, 108] width 7 height 10
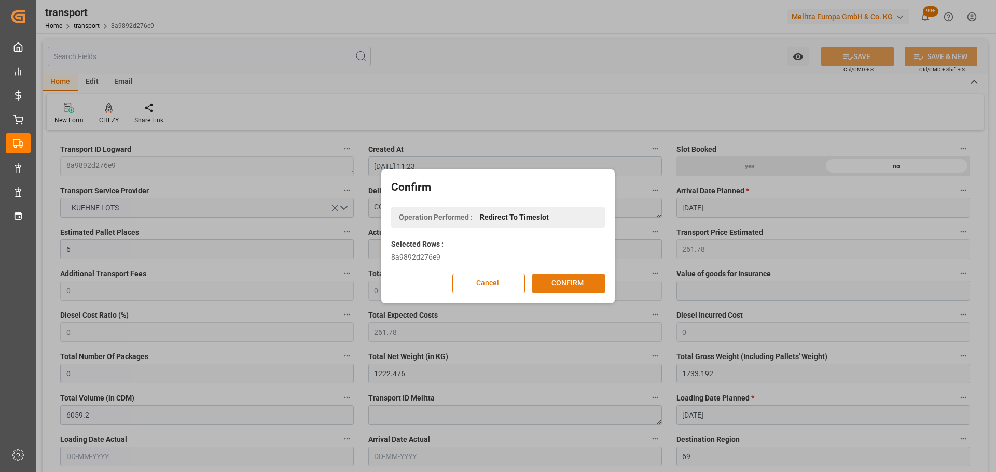
click at [589, 282] on button "CONFIRM" at bounding box center [568, 284] width 73 height 20
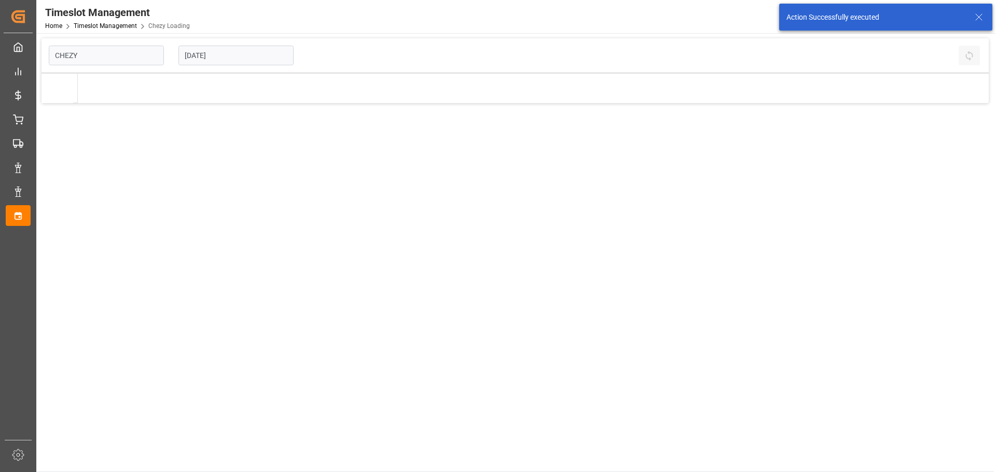
click at [208, 53] on input "[DATE]" at bounding box center [235, 56] width 115 height 20
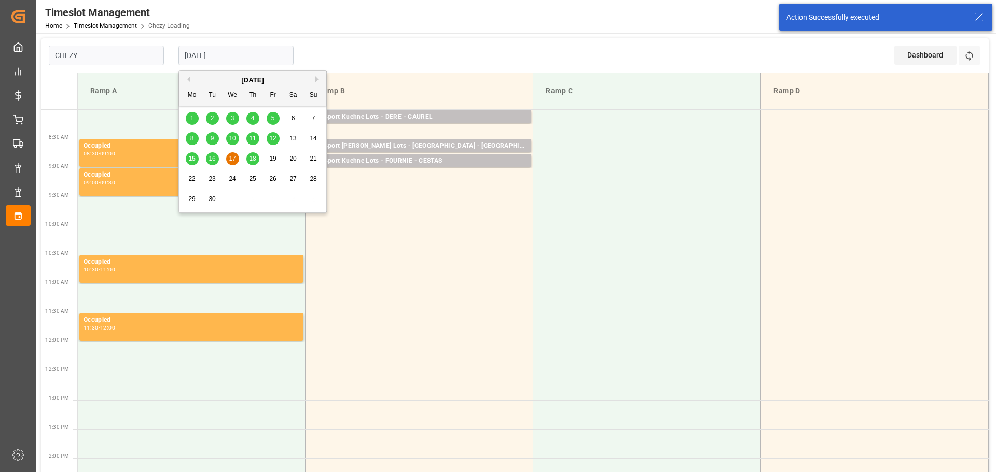
type input "Chezy Loading"
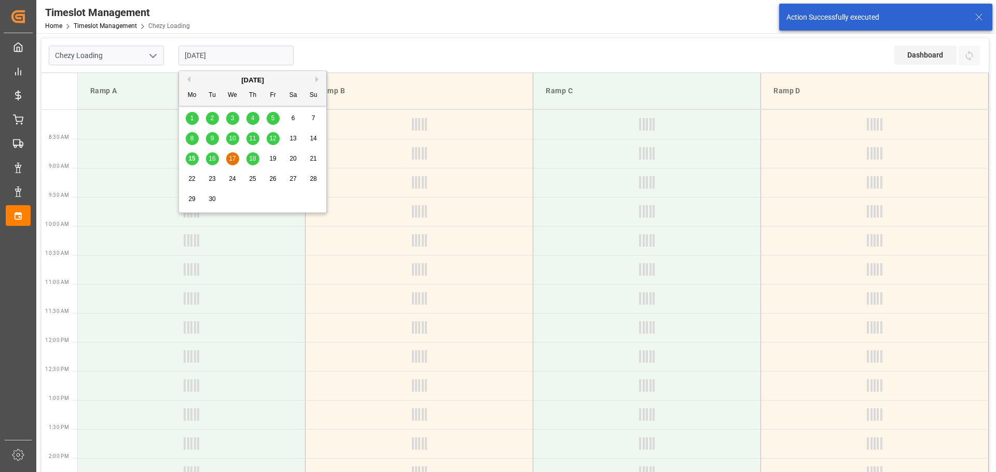
click at [213, 157] on span "16" at bounding box center [211, 158] width 7 height 7
type input "16-09-2025"
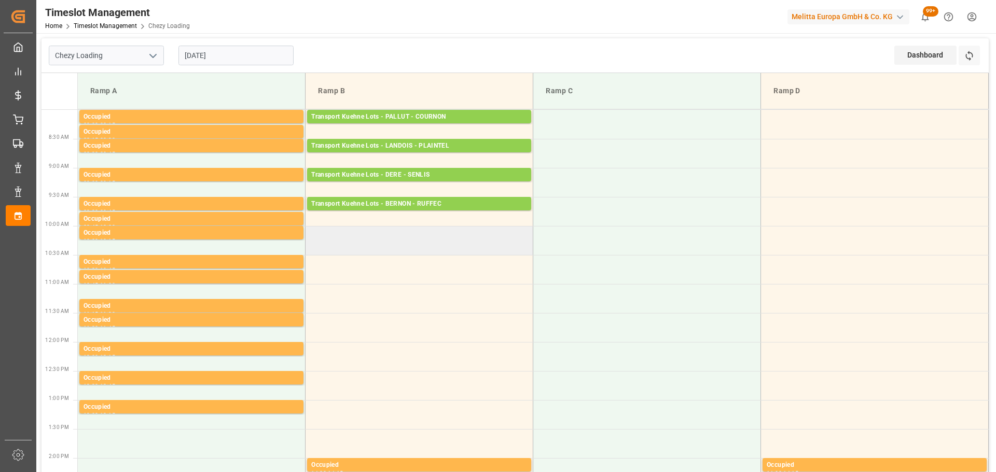
click at [311, 234] on td at bounding box center [419, 240] width 228 height 29
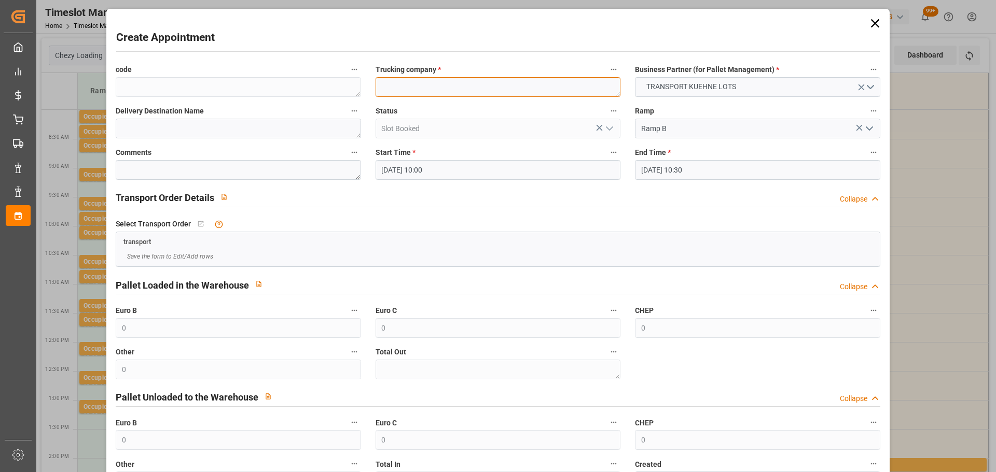
click at [399, 79] on textarea at bounding box center [497, 87] width 245 height 20
type textarea "CORSI"
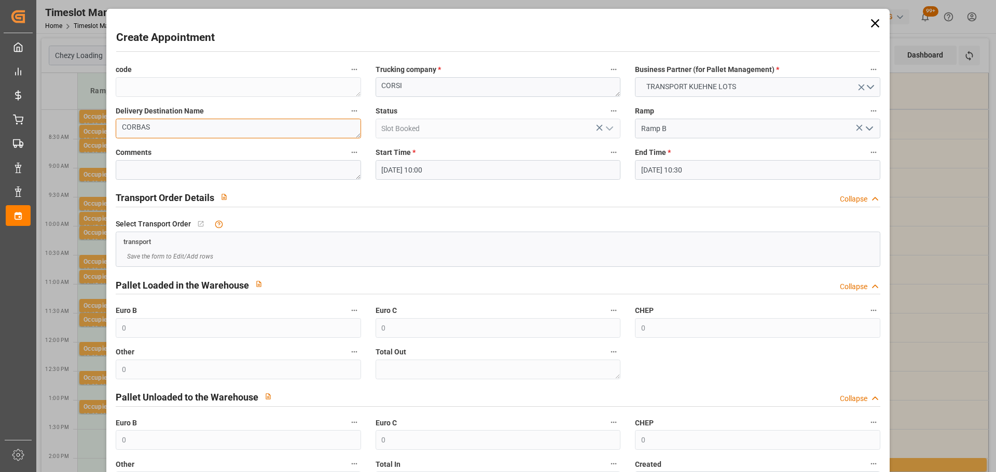
type textarea "CORBAS"
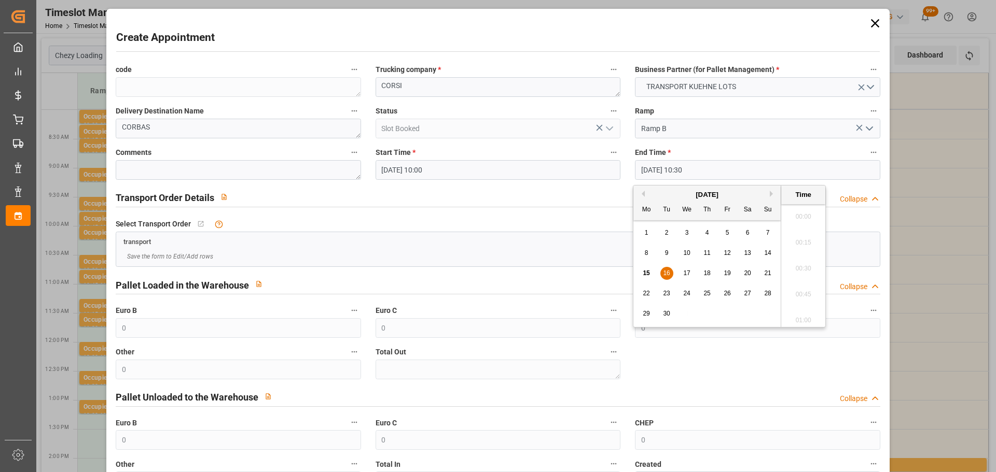
click at [672, 172] on input "16-09-2025 10:30" at bounding box center [757, 170] width 245 height 20
click at [666, 270] on span "16" at bounding box center [666, 273] width 7 height 7
drag, startPoint x: 794, startPoint y: 235, endPoint x: 805, endPoint y: 235, distance: 10.9
click at [794, 235] on li "10:15" at bounding box center [803, 240] width 44 height 26
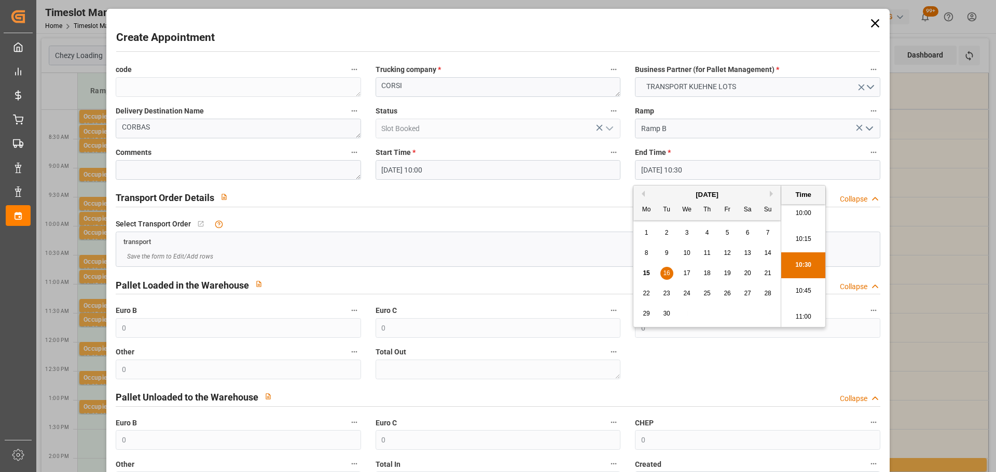
type input "16-09-2025 10:15"
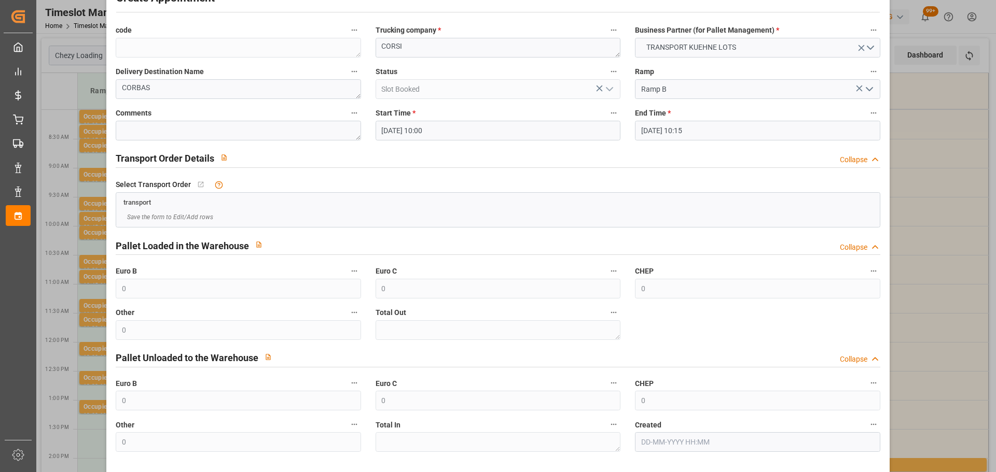
scroll to position [79, 0]
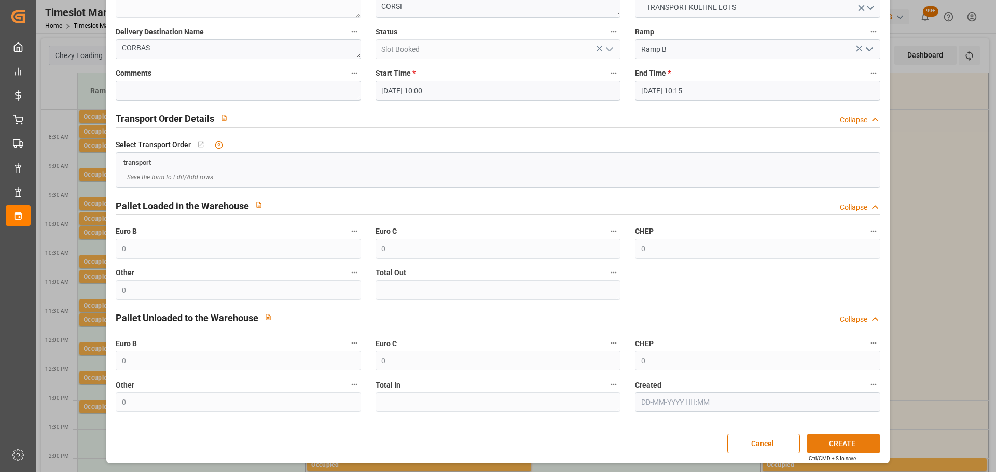
click at [824, 446] on button "CREATE" at bounding box center [843, 444] width 73 height 20
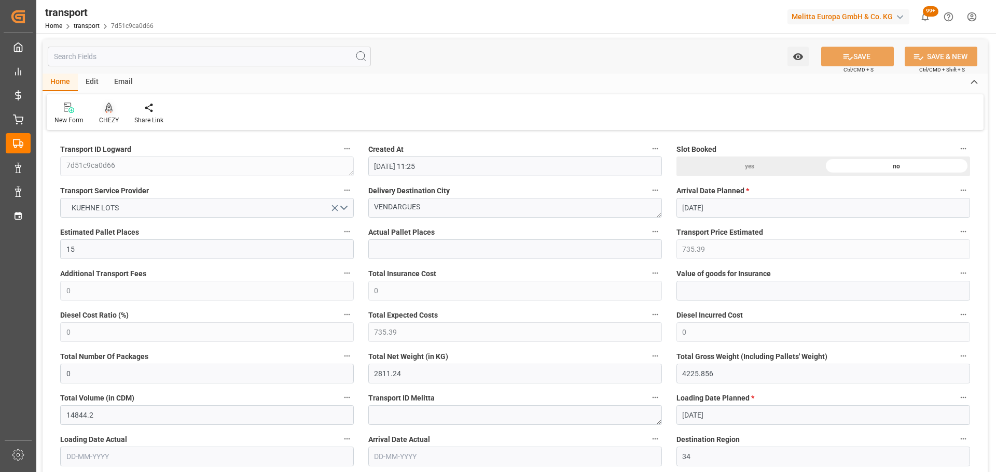
click at [110, 107] on icon at bounding box center [108, 107] width 7 height 9
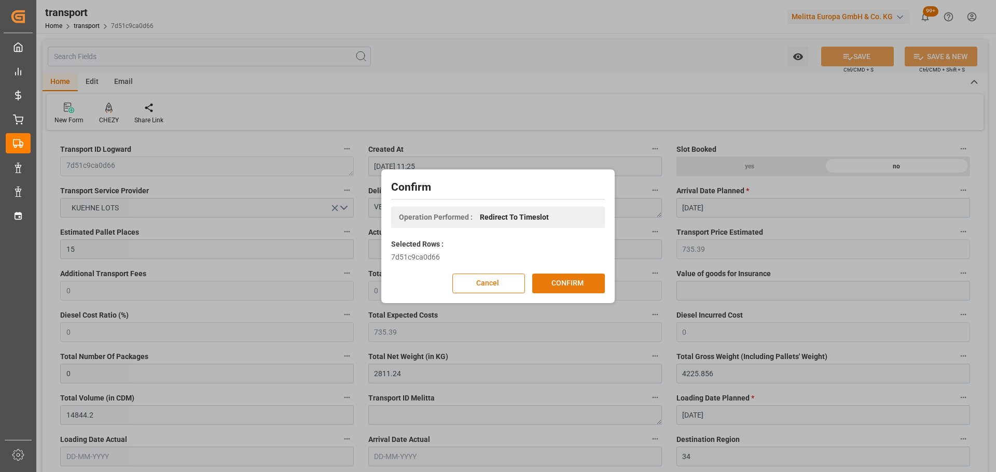
click at [562, 279] on button "CONFIRM" at bounding box center [568, 284] width 73 height 20
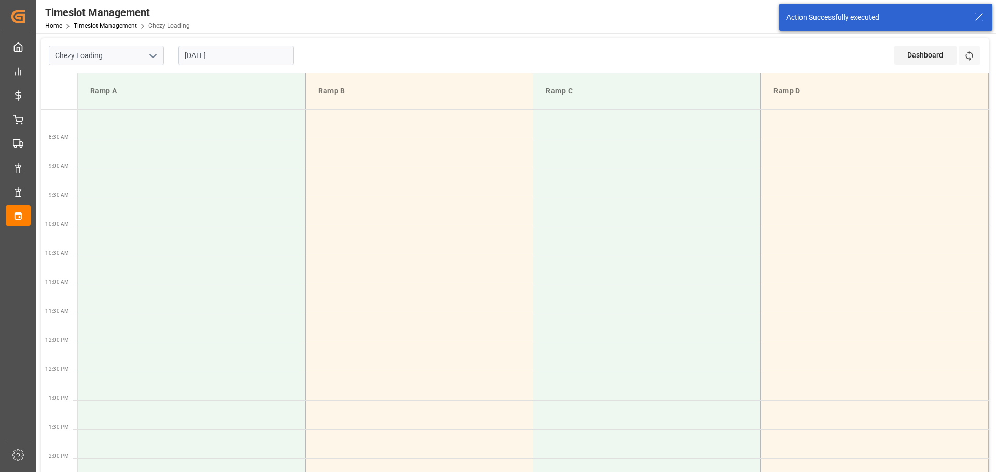
click at [214, 53] on input "[DATE]" at bounding box center [235, 56] width 115 height 20
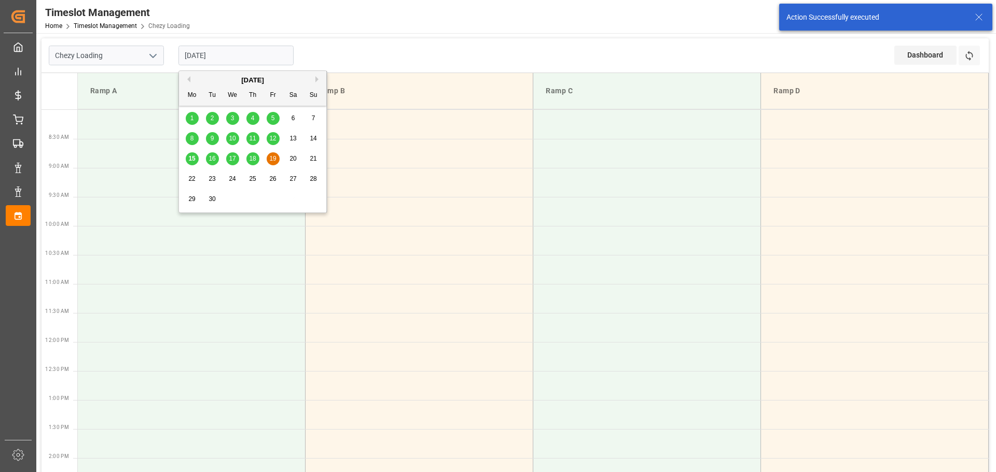
click at [234, 157] on span "17" at bounding box center [232, 158] width 7 height 7
type input "[DATE]"
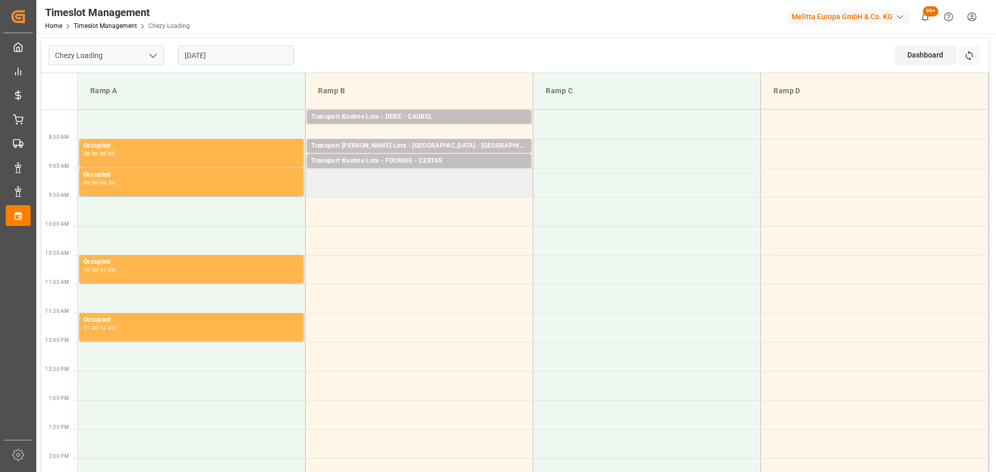
click at [312, 194] on td at bounding box center [419, 182] width 228 height 29
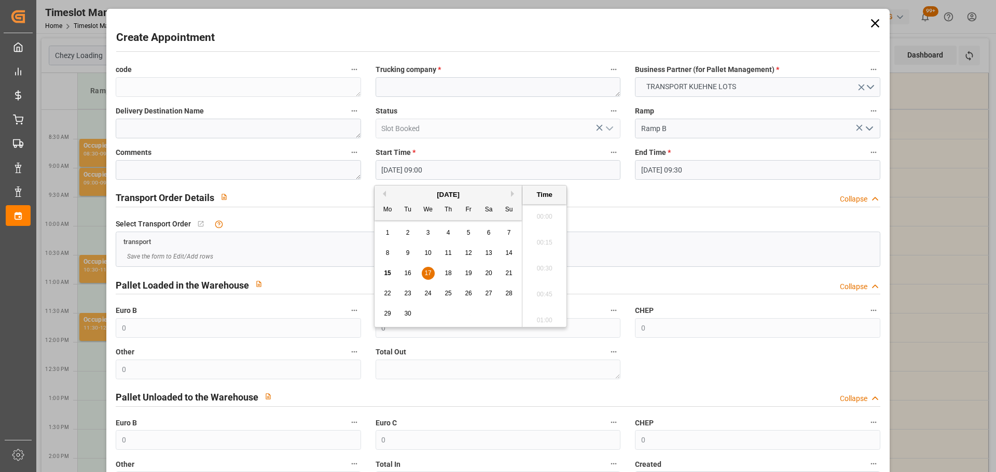
click at [427, 167] on input "17-09-2025 09:00" at bounding box center [497, 170] width 245 height 20
click at [428, 276] on span "17" at bounding box center [427, 273] width 7 height 7
click at [550, 286] on li "09:15" at bounding box center [544, 291] width 44 height 26
type input "17-09-2025 09:15"
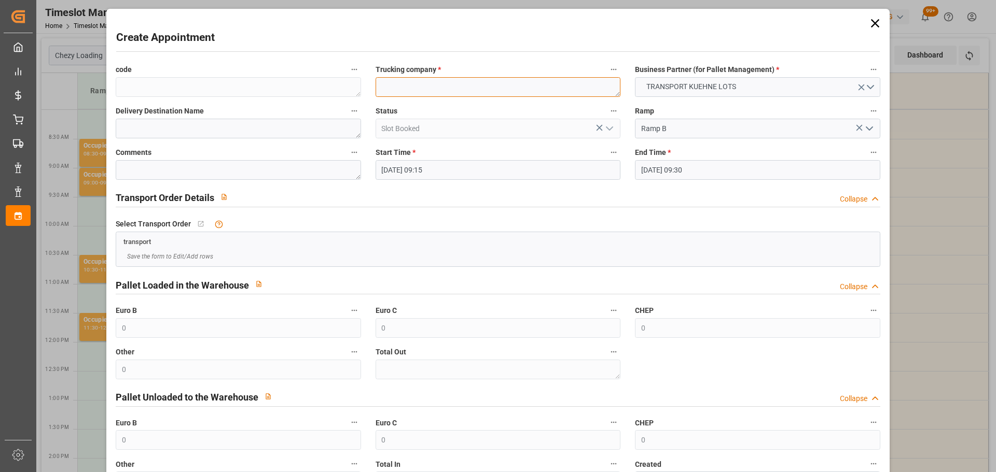
click at [415, 78] on textarea at bounding box center [497, 87] width 245 height 20
type textarea "CORSI"
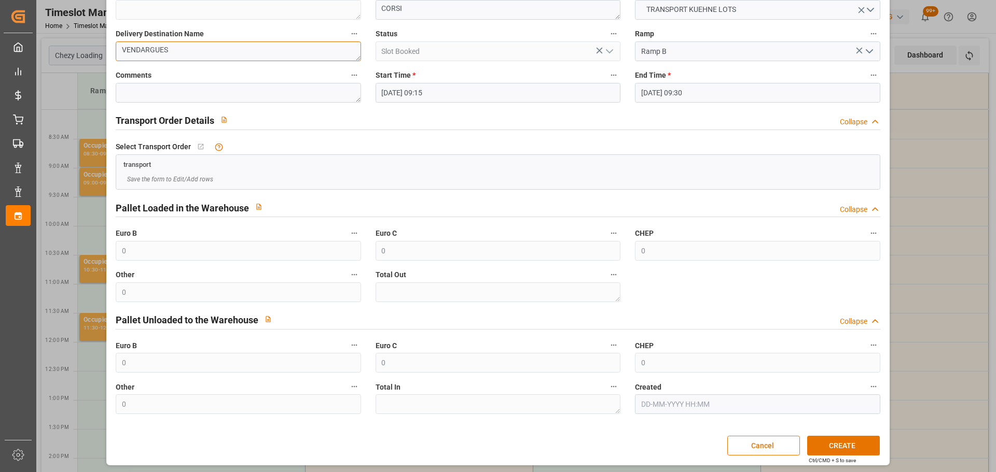
scroll to position [79, 0]
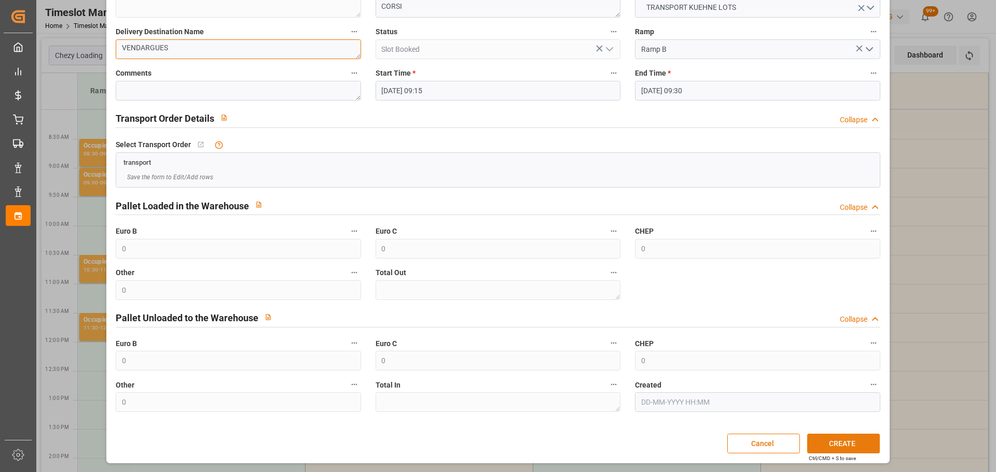
type textarea "VENDARGUES"
click at [827, 441] on button "CREATE" at bounding box center [843, 444] width 73 height 20
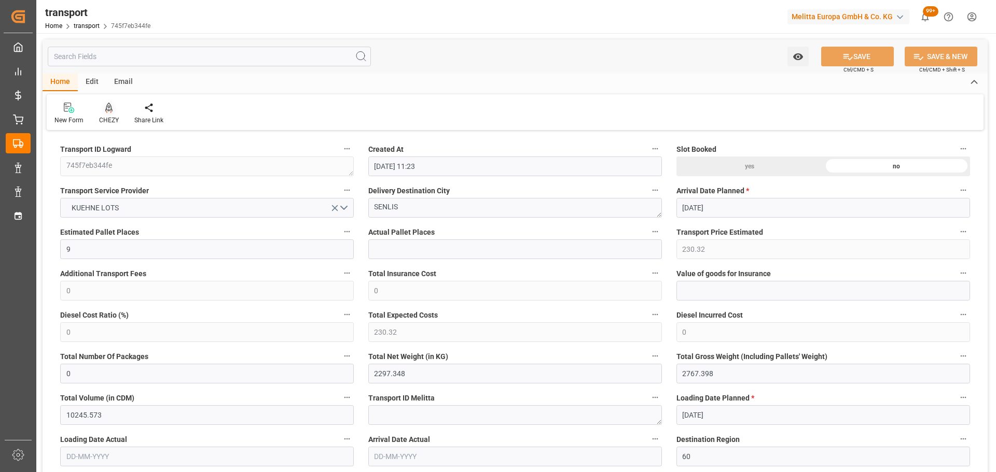
click at [113, 109] on div at bounding box center [109, 107] width 20 height 11
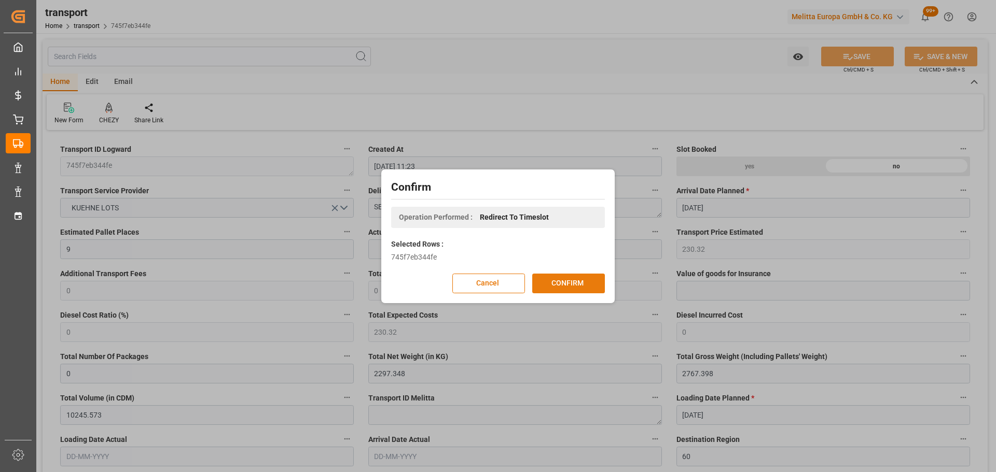
click at [556, 282] on button "CONFIRM" at bounding box center [568, 284] width 73 height 20
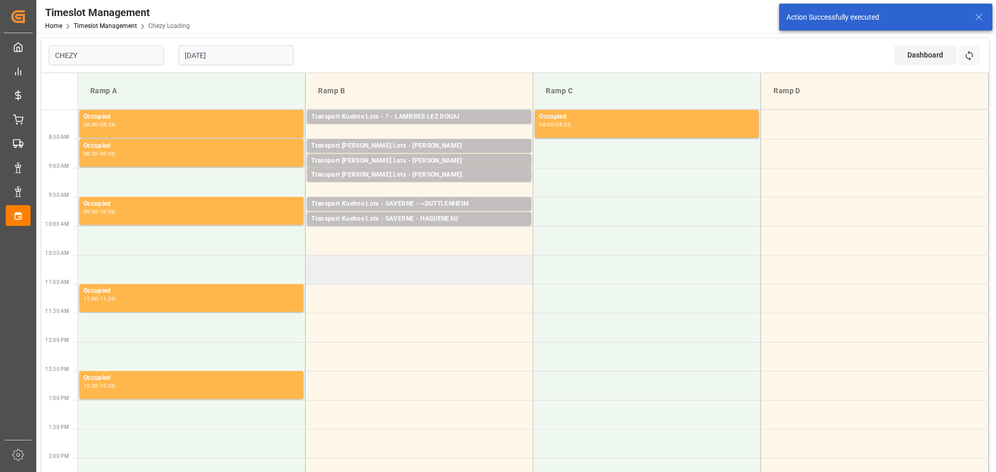
type input "Chezy Loading"
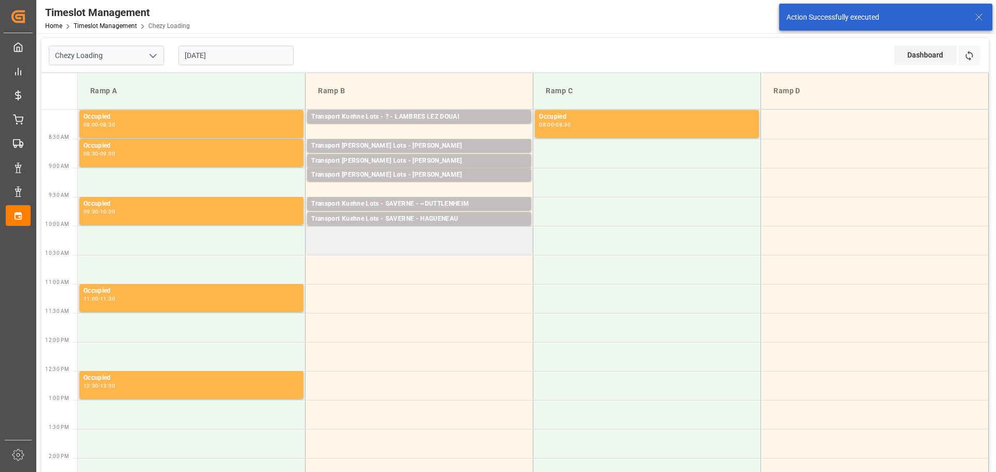
click at [313, 250] on td at bounding box center [419, 240] width 228 height 29
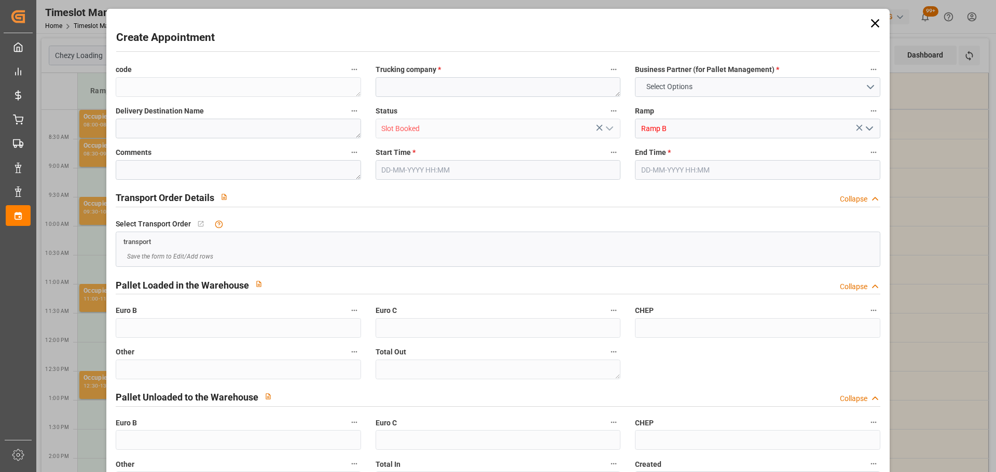
type input "0"
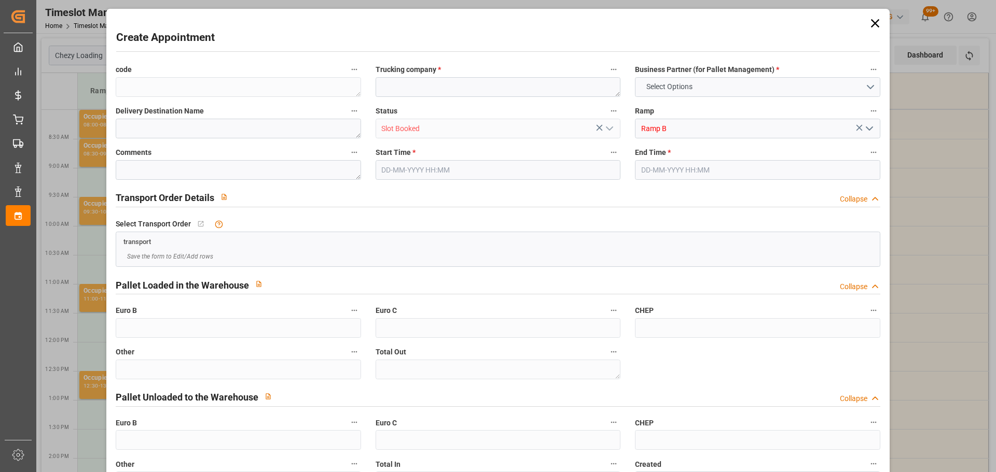
type input "0"
type input "[DATE] 10:00"
type input "[DATE] 10:30"
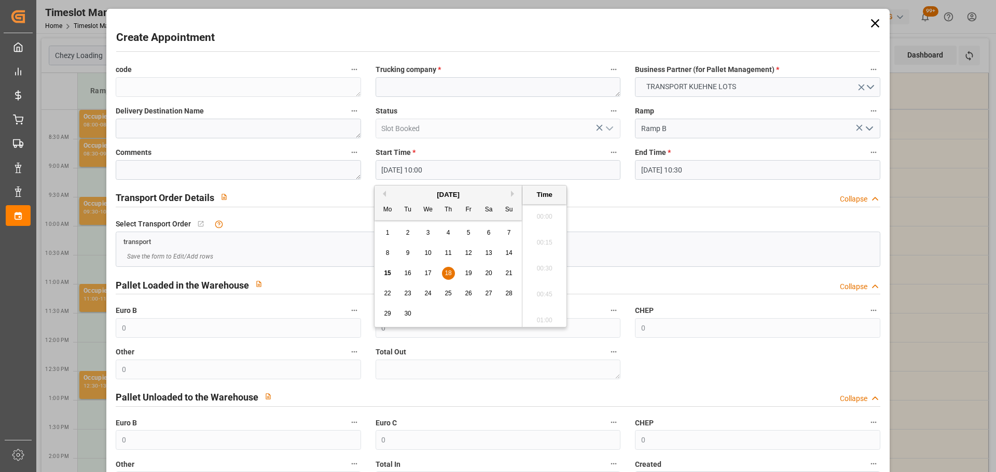
click at [423, 166] on input "[DATE] 10:00" at bounding box center [497, 170] width 245 height 20
click at [448, 273] on span "18" at bounding box center [447, 273] width 7 height 7
click at [539, 287] on li "10:15" at bounding box center [544, 291] width 44 height 26
type input "[DATE] 10:15"
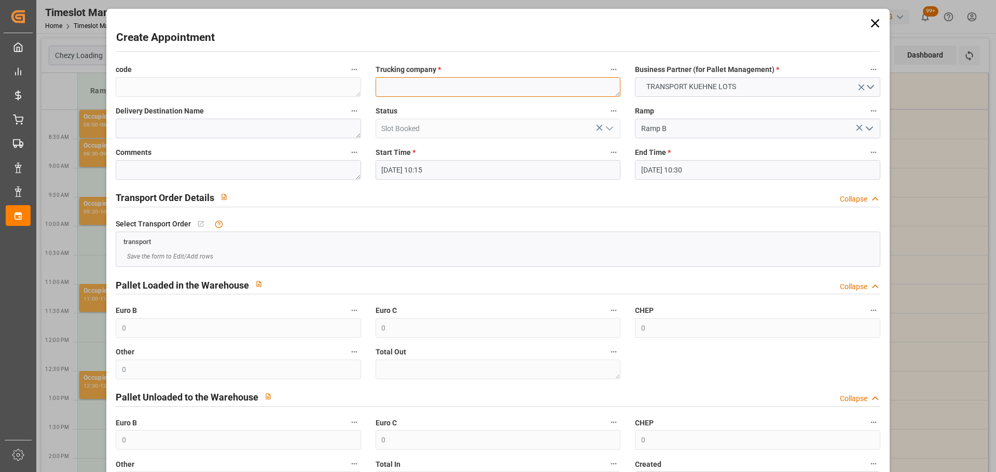
click at [414, 90] on textarea at bounding box center [497, 87] width 245 height 20
type textarea "S"
type textarea "DERE"
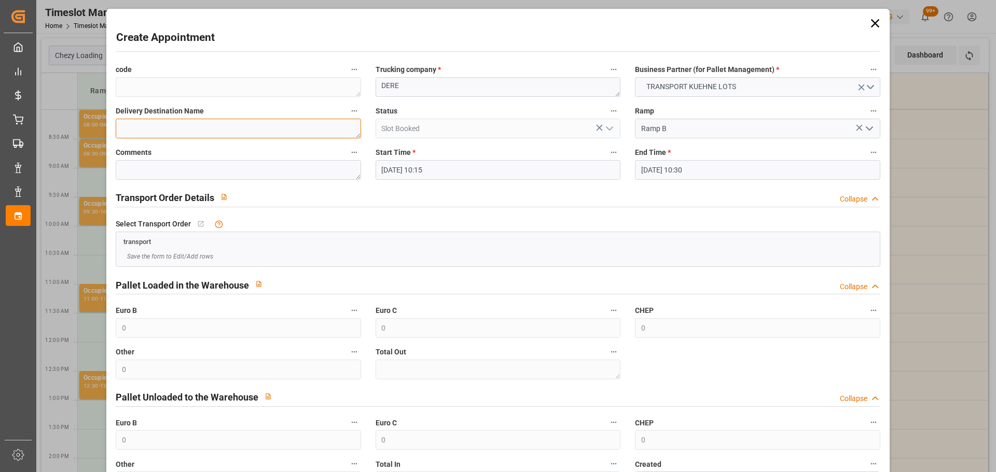
click at [318, 128] on textarea at bounding box center [238, 129] width 245 height 20
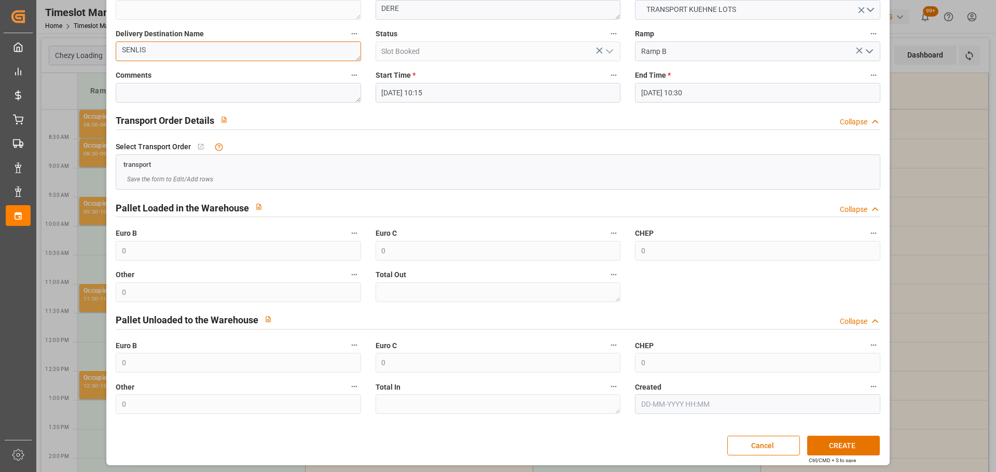
scroll to position [79, 0]
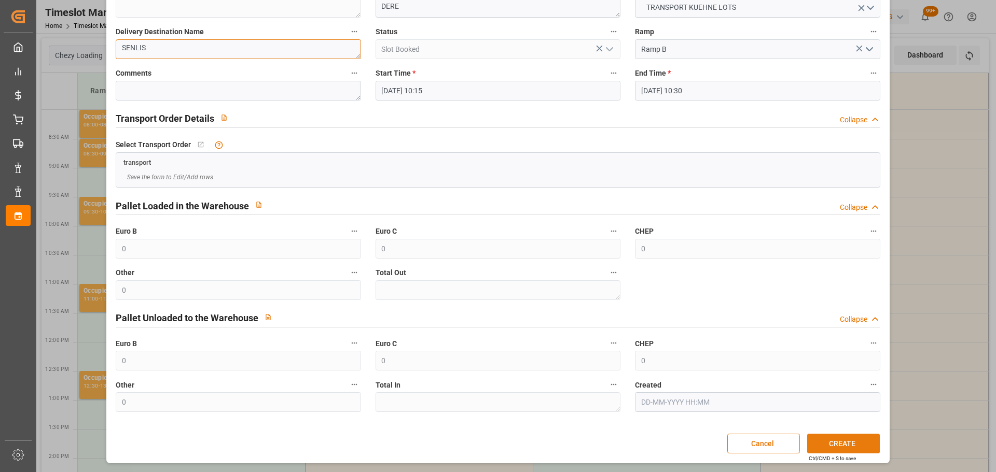
type textarea "SENLIS"
click at [834, 440] on button "CREATE" at bounding box center [843, 444] width 73 height 20
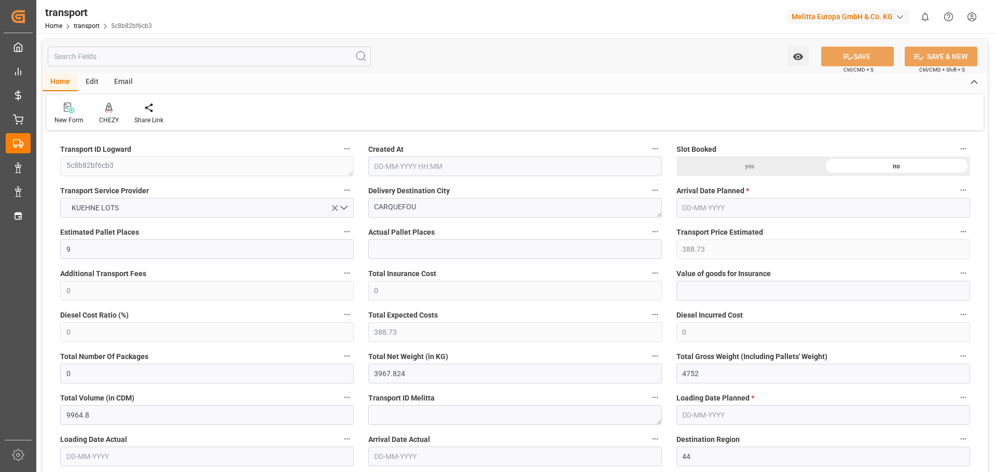
type input "[DATE] 11:23"
type input "[DATE]"
click at [112, 111] on div at bounding box center [109, 107] width 20 height 11
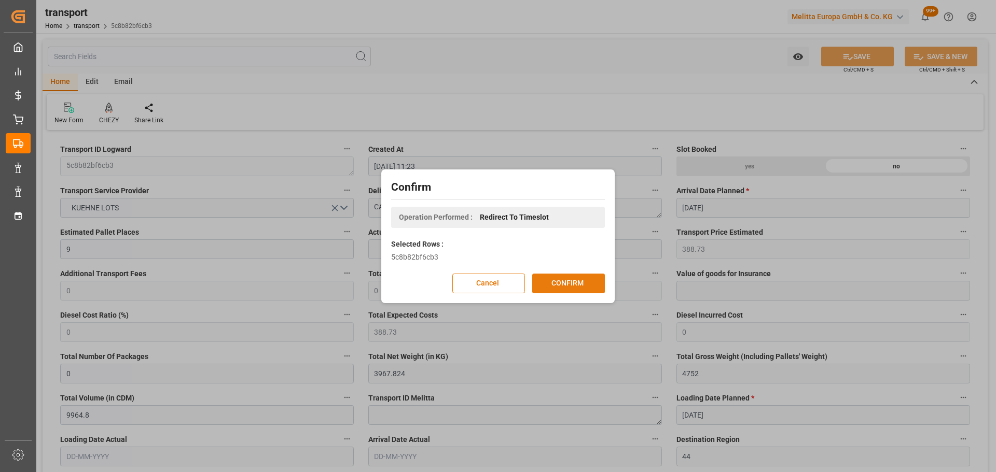
click at [567, 278] on button "CONFIRM" at bounding box center [568, 284] width 73 height 20
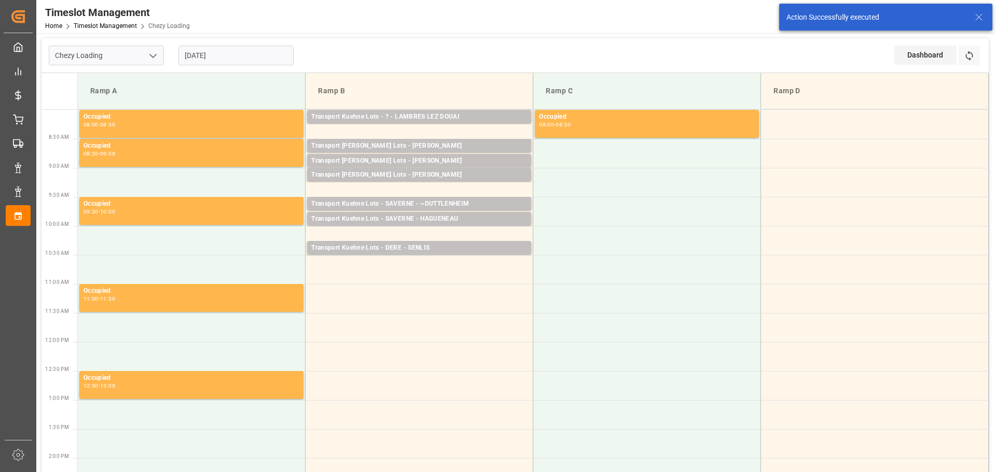
click at [210, 52] on input "[DATE]" at bounding box center [235, 56] width 115 height 20
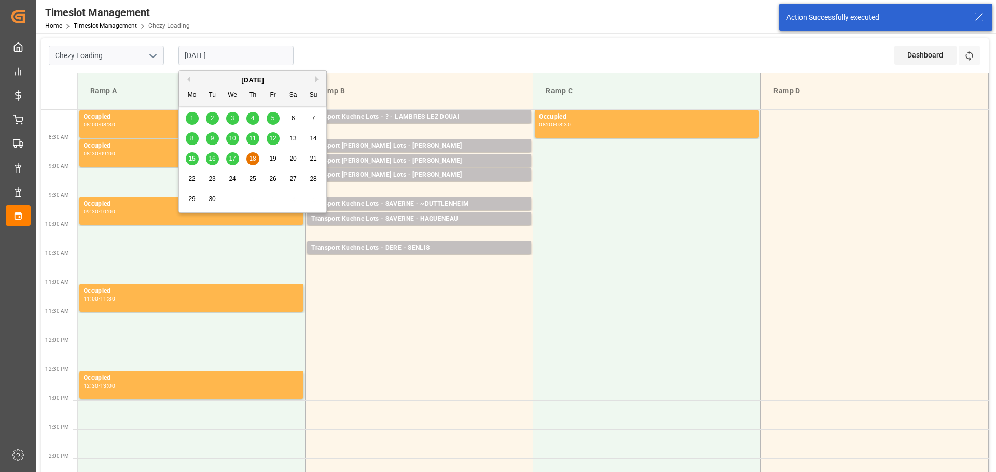
click at [269, 156] on span "19" at bounding box center [272, 158] width 7 height 7
type input "[DATE]"
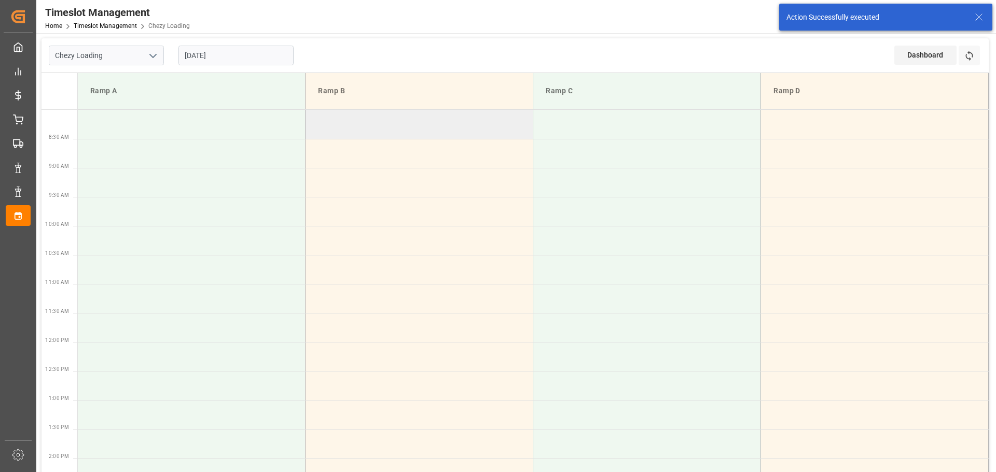
click at [311, 120] on td at bounding box center [419, 124] width 228 height 29
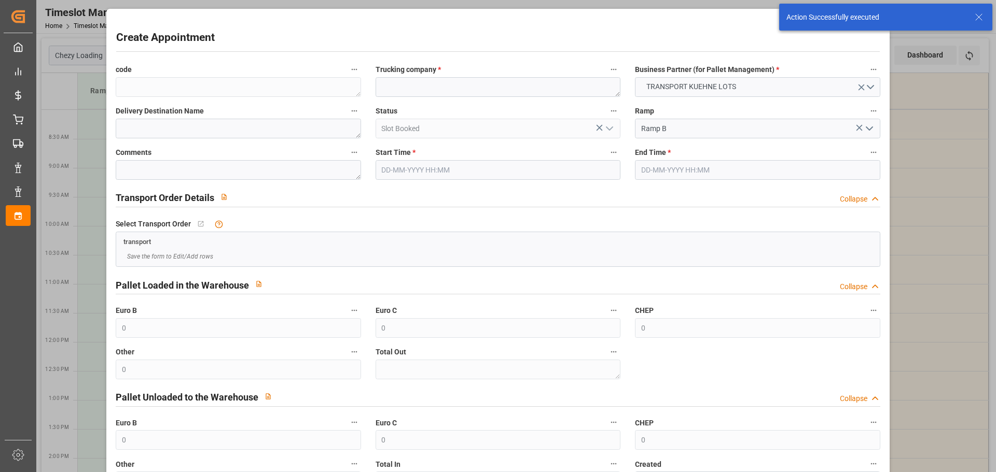
type input "[DATE] 08:00"
type input "[DATE] 08:30"
click at [403, 88] on textarea at bounding box center [497, 87] width 245 height 20
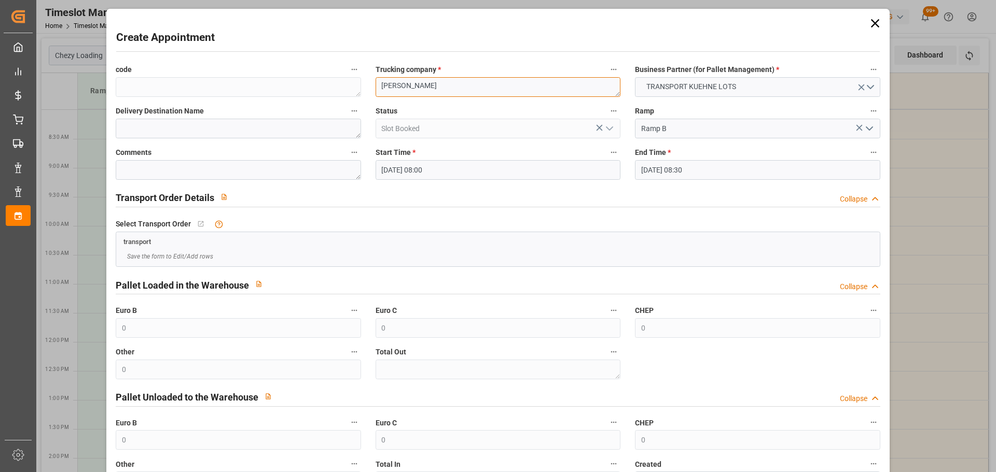
type textarea "[PERSON_NAME]"
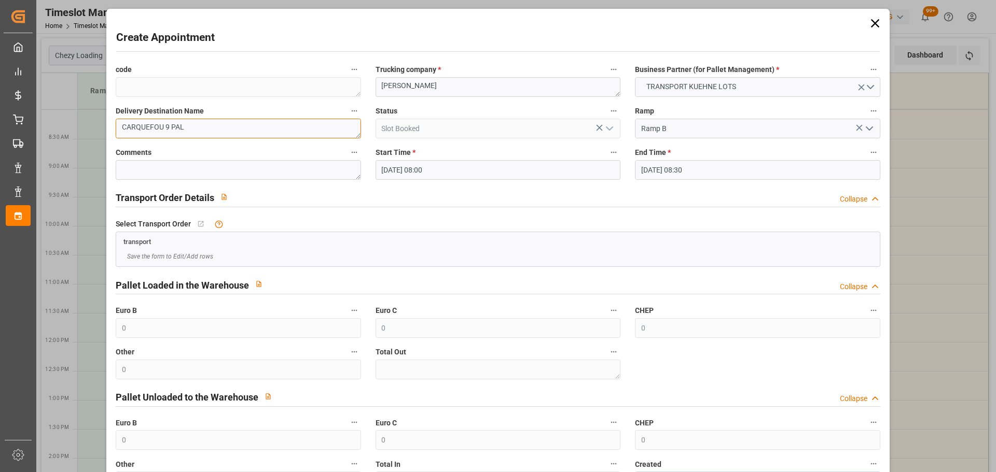
type textarea "CARQUEFOU 9 PAL"
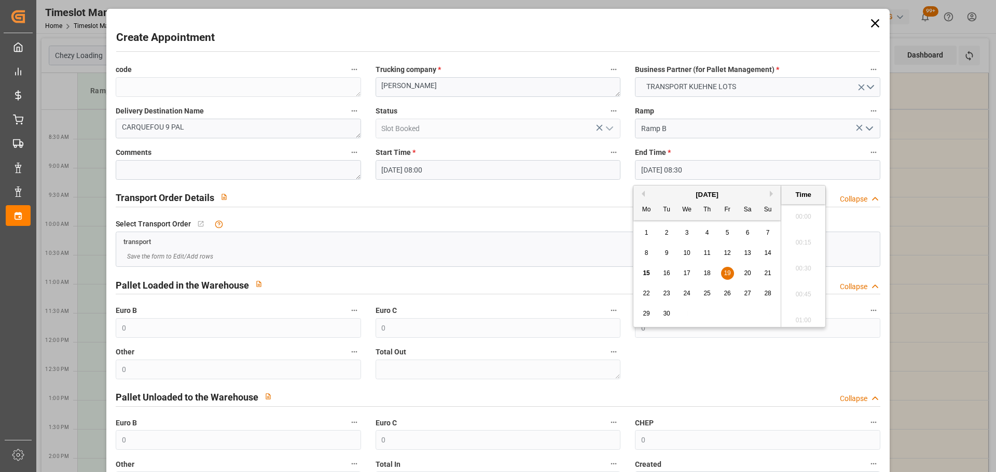
click at [655, 170] on input "19-09-2025 08:30" at bounding box center [757, 170] width 245 height 20
click at [724, 270] on div "19" at bounding box center [727, 274] width 13 height 12
click at [794, 240] on li "08:15" at bounding box center [803, 240] width 44 height 26
type input "19-09-2025 08:15"
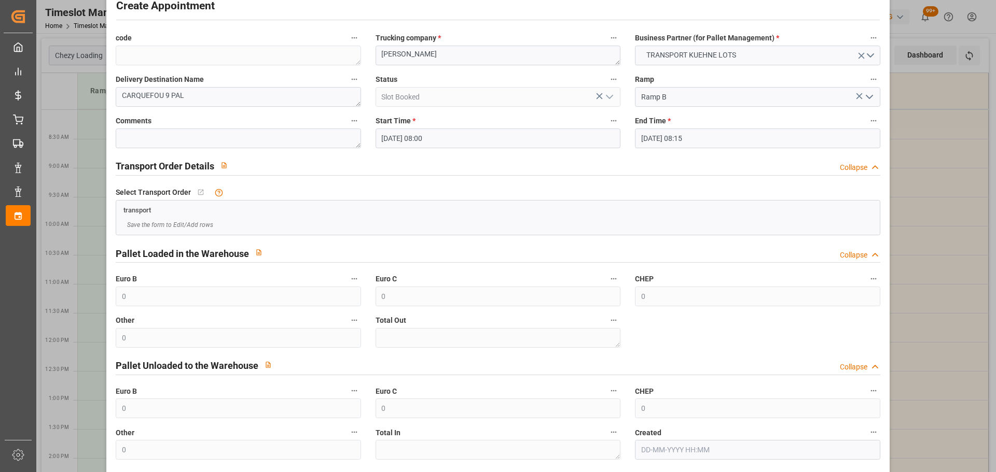
scroll to position [79, 0]
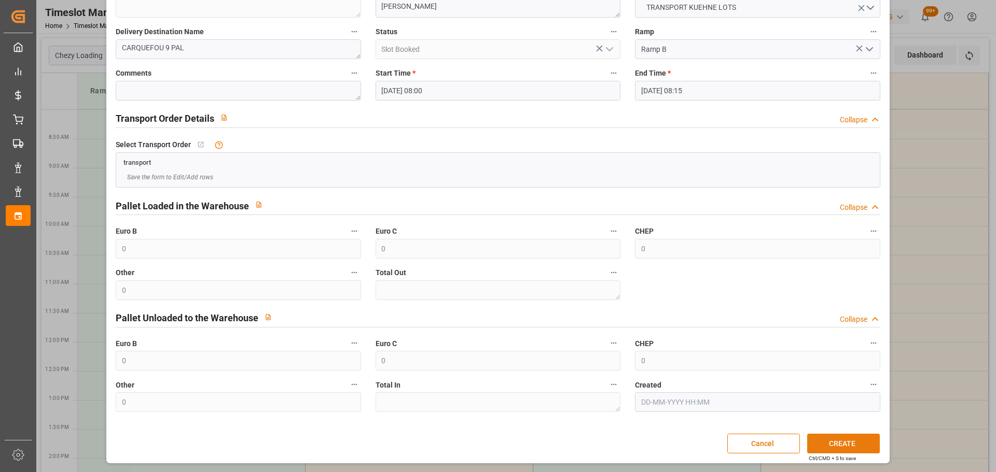
click at [832, 445] on button "CREATE" at bounding box center [843, 444] width 73 height 20
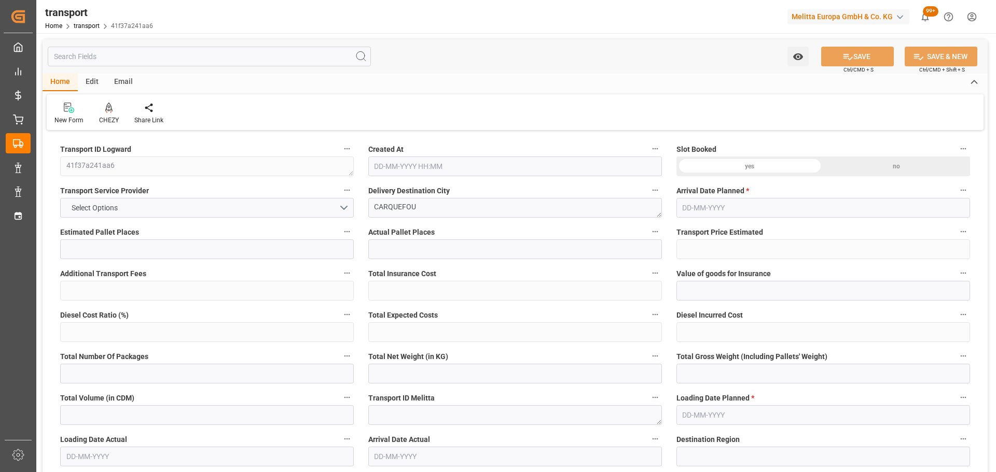
type input "11"
type input "435.92"
type input "0"
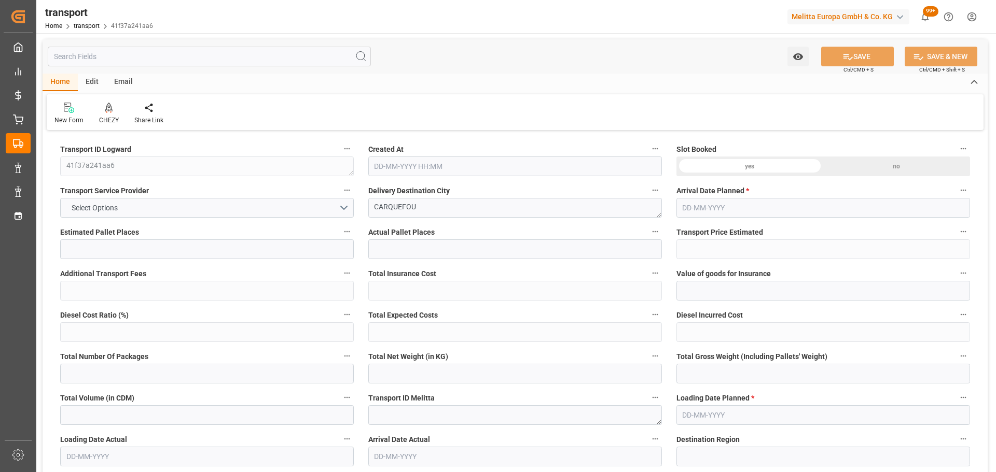
type input "435.92"
type input "0"
type input "2155.456"
type input "3293.08"
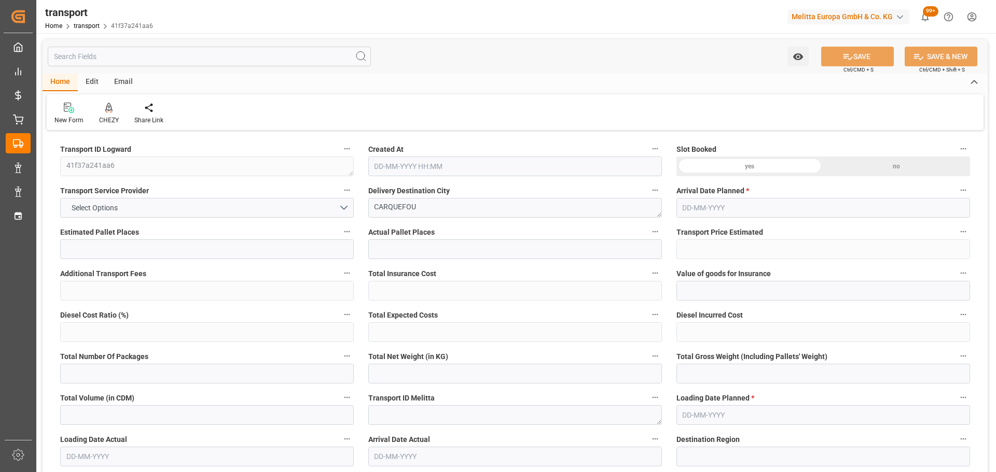
type input "11933.056"
type input "44"
type input "15"
type input "224"
type input "19"
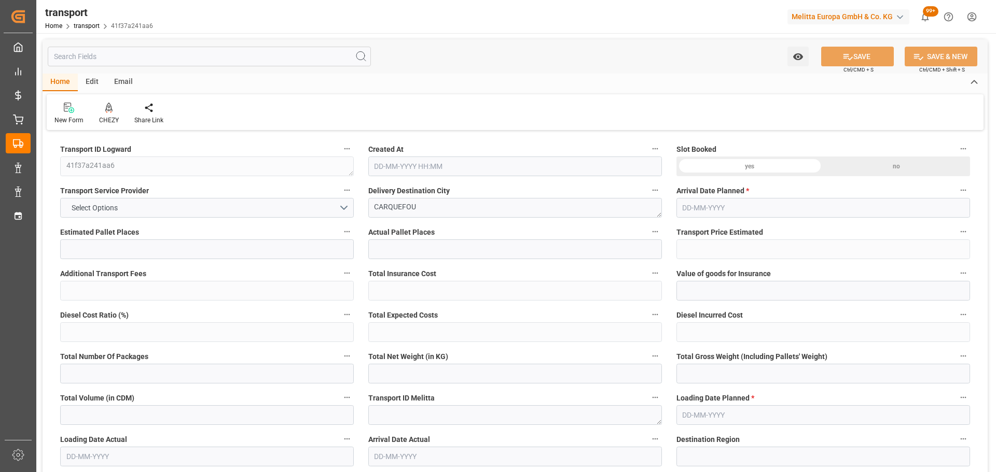
type input "101"
type input "2758.8"
type input "0"
type input "4710.8598"
type input "0"
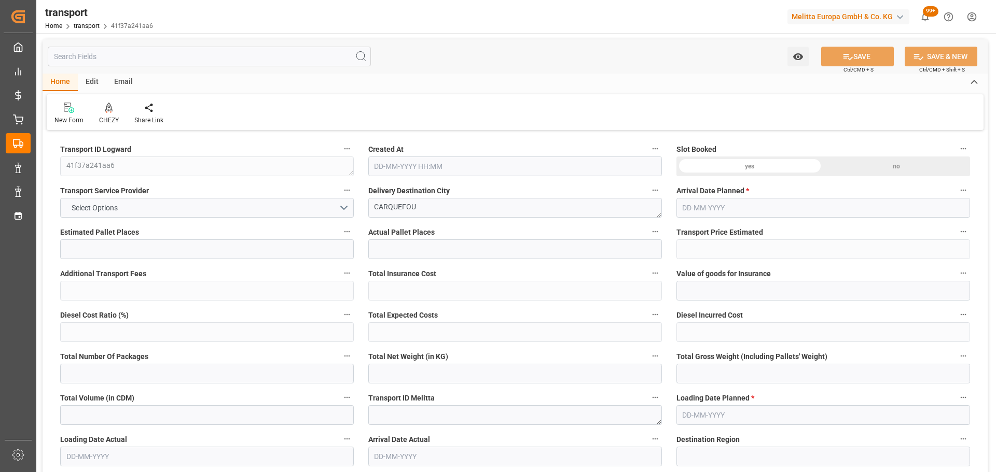
type input "0"
type input "21"
type input "35"
type input "[DATE] 11:25"
type input "[DATE]"
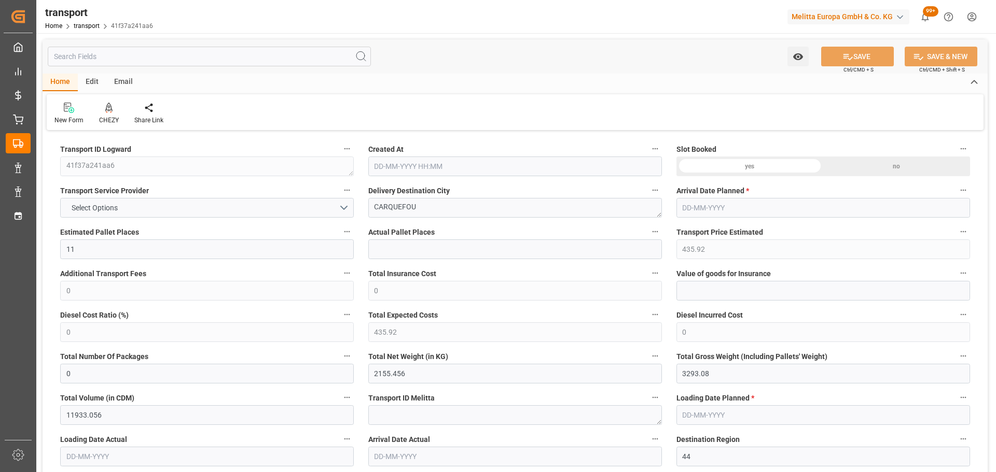
type input "[DATE]"
click at [108, 104] on icon at bounding box center [108, 107] width 7 height 9
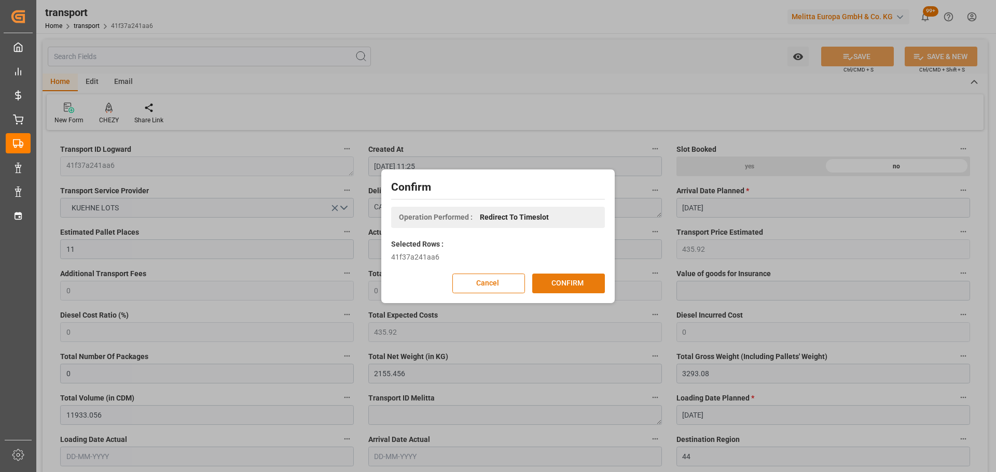
click at [545, 281] on button "CONFIRM" at bounding box center [568, 284] width 73 height 20
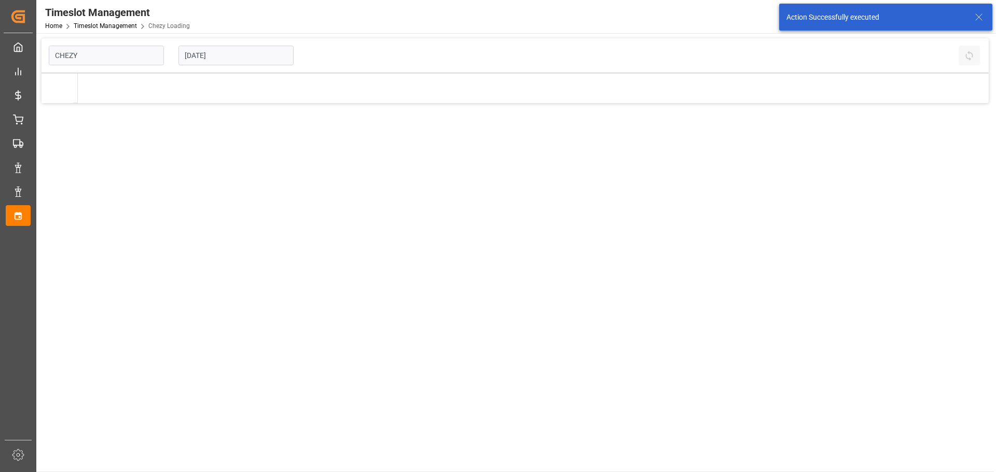
type input "Chezy Loading"
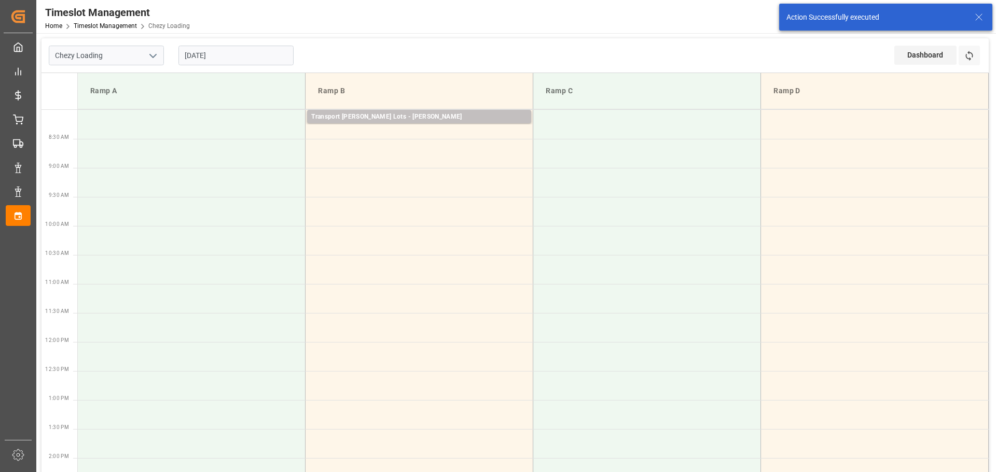
click at [235, 57] on input "[DATE]" at bounding box center [235, 56] width 115 height 20
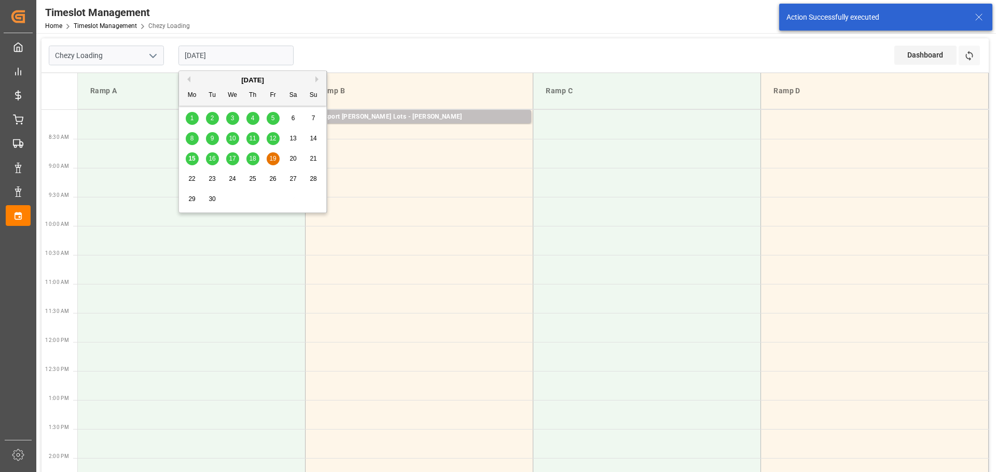
click at [193, 177] on span "22" at bounding box center [191, 178] width 7 height 7
type input "[DATE]"
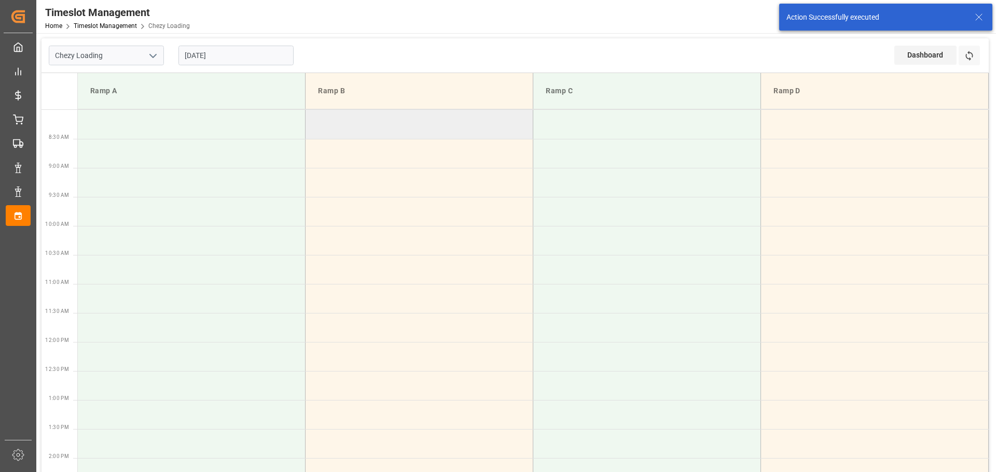
click at [311, 118] on td at bounding box center [419, 124] width 228 height 29
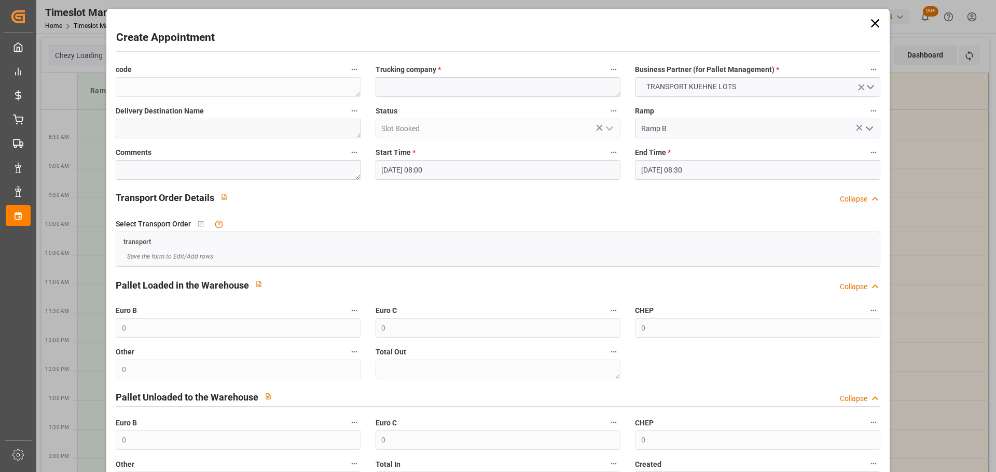
click at [676, 166] on input "[DATE] 08:30" at bounding box center [757, 170] width 245 height 20
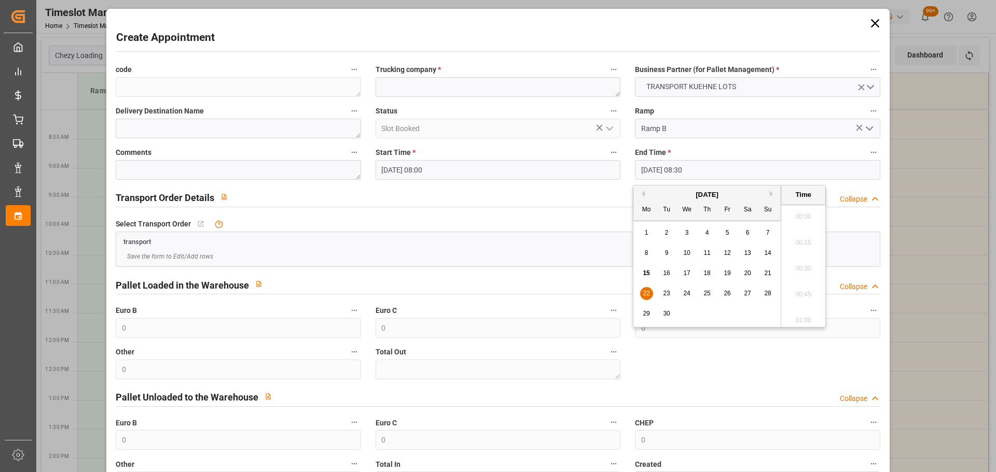
scroll to position [833, 0]
drag, startPoint x: 646, startPoint y: 294, endPoint x: 751, endPoint y: 255, distance: 112.9
click at [646, 294] on span "22" at bounding box center [646, 293] width 7 height 7
click at [800, 237] on li "08:15" at bounding box center [803, 240] width 44 height 26
type input "[DATE] 08:15"
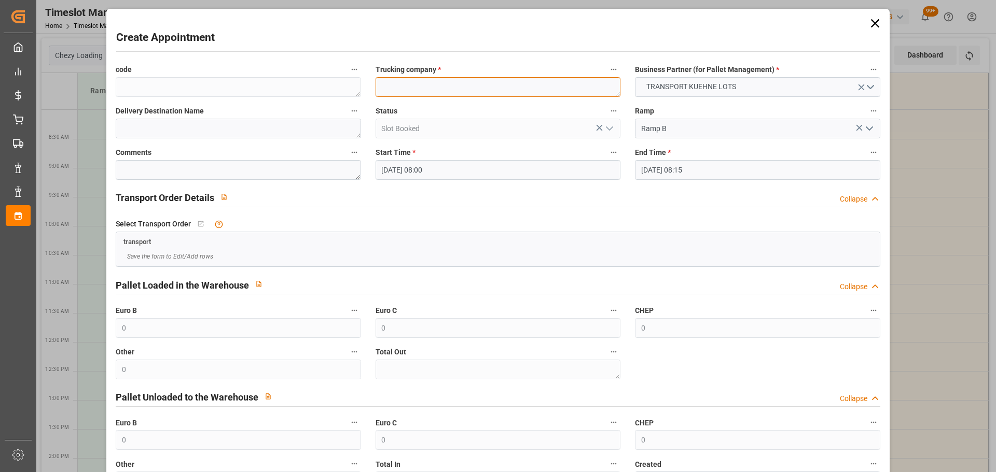
click at [466, 88] on textarea at bounding box center [497, 87] width 245 height 20
type textarea "[PERSON_NAME]"
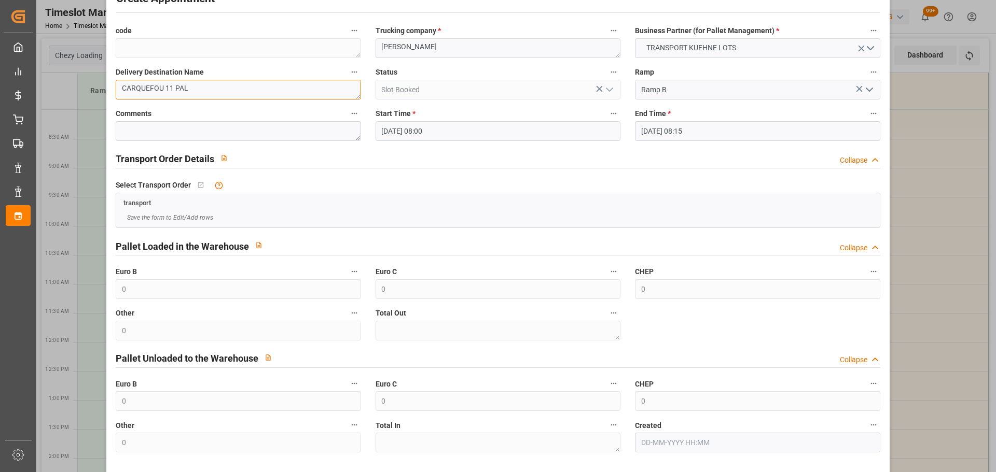
scroll to position [79, 0]
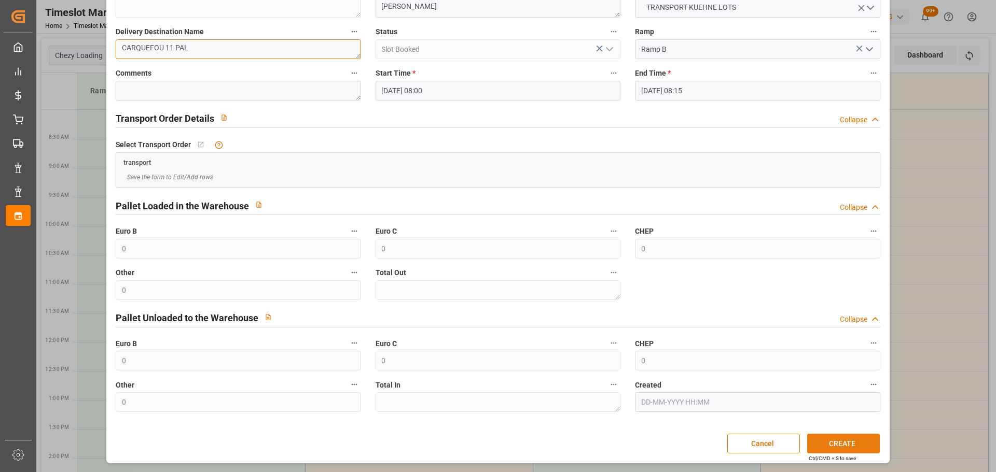
type textarea "CARQUEFOU 11 PAL"
click at [833, 449] on button "CREATE" at bounding box center [843, 444] width 73 height 20
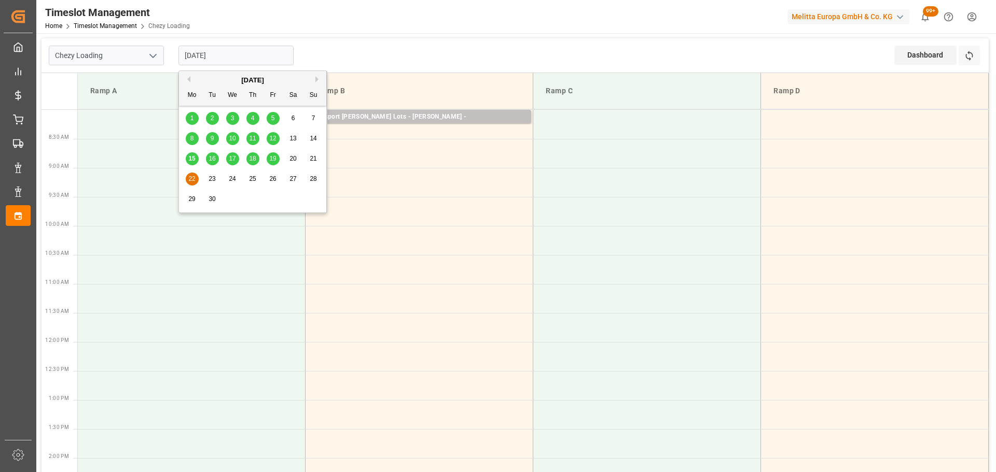
click at [246, 46] on input "[DATE]" at bounding box center [235, 56] width 115 height 20
click at [255, 156] on span "18" at bounding box center [252, 158] width 7 height 7
type input "[DATE]"
